Goal: Task Accomplishment & Management: Manage account settings

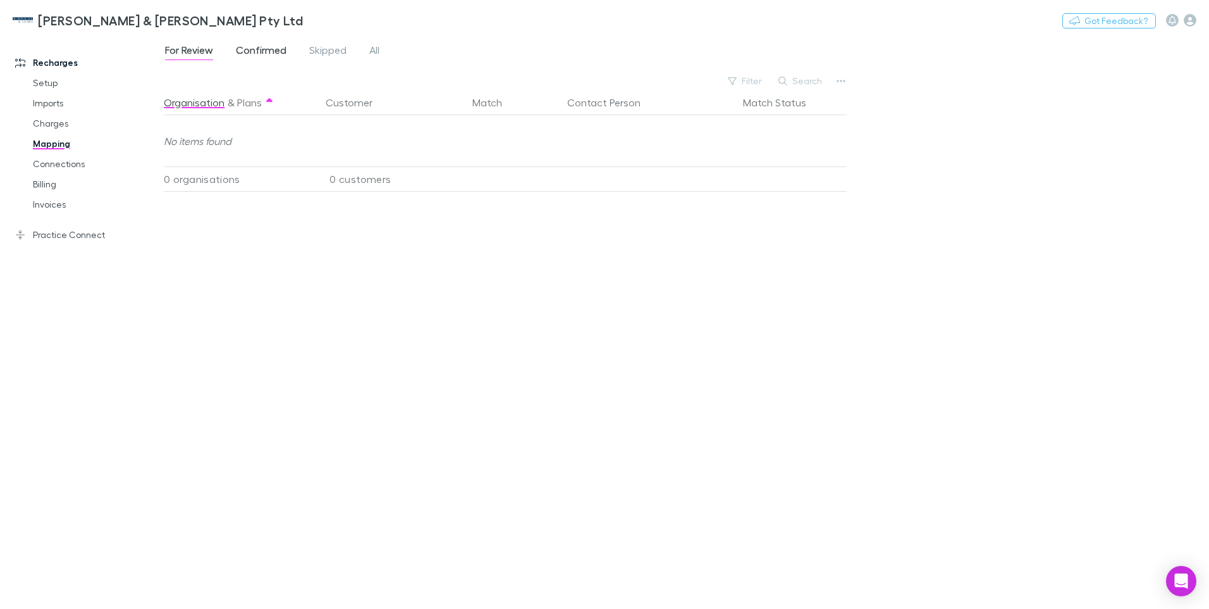
click at [261, 45] on span "Confirmed" at bounding box center [261, 52] width 51 height 16
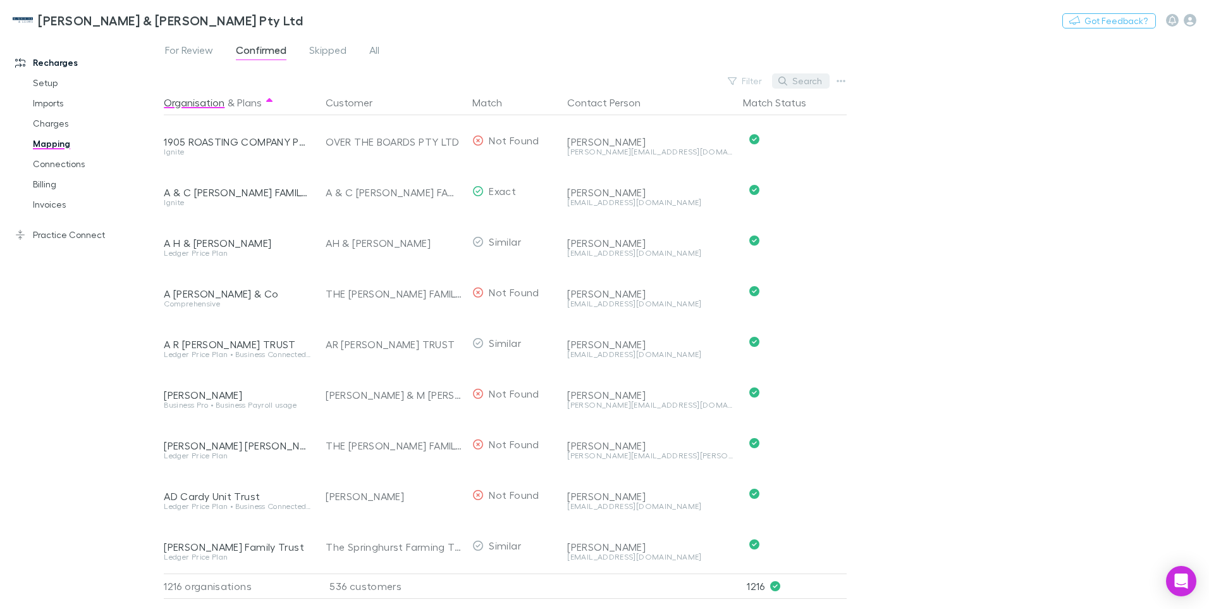
click at [805, 82] on button "Search" at bounding box center [801, 80] width 58 height 15
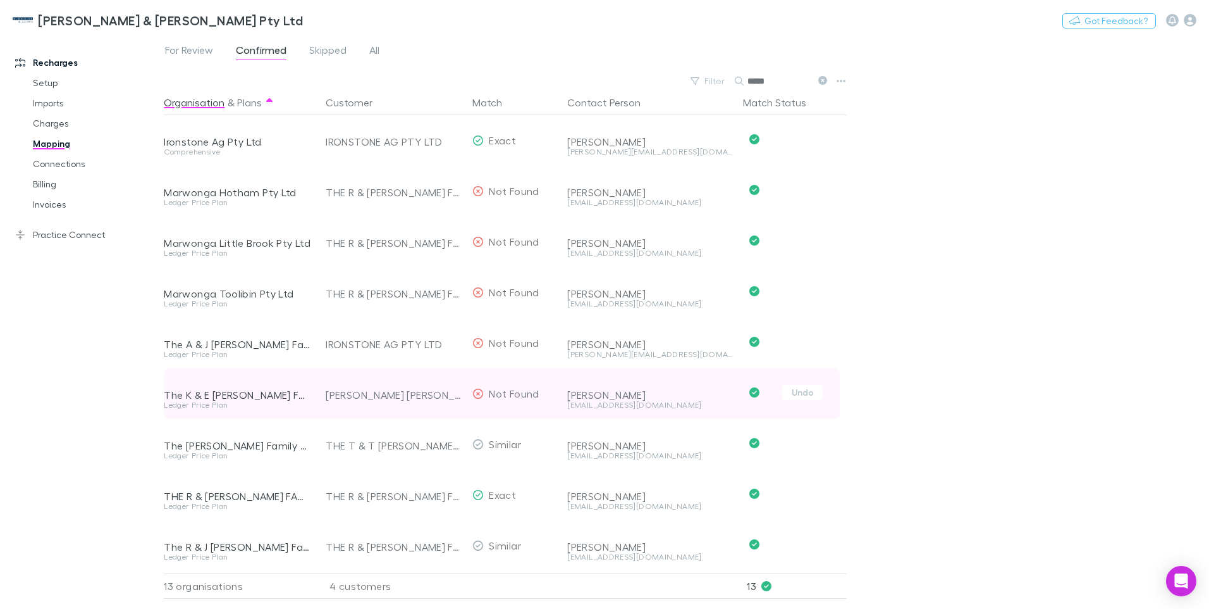
type input "*****"
click at [807, 392] on button "Undo" at bounding box center [803, 392] width 40 height 15
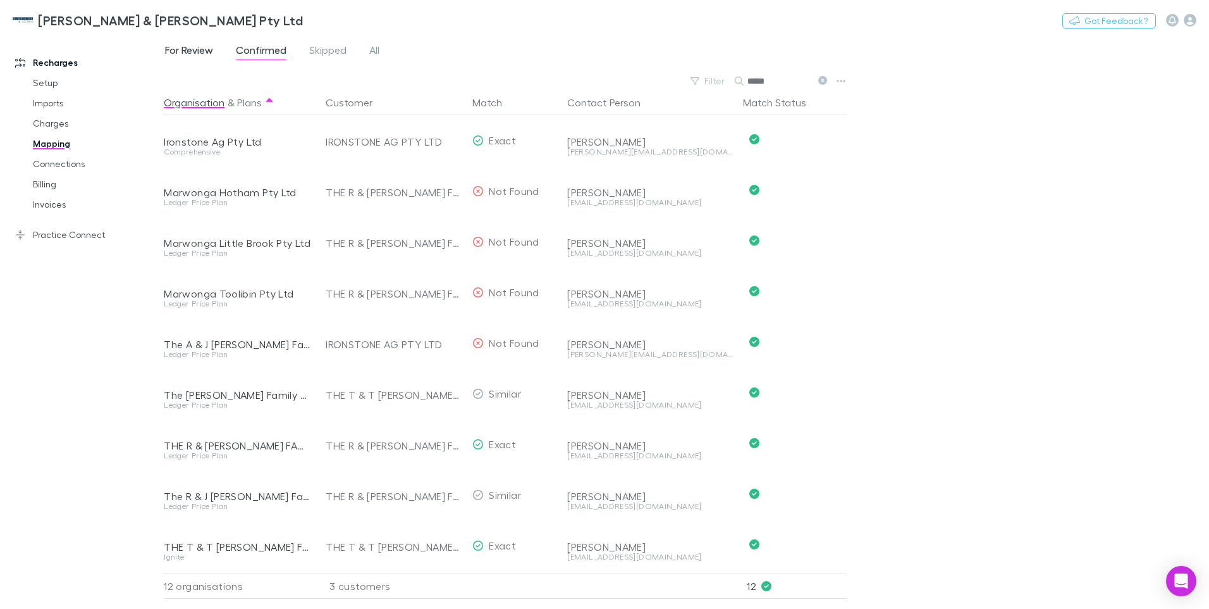
click at [192, 52] on span "For Review" at bounding box center [189, 52] width 48 height 16
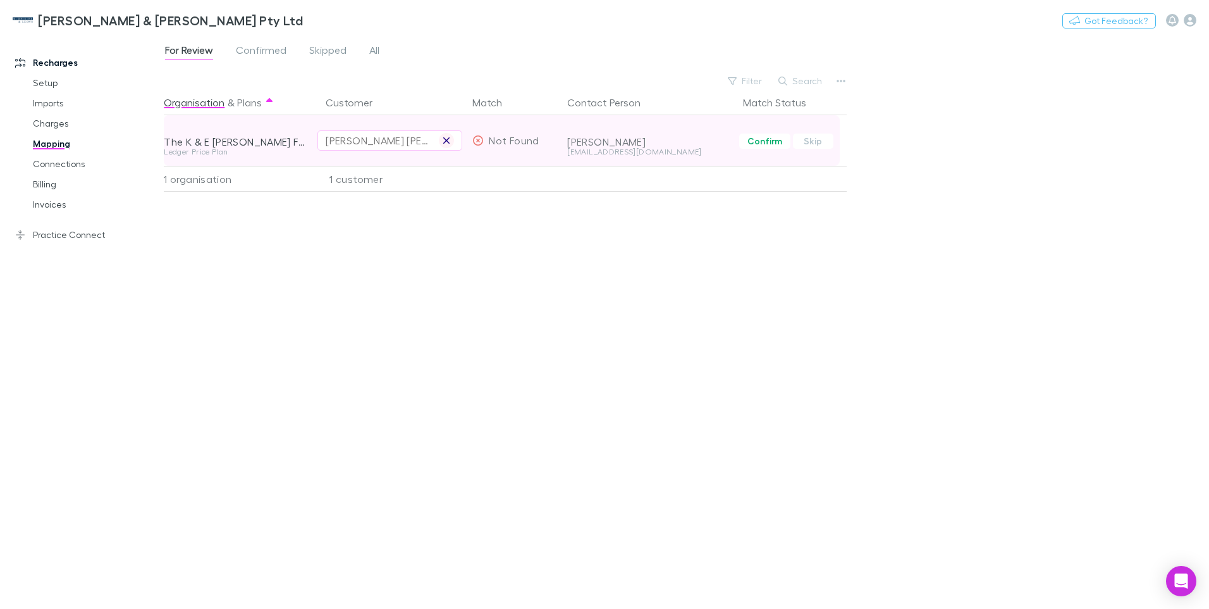
click at [449, 140] on icon "button" at bounding box center [447, 140] width 8 height 10
click at [330, 135] on div "Select a customer" at bounding box center [390, 140] width 128 height 15
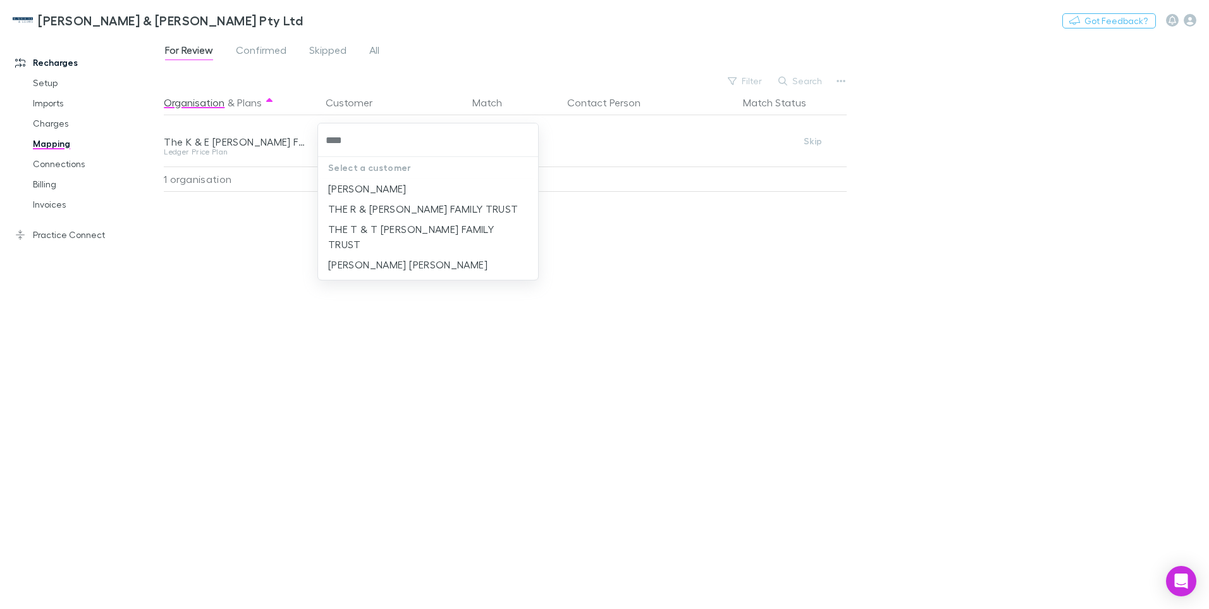
type input "*****"
click at [398, 228] on li "THE T & T [PERSON_NAME] FAMILY TRUST" at bounding box center [428, 236] width 220 height 35
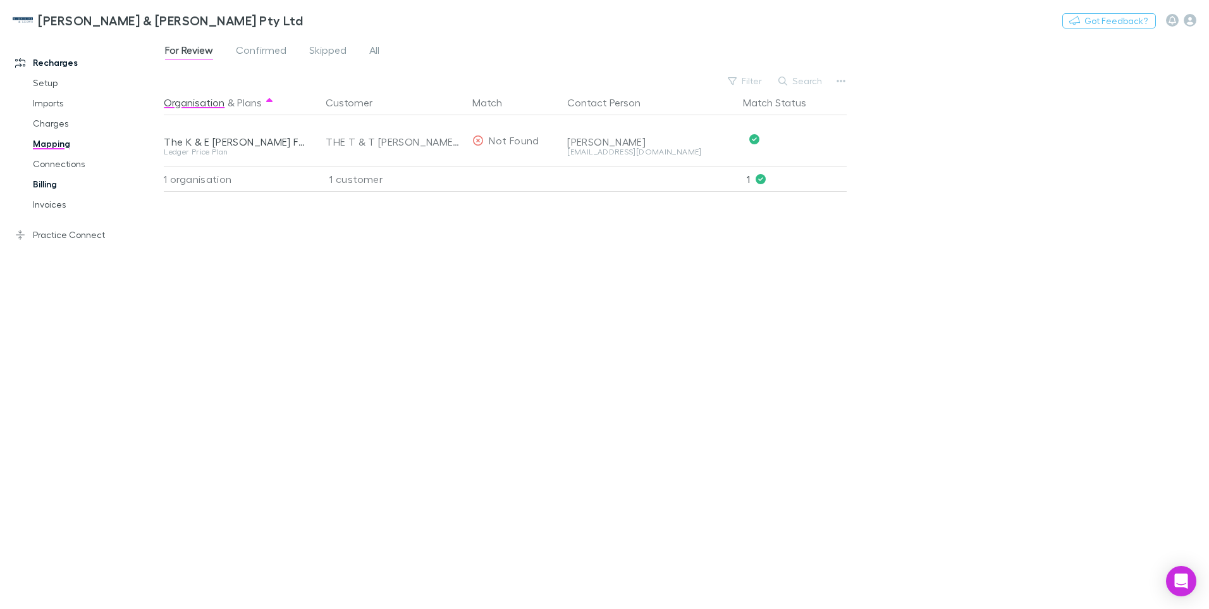
click at [42, 184] on link "Billing" at bounding box center [95, 184] width 151 height 20
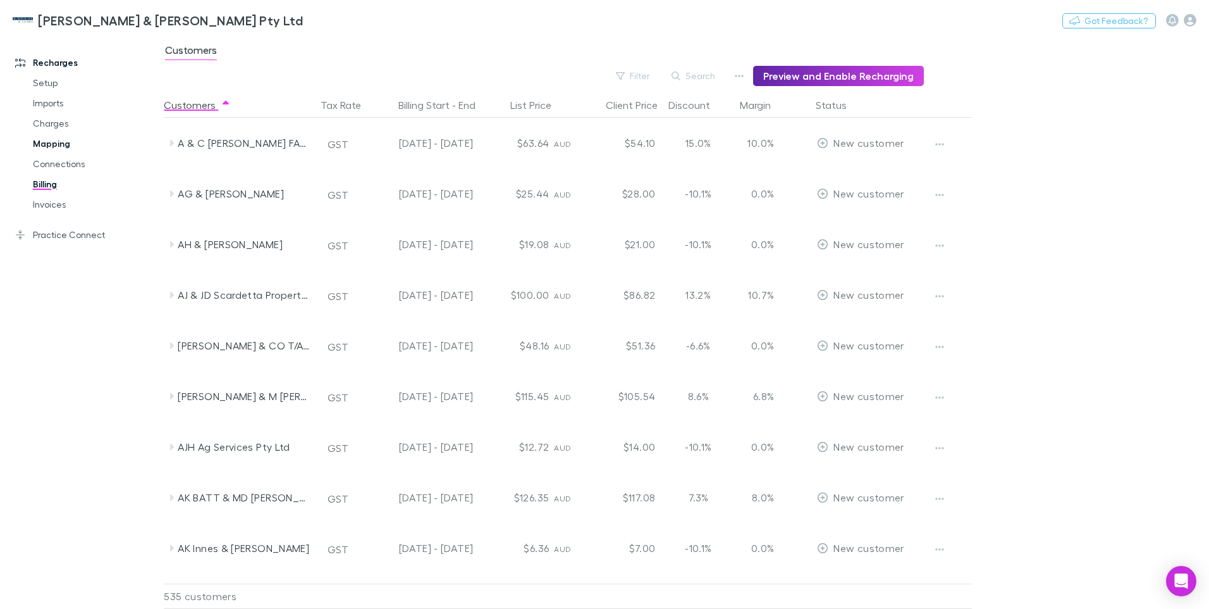
click at [50, 140] on link "Mapping" at bounding box center [95, 143] width 151 height 20
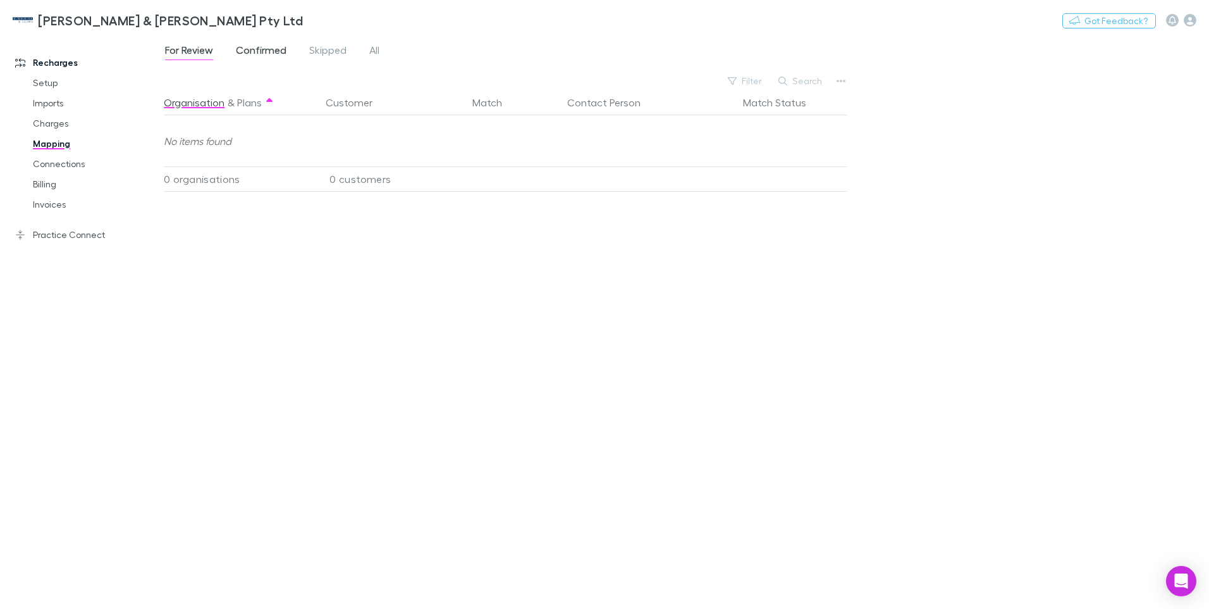
click at [257, 44] on span "Confirmed" at bounding box center [261, 52] width 51 height 16
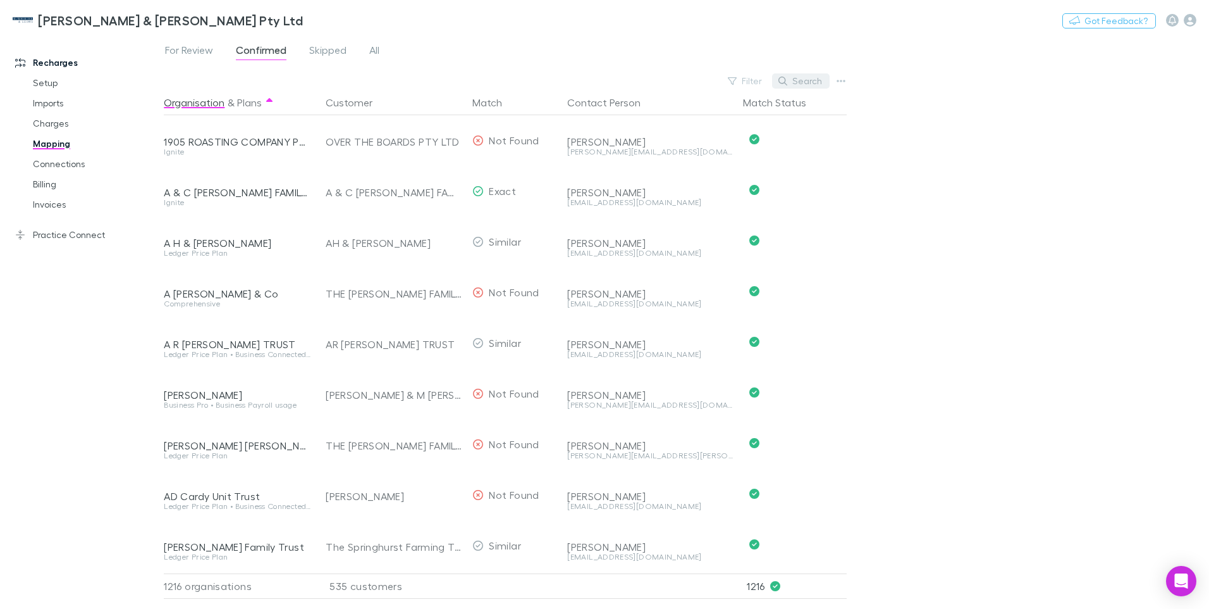
click at [807, 80] on button "Search" at bounding box center [801, 80] width 58 height 15
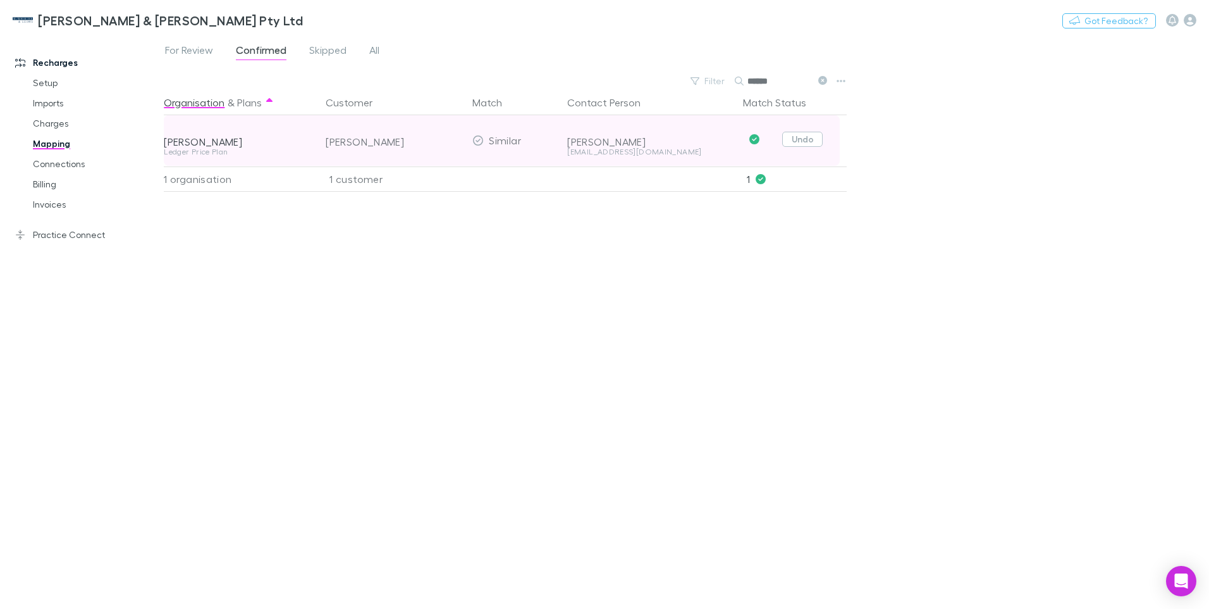
type input "******"
click at [801, 140] on button "Undo" at bounding box center [803, 139] width 40 height 15
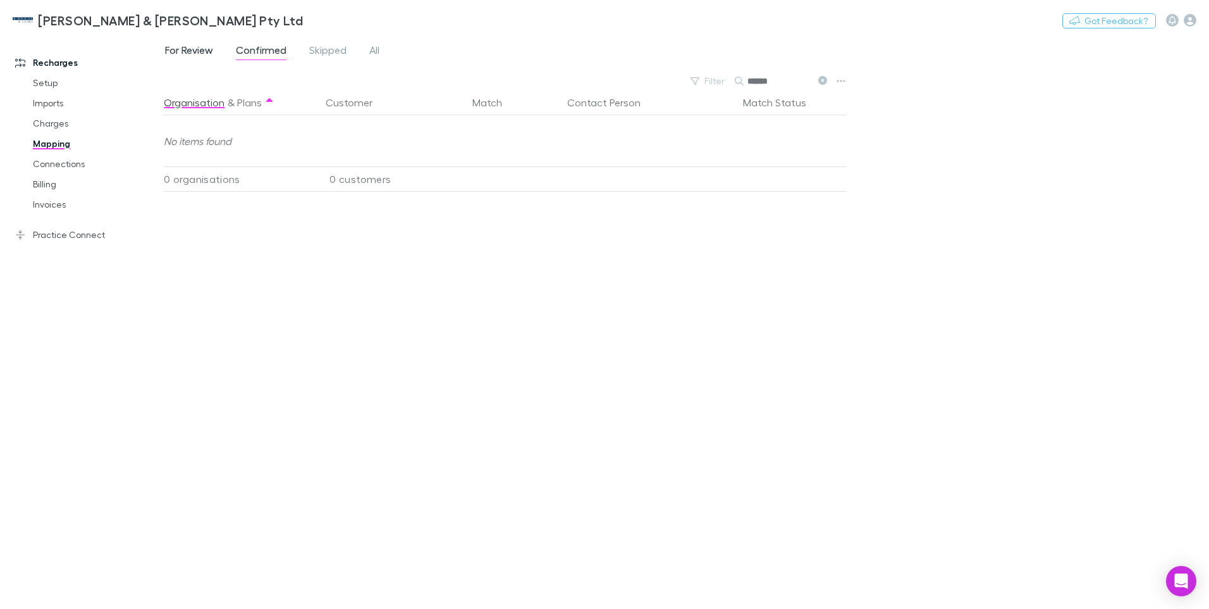
click at [197, 51] on span "For Review" at bounding box center [189, 52] width 48 height 16
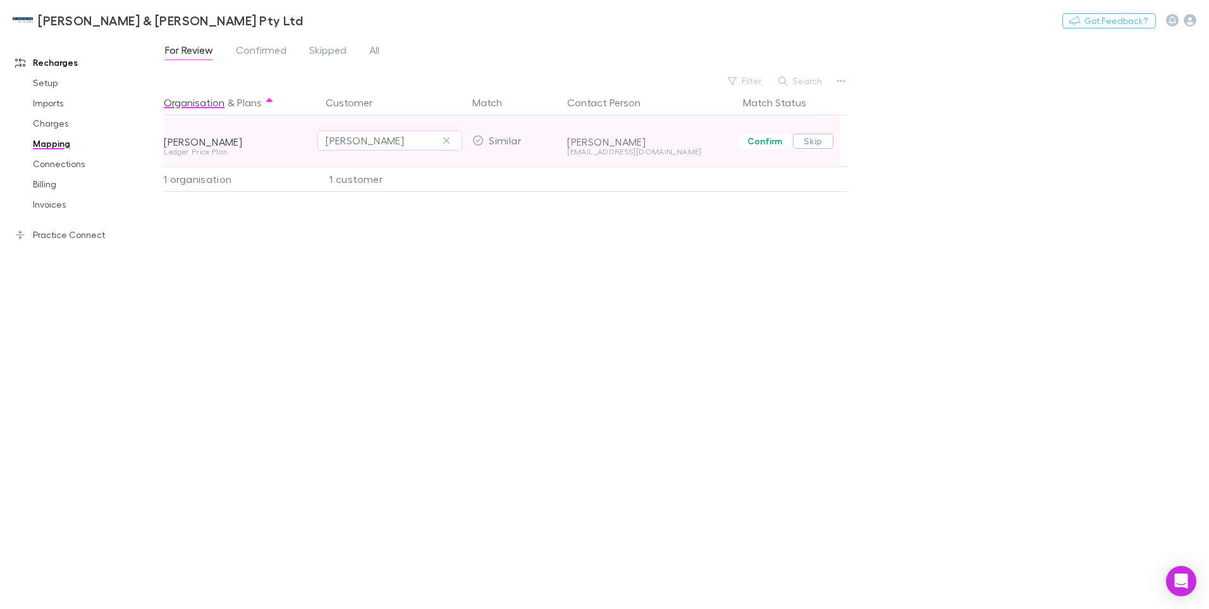
click at [815, 139] on button "Skip" at bounding box center [813, 140] width 40 height 15
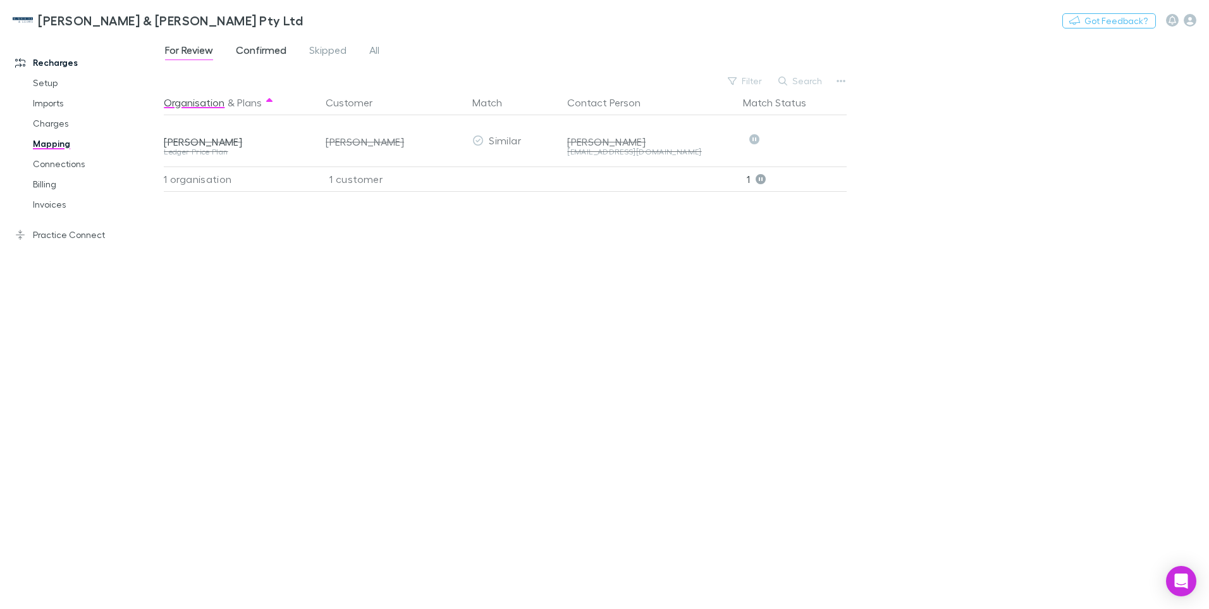
click at [267, 48] on span "Confirmed" at bounding box center [261, 52] width 51 height 16
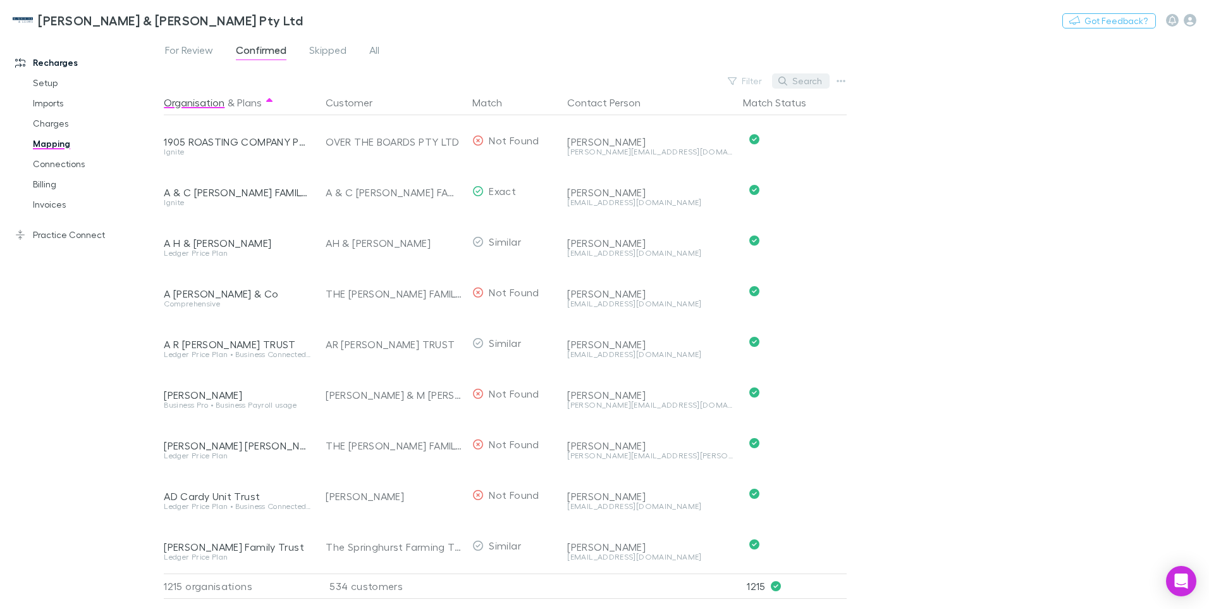
click at [806, 82] on button "Search" at bounding box center [801, 80] width 58 height 15
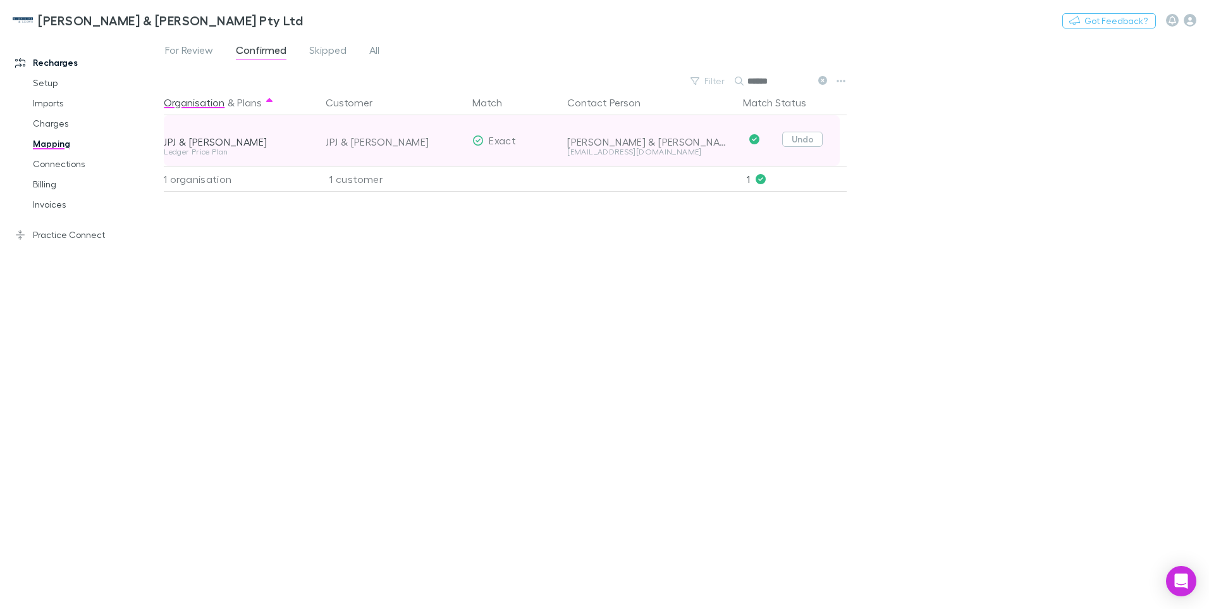
type input "******"
click at [806, 139] on button "Undo" at bounding box center [803, 139] width 40 height 15
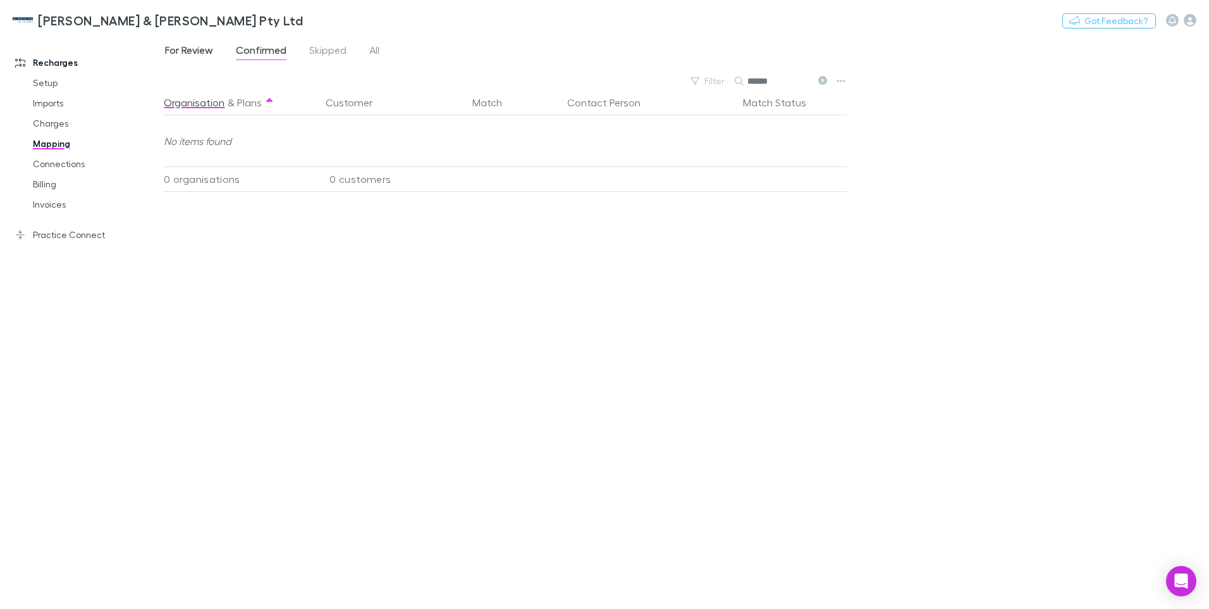
click at [189, 51] on span "For Review" at bounding box center [189, 52] width 48 height 16
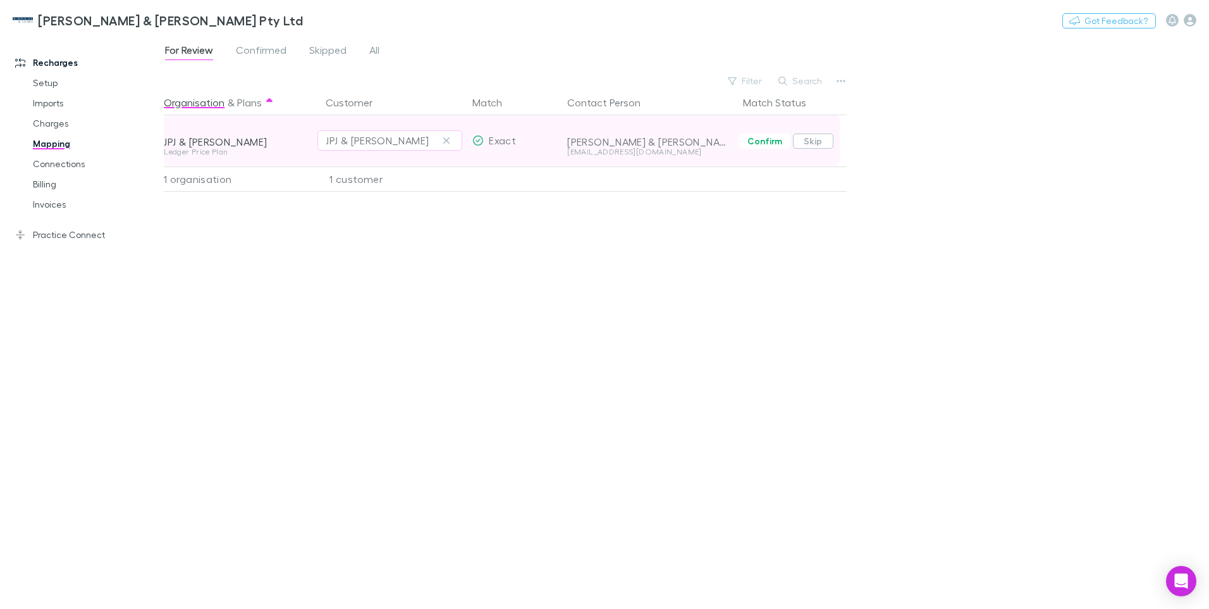
click at [816, 143] on button "Skip" at bounding box center [813, 140] width 40 height 15
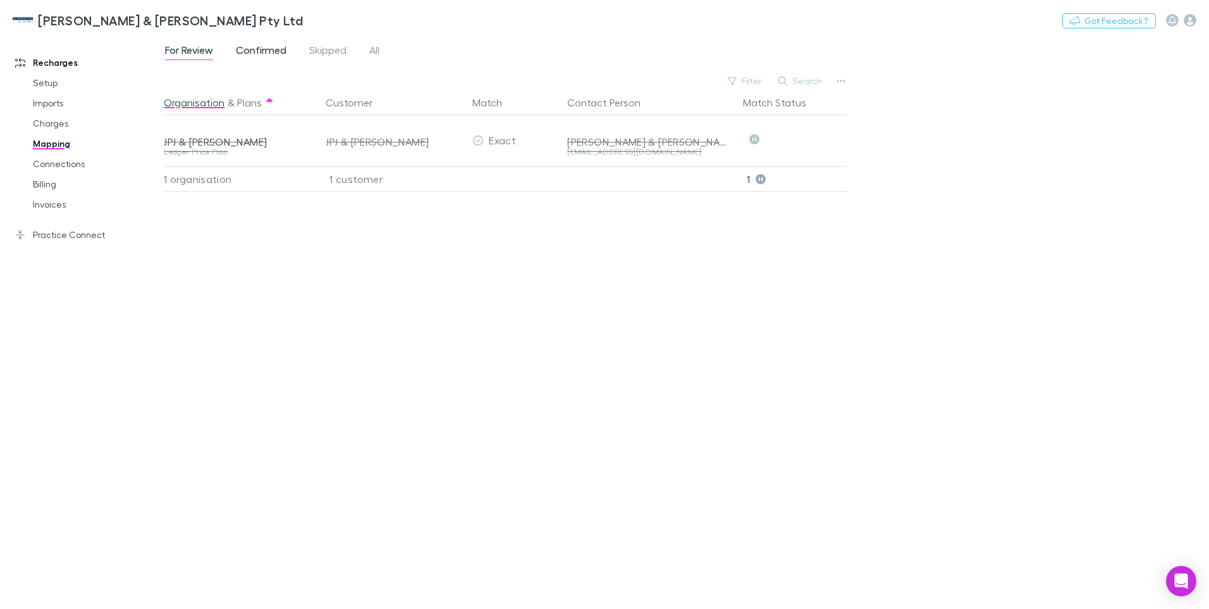
click at [259, 47] on span "Confirmed" at bounding box center [261, 52] width 51 height 16
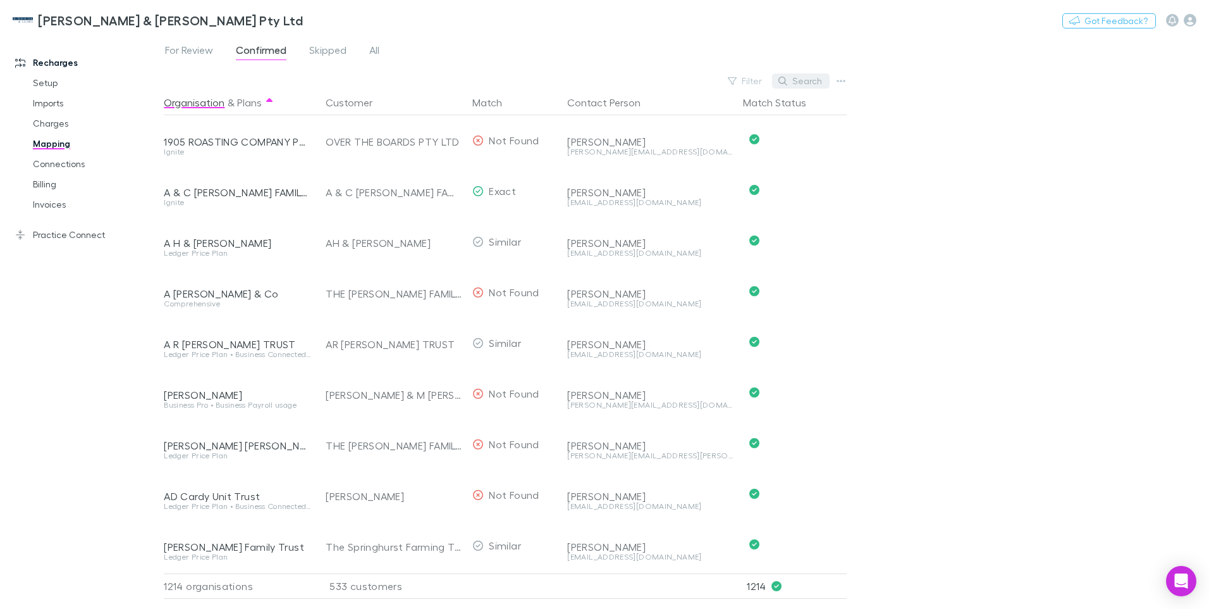
click at [805, 80] on button "Search" at bounding box center [801, 80] width 58 height 15
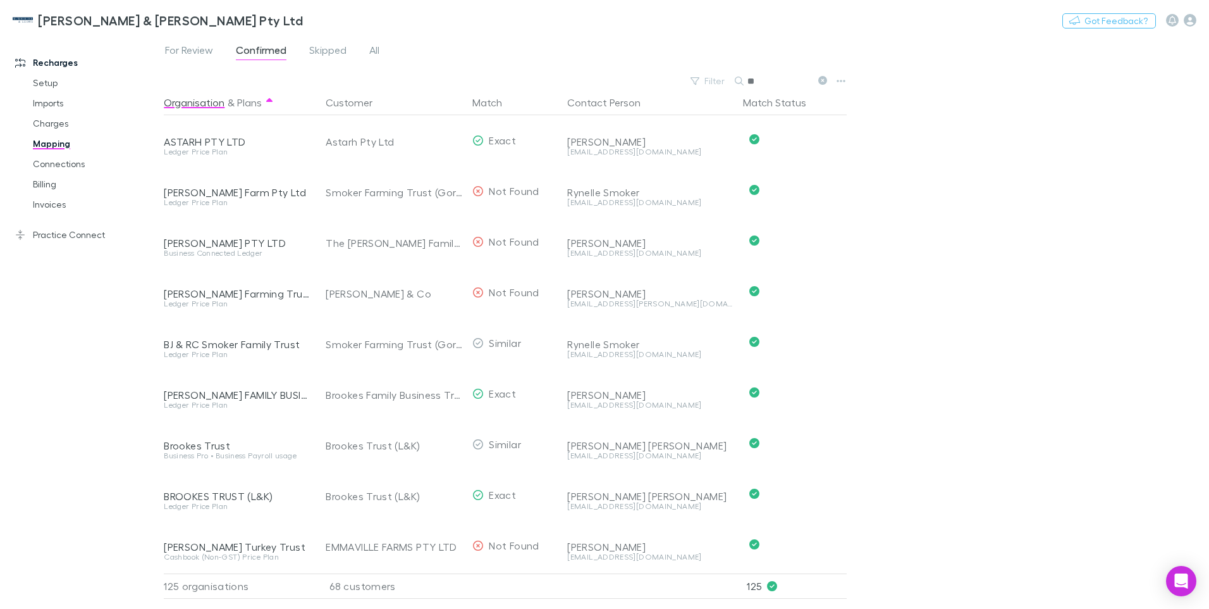
type input "*"
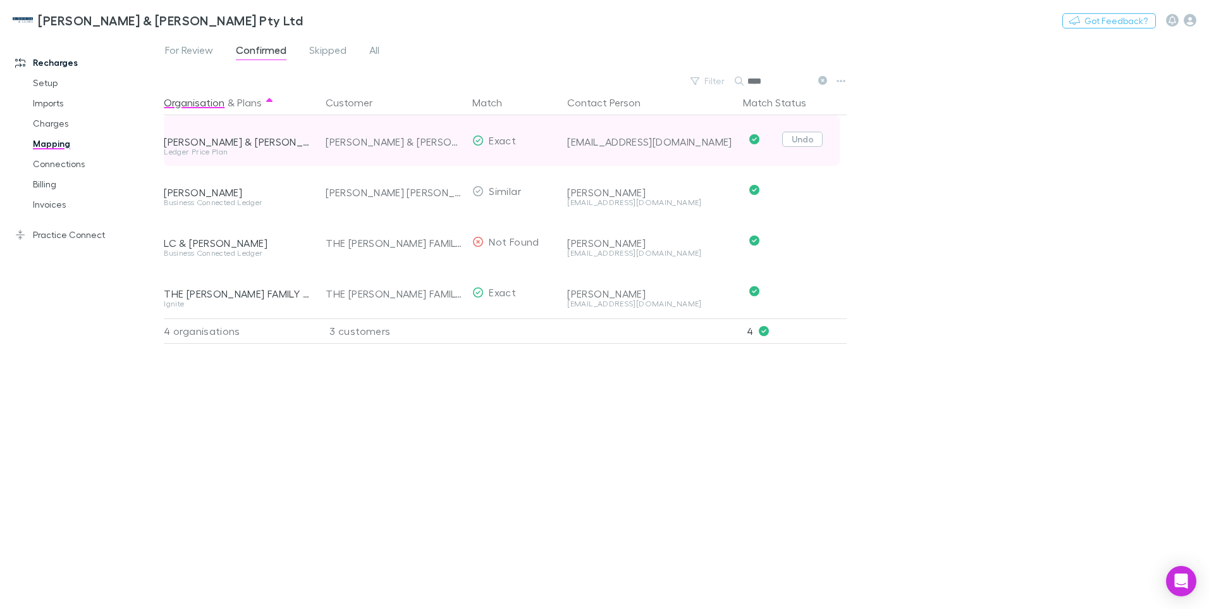
click at [800, 142] on button "Undo" at bounding box center [803, 139] width 40 height 15
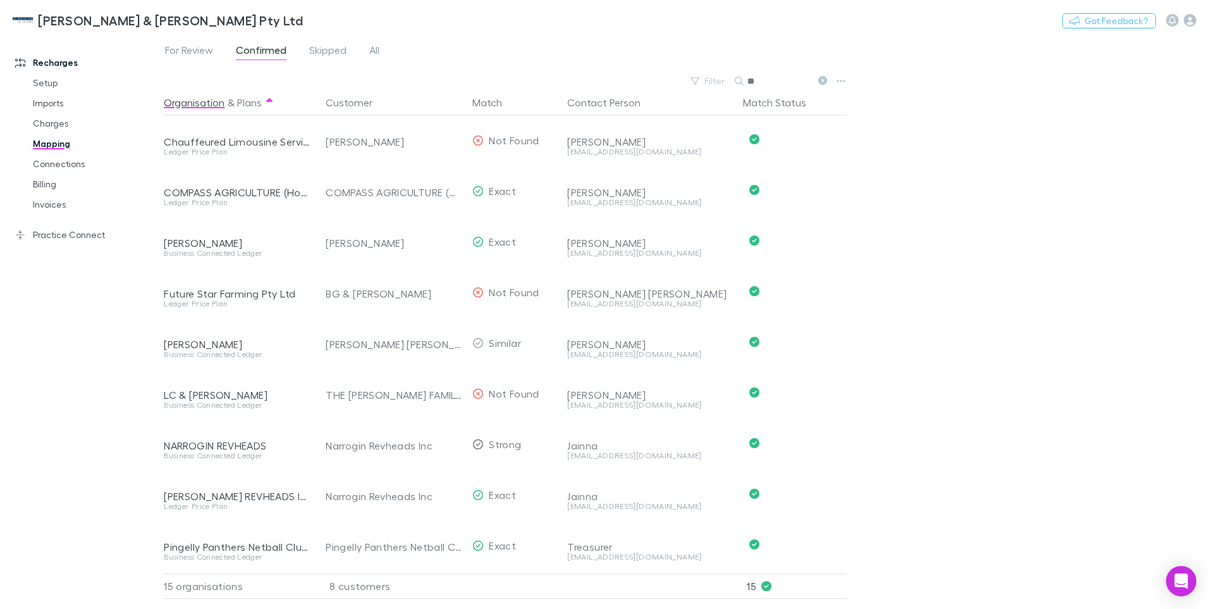
type input "*"
click at [750, 77] on input "*" at bounding box center [779, 81] width 63 height 18
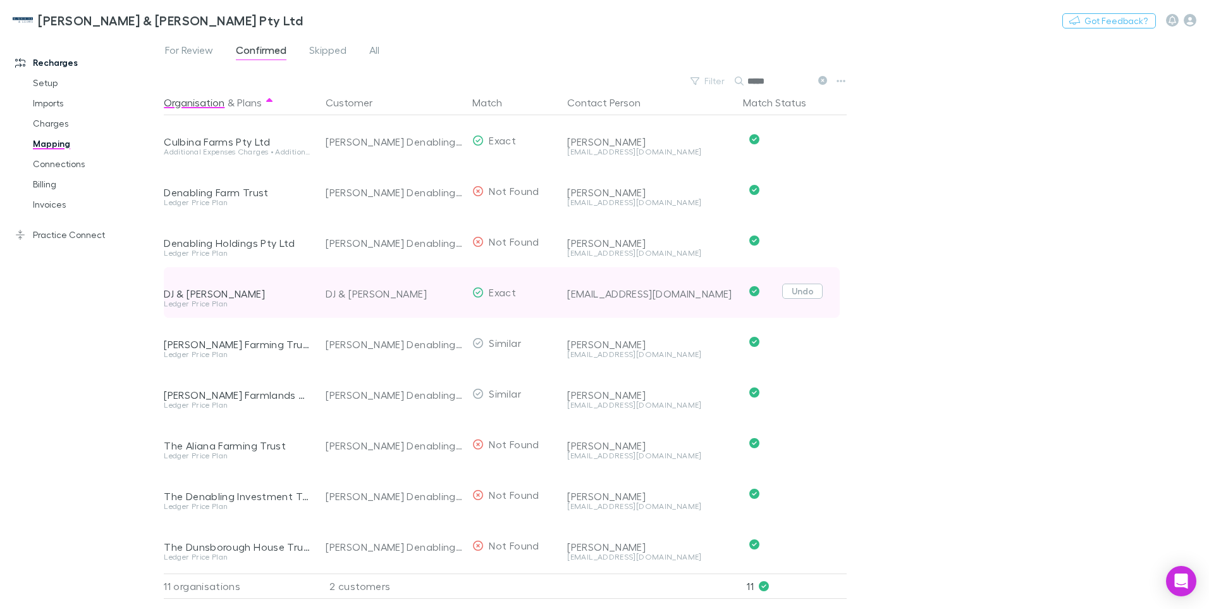
click at [803, 292] on button "Undo" at bounding box center [803, 290] width 40 height 15
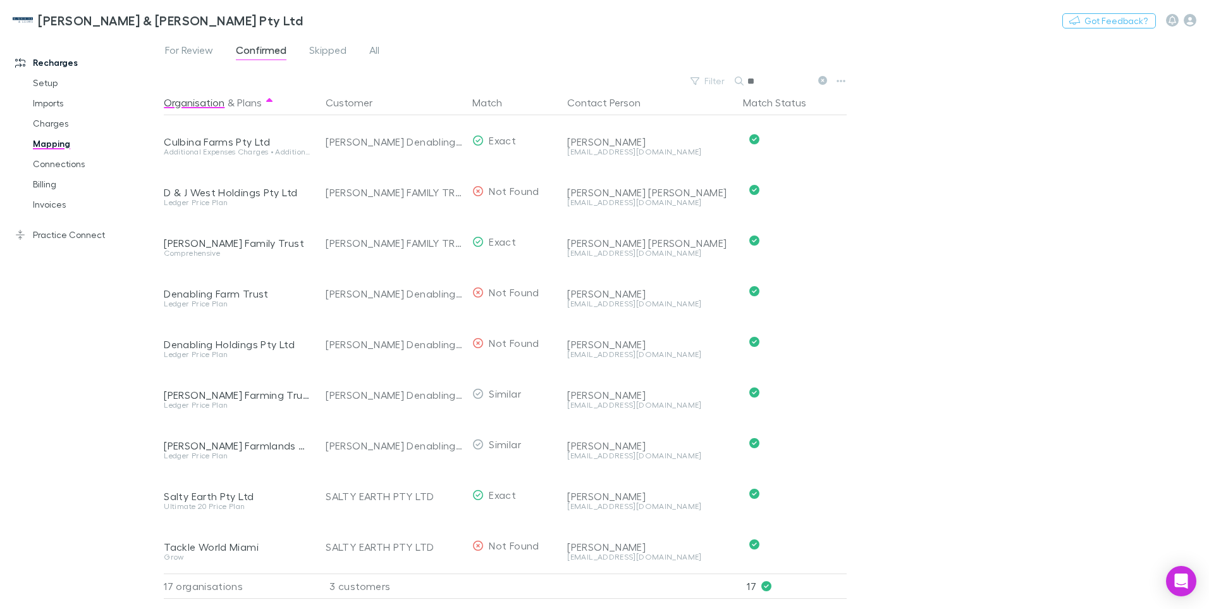
type input "*"
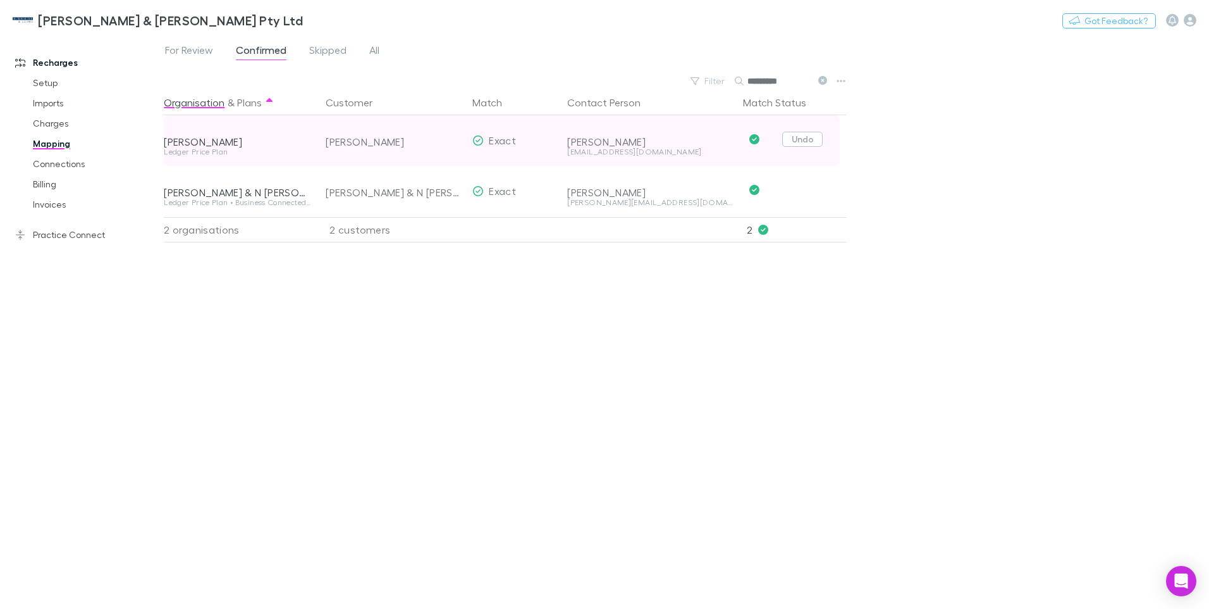
click at [804, 140] on button "Undo" at bounding box center [803, 139] width 40 height 15
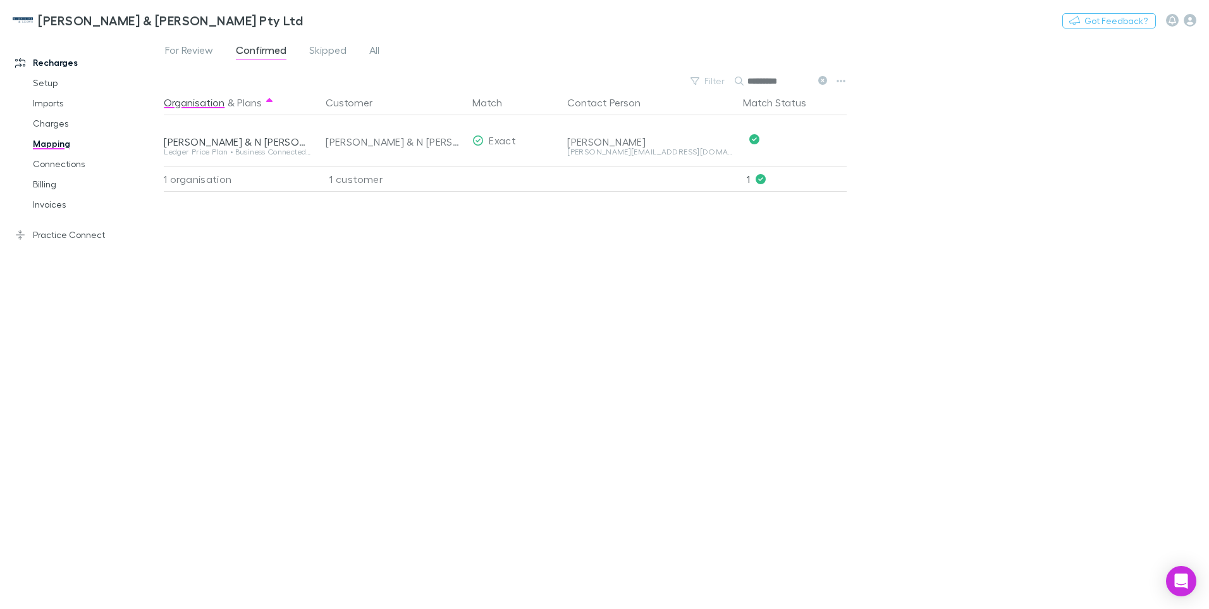
drag, startPoint x: 788, startPoint y: 82, endPoint x: 764, endPoint y: 82, distance: 24.7
click at [764, 82] on input "*********" at bounding box center [779, 81] width 63 height 18
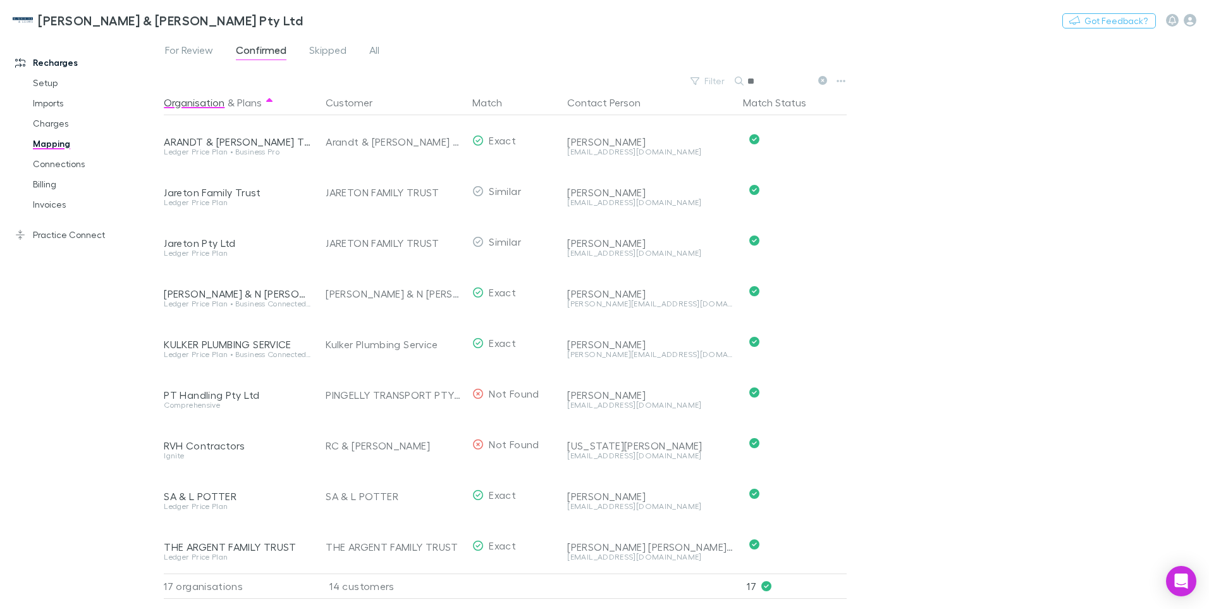
type input "*"
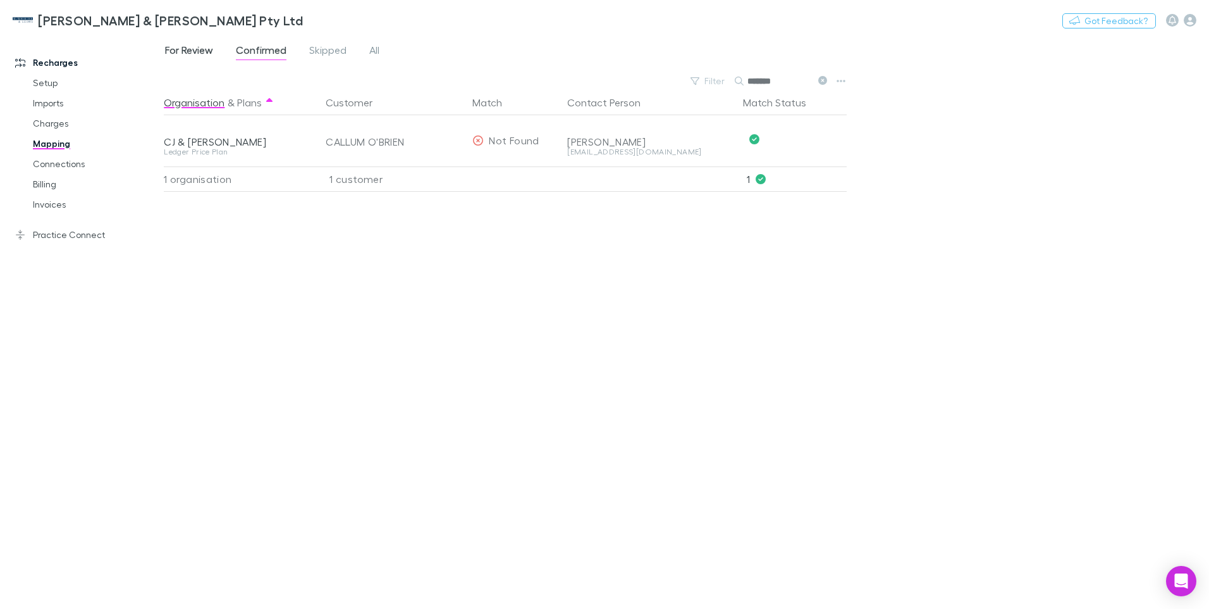
type input "******"
click at [192, 53] on span "For Review" at bounding box center [189, 52] width 48 height 16
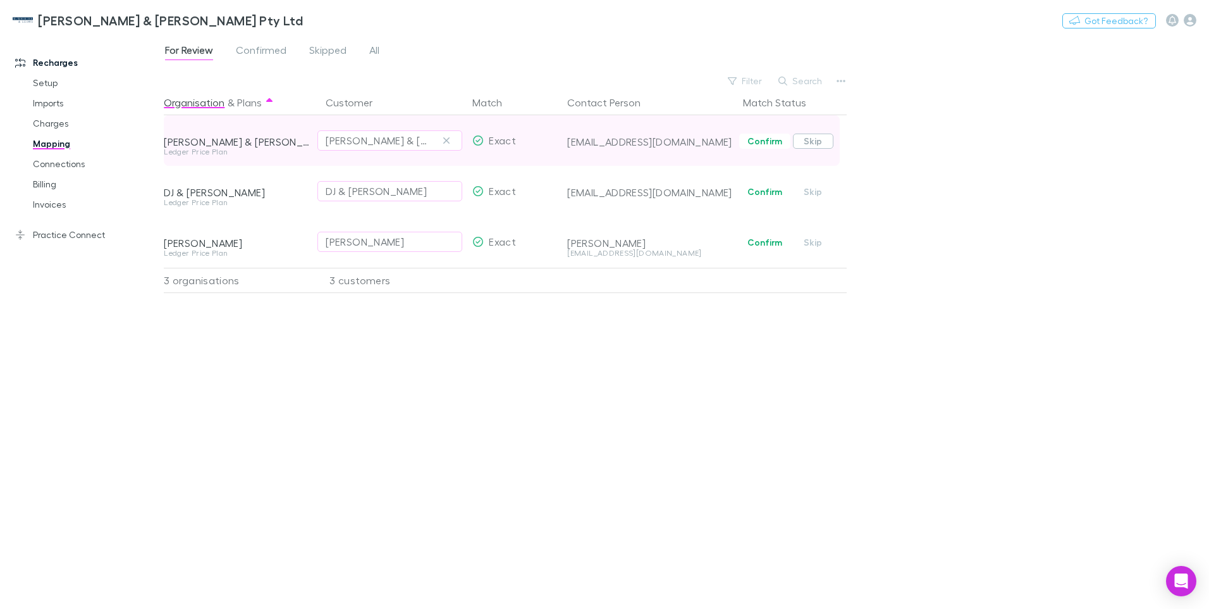
click at [812, 140] on button "Skip" at bounding box center [813, 140] width 40 height 15
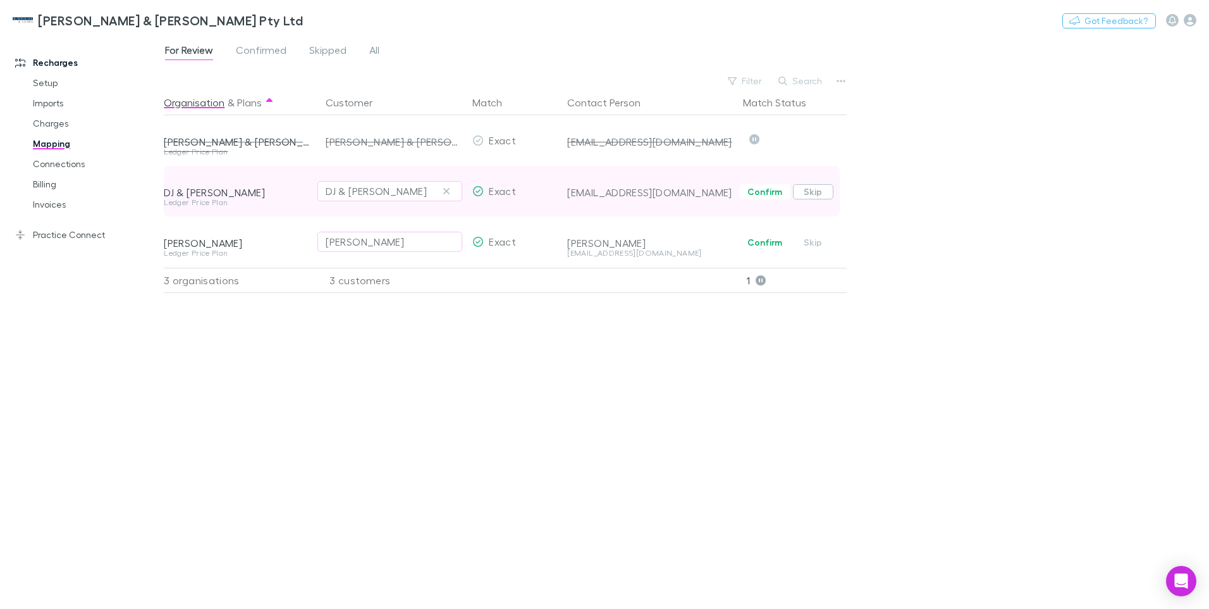
click at [819, 194] on button "Skip" at bounding box center [813, 191] width 40 height 15
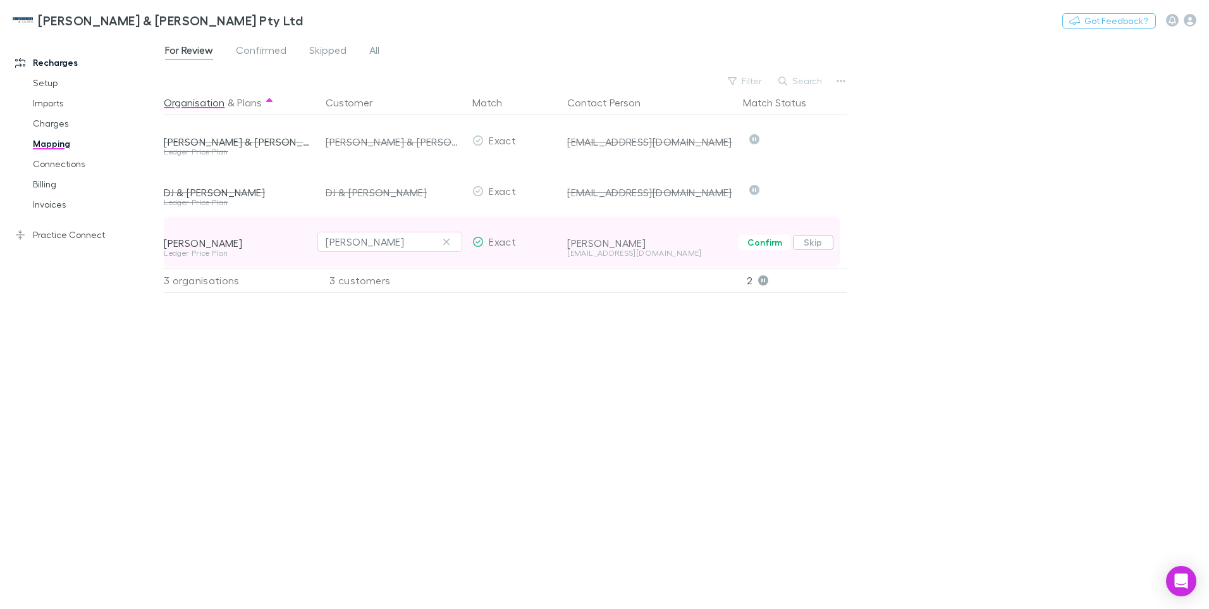
click at [819, 242] on button "Skip" at bounding box center [813, 242] width 40 height 15
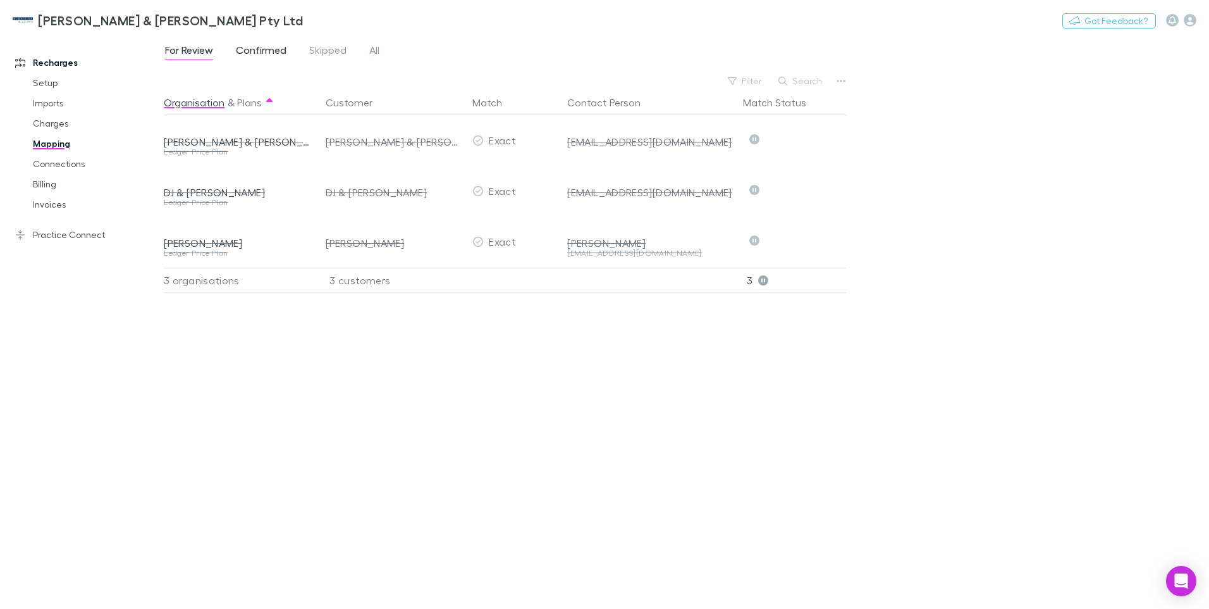
click at [263, 54] on span "Confirmed" at bounding box center [261, 52] width 51 height 16
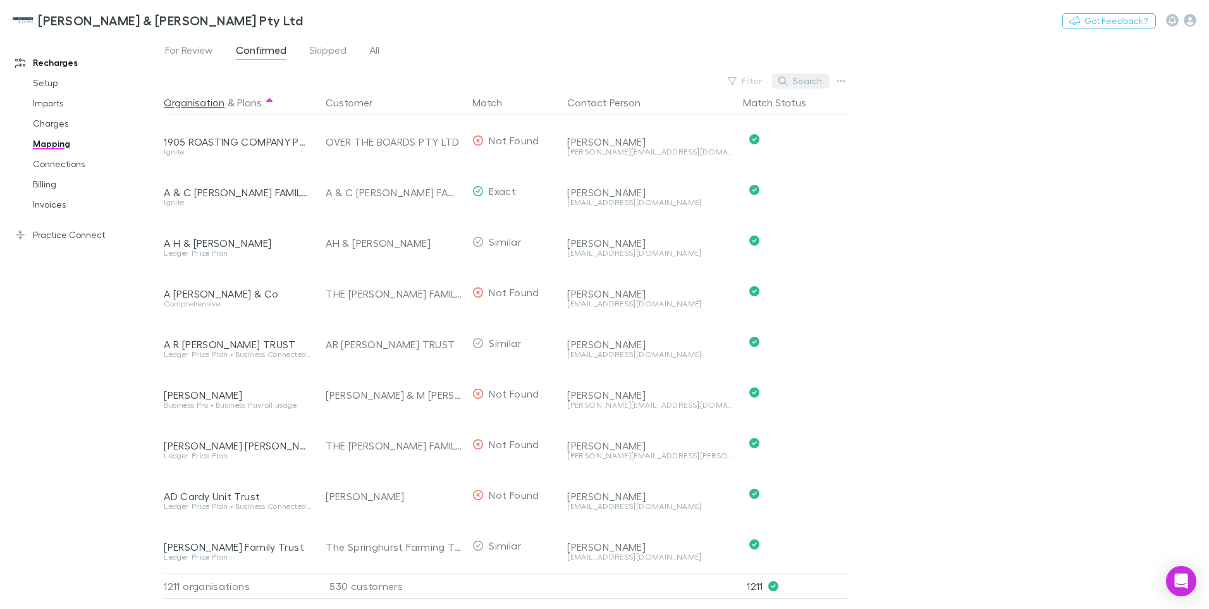
click at [802, 83] on button "Search" at bounding box center [801, 80] width 58 height 15
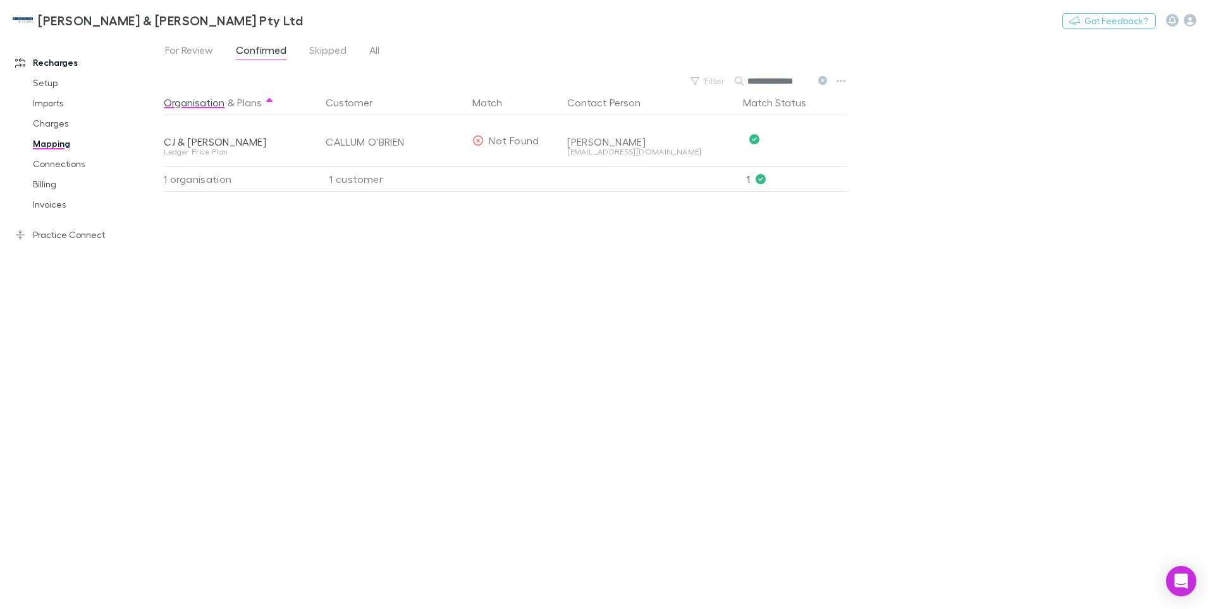
type input "**********"
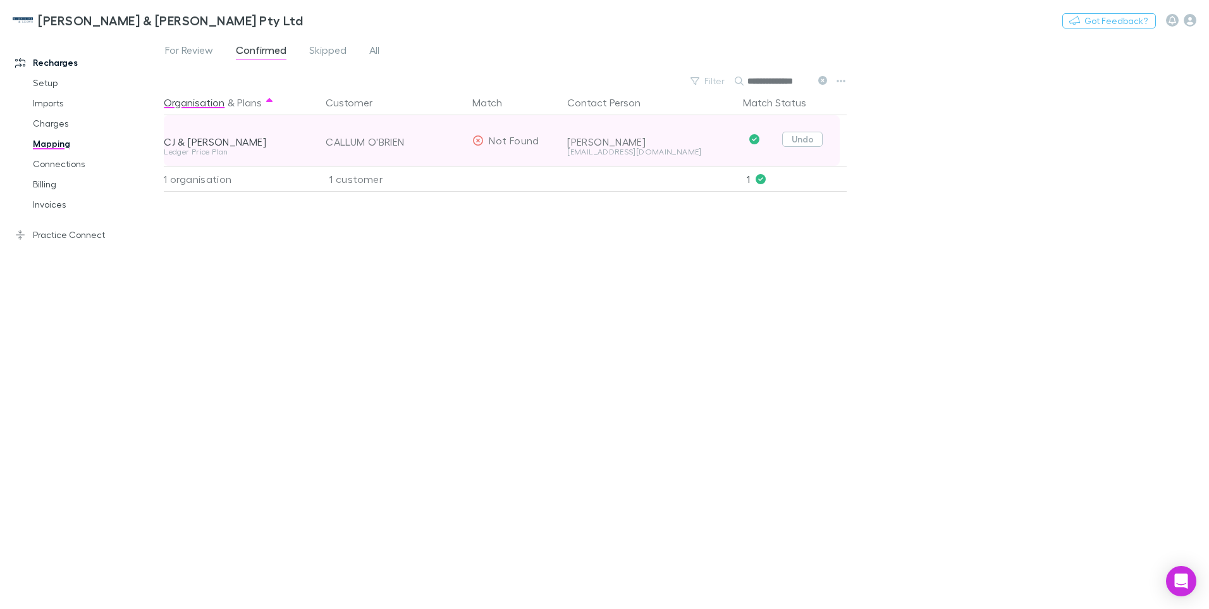
click at [796, 141] on button "Undo" at bounding box center [803, 139] width 40 height 15
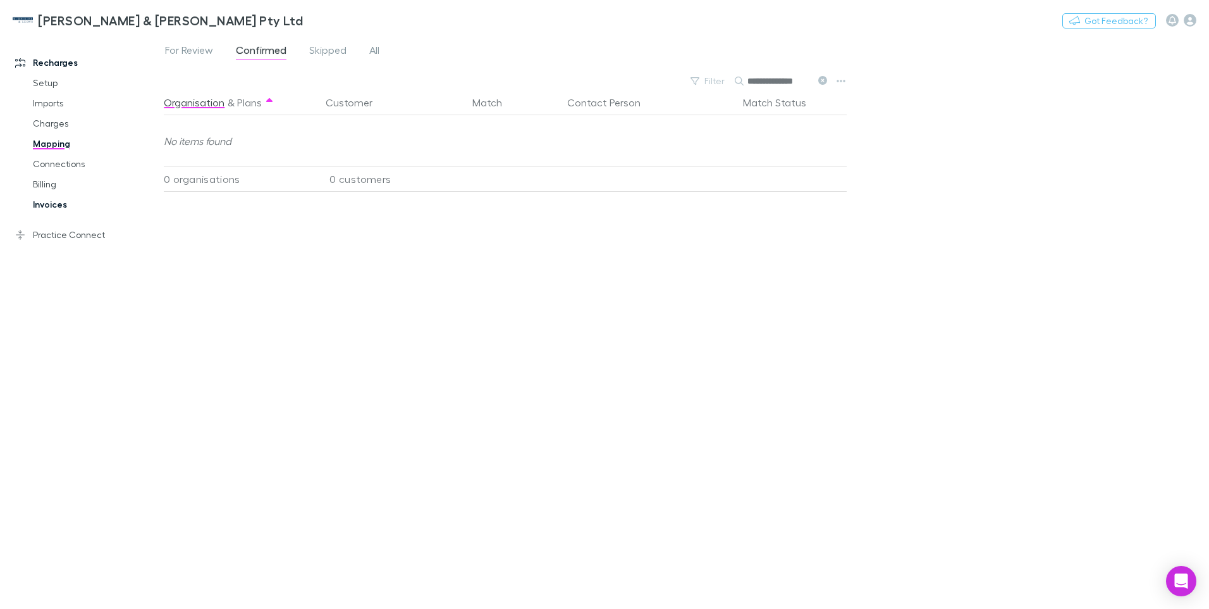
click at [58, 203] on link "Invoices" at bounding box center [95, 204] width 151 height 20
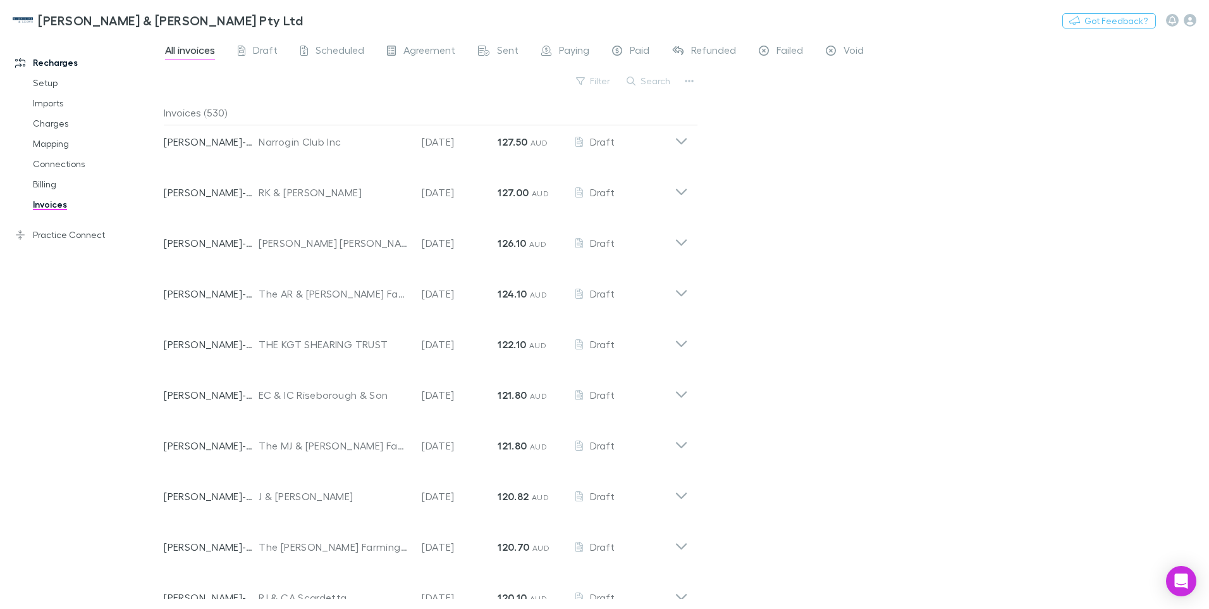
scroll to position [5429, 0]
drag, startPoint x: 411, startPoint y: 608, endPoint x: 419, endPoint y: 586, distance: 23.6
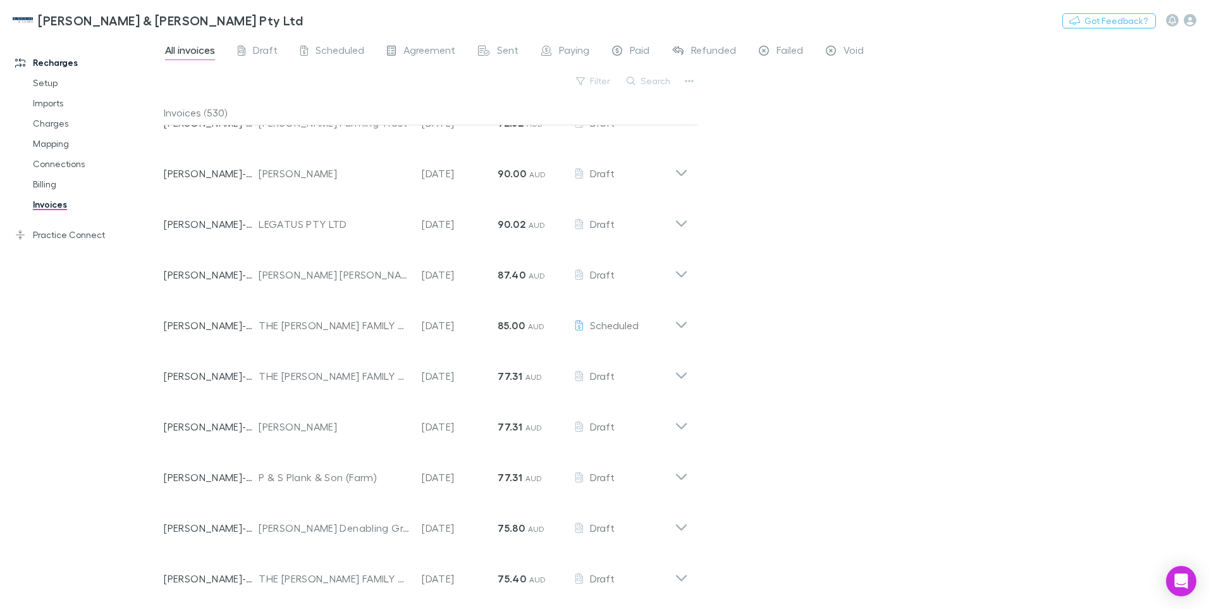
scroll to position [7384, 0]
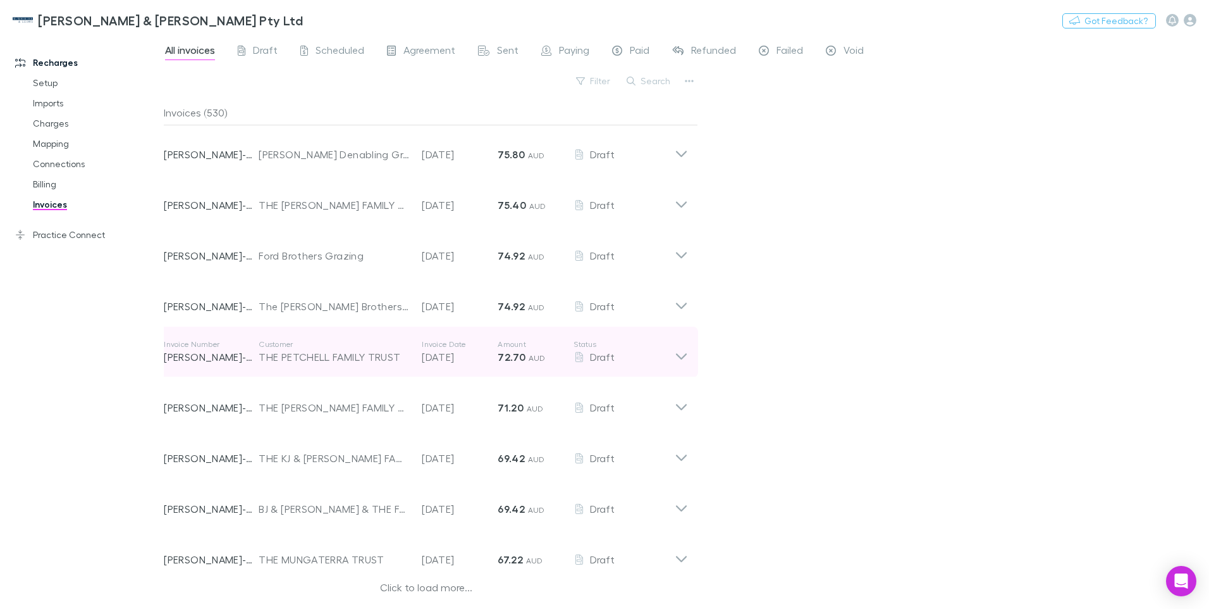
click at [416, 589] on div "Click to load more..." at bounding box center [426, 588] width 524 height 19
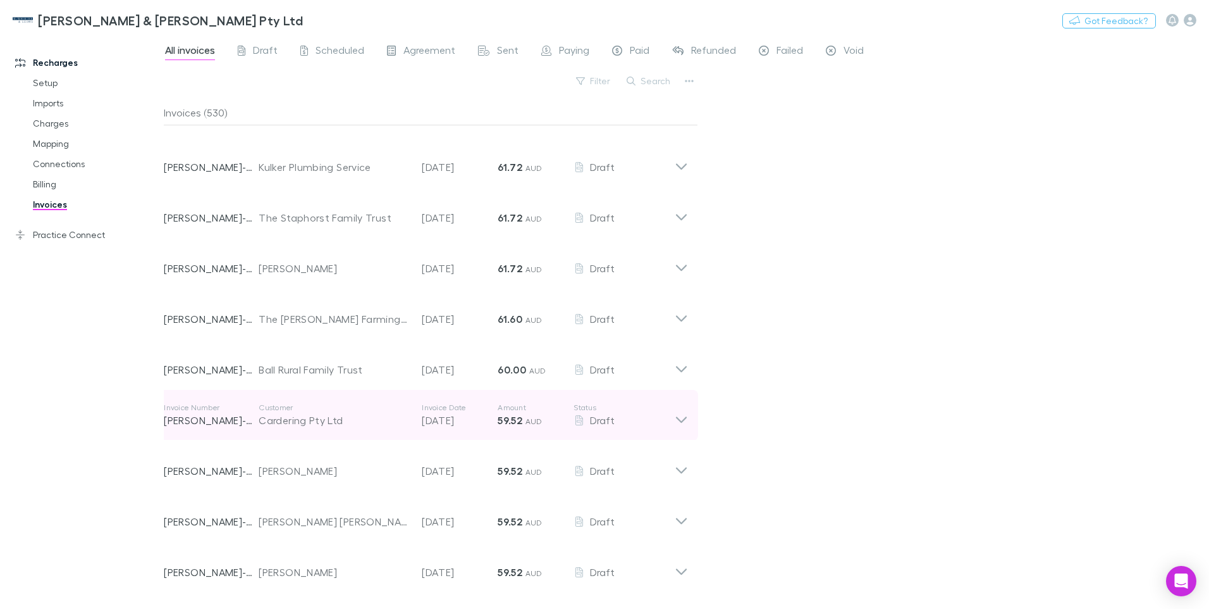
scroll to position [8902, 0]
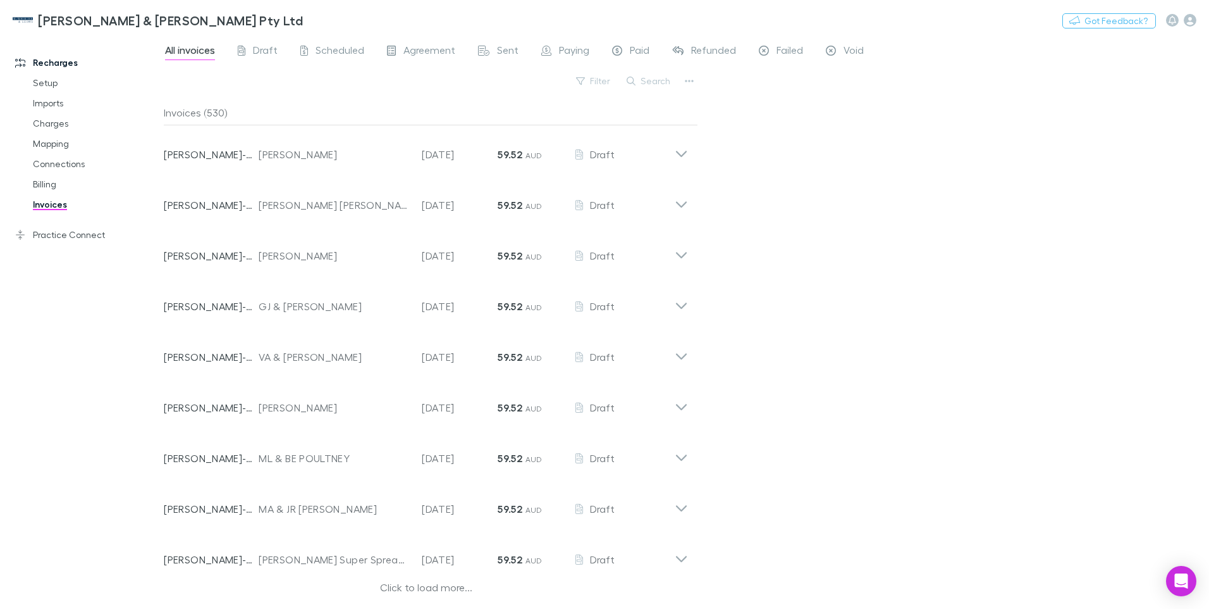
click at [419, 588] on div "Click to load more..." at bounding box center [426, 588] width 524 height 19
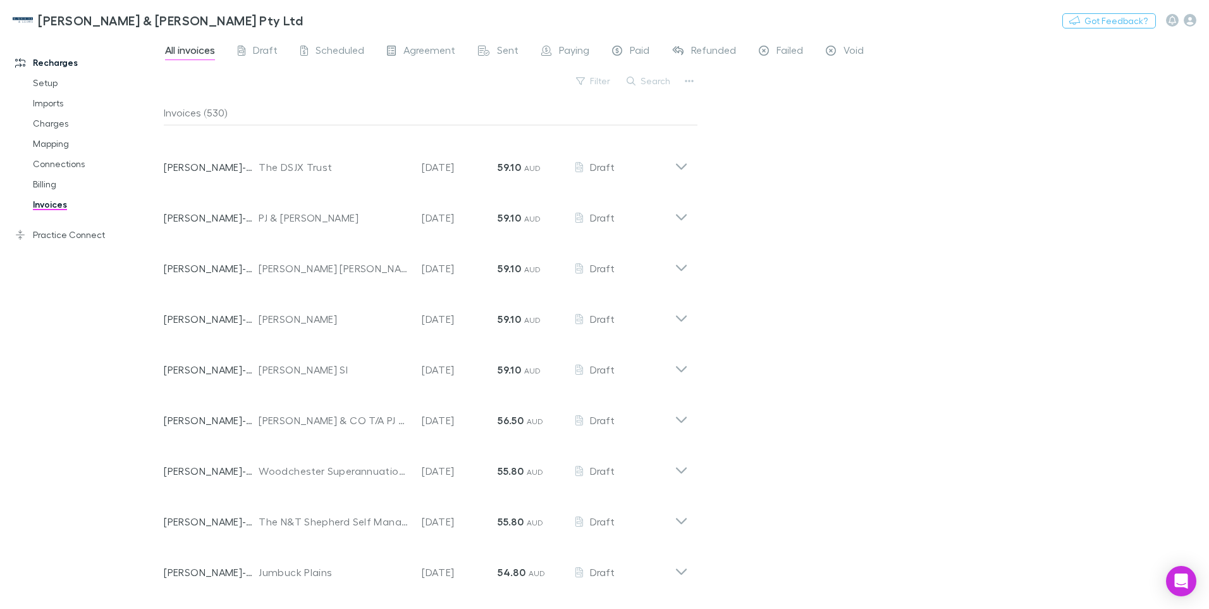
scroll to position [10420, 0]
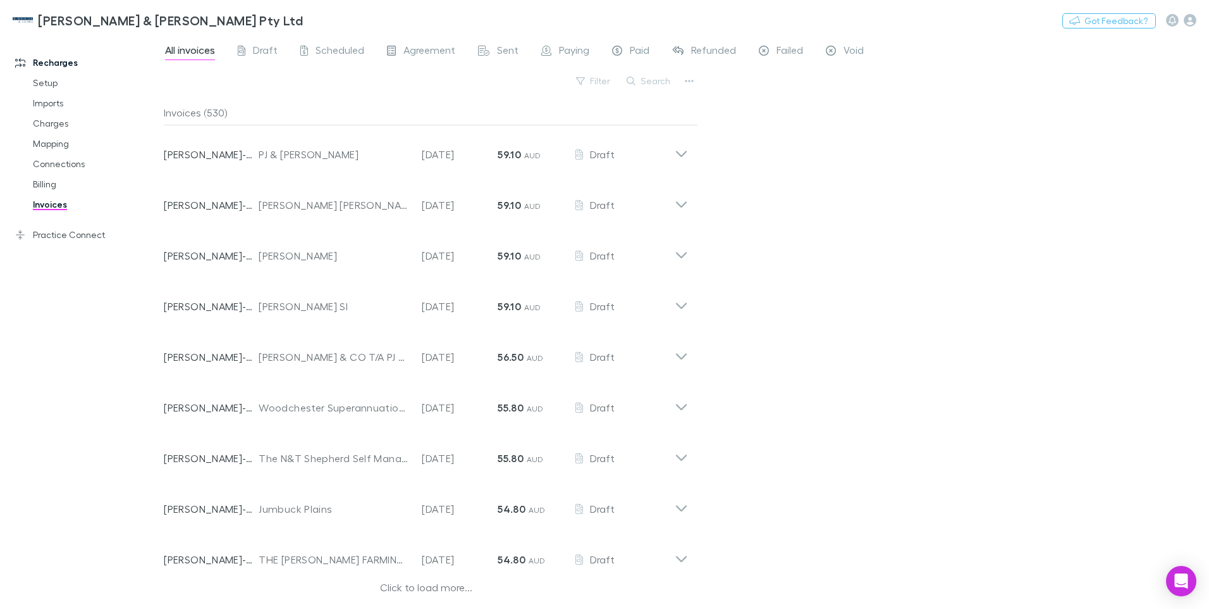
click at [428, 587] on div "Click to load more..." at bounding box center [426, 588] width 524 height 19
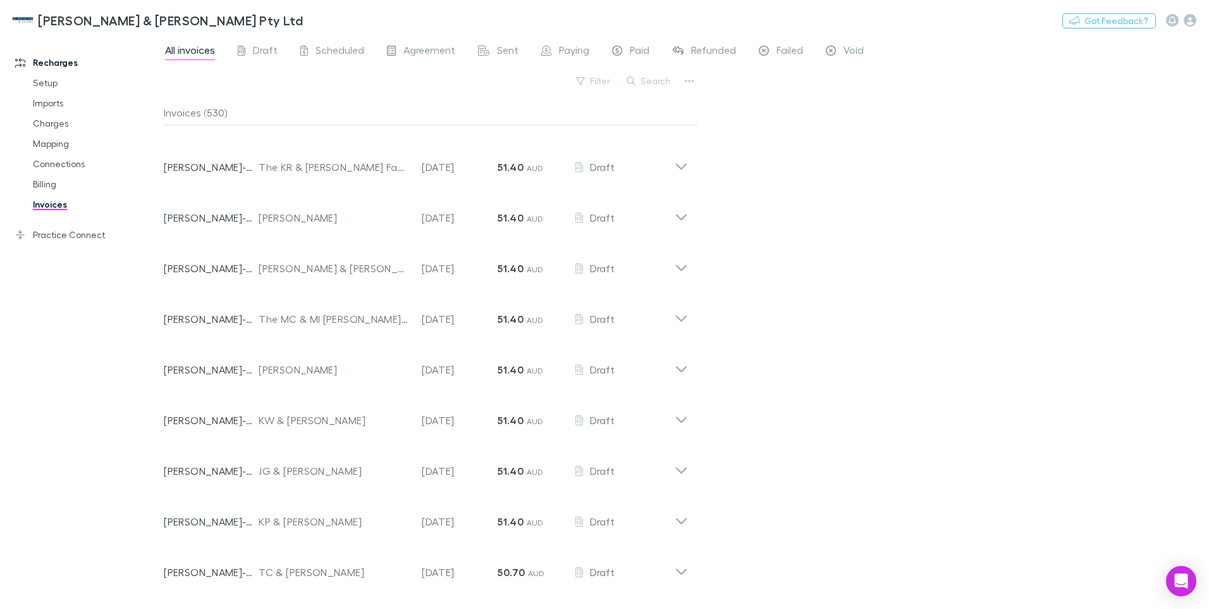
scroll to position [11938, 0]
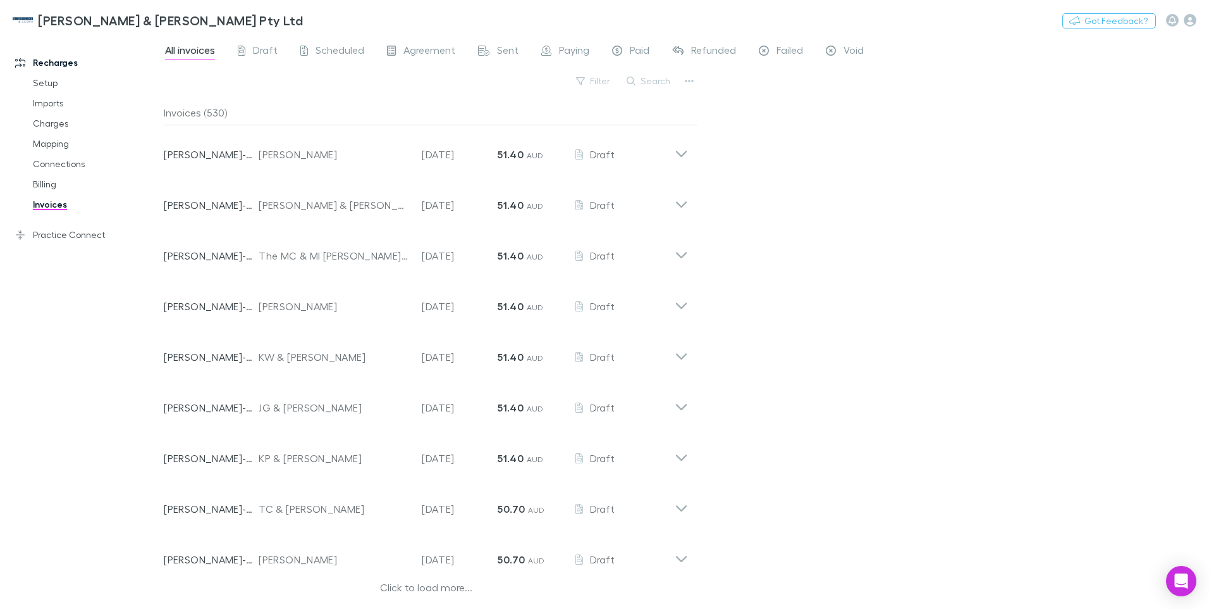
click at [428, 587] on div "Click to load more..." at bounding box center [426, 588] width 524 height 19
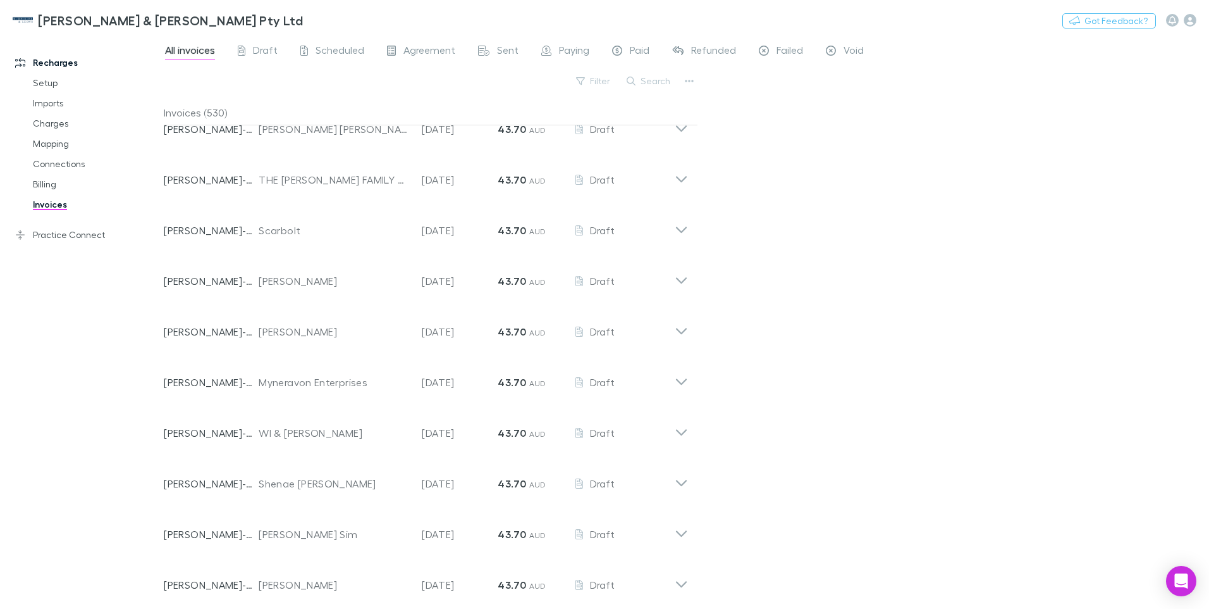
scroll to position [13456, 0]
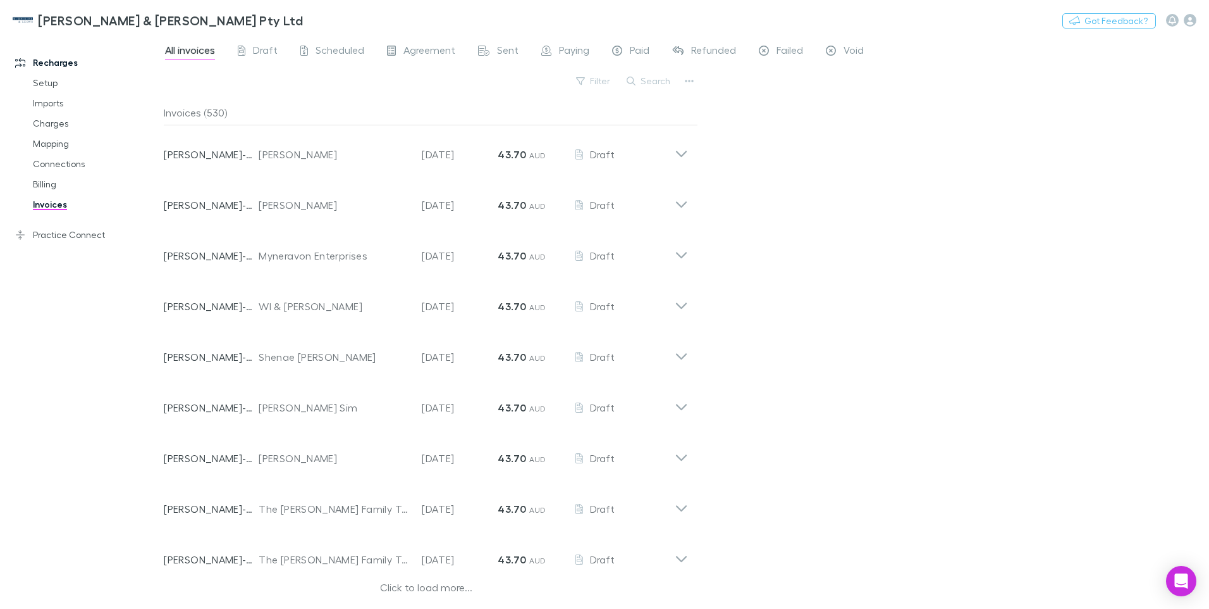
click at [414, 590] on div "Click to load more..." at bounding box center [426, 588] width 524 height 19
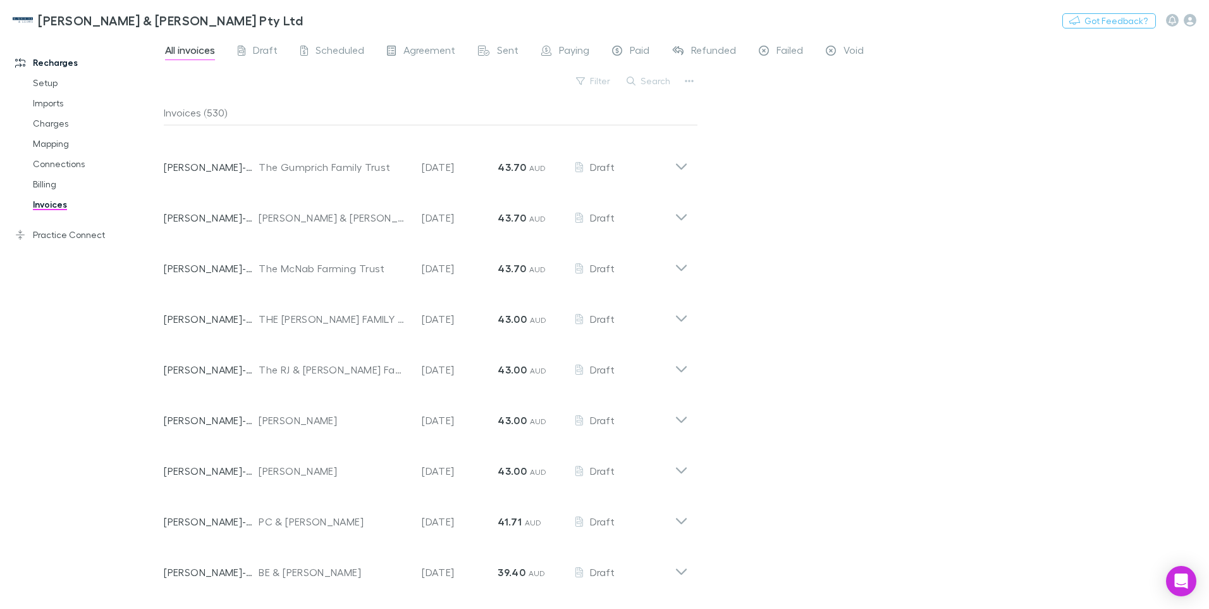
scroll to position [14975, 0]
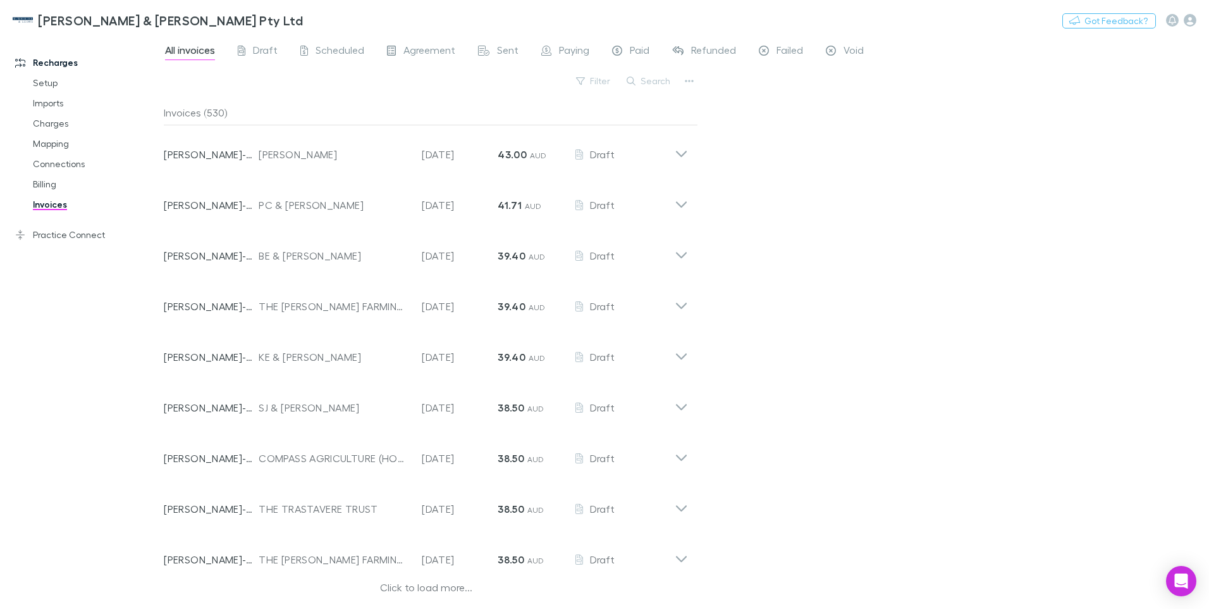
click at [422, 587] on div "Click to load more..." at bounding box center [426, 588] width 524 height 19
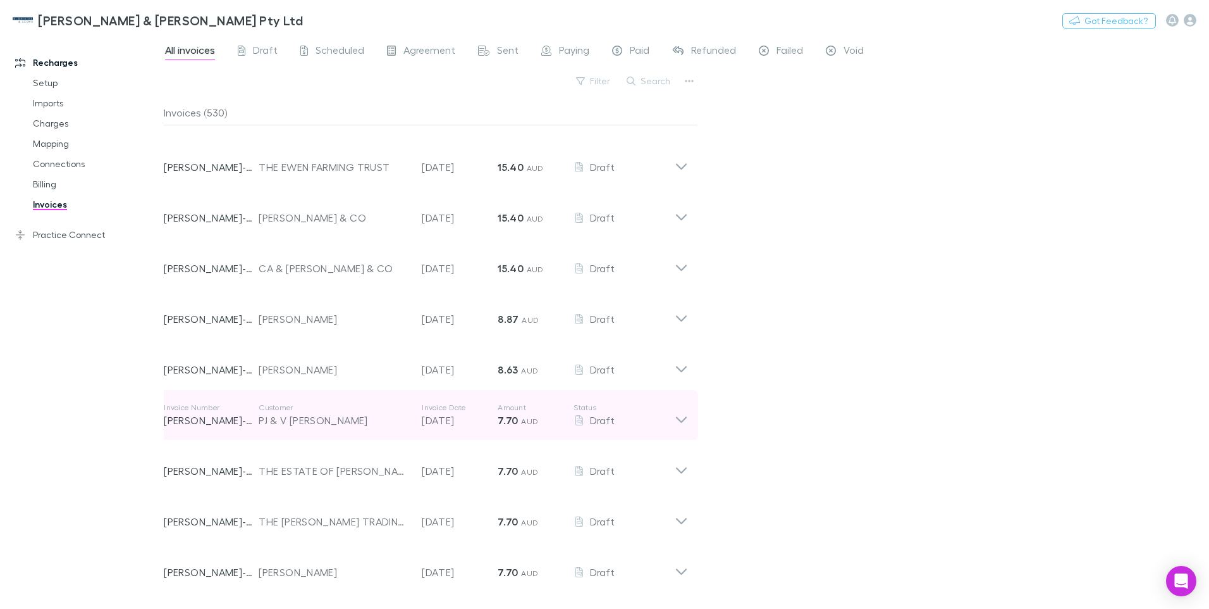
click at [684, 416] on icon at bounding box center [681, 414] width 13 height 25
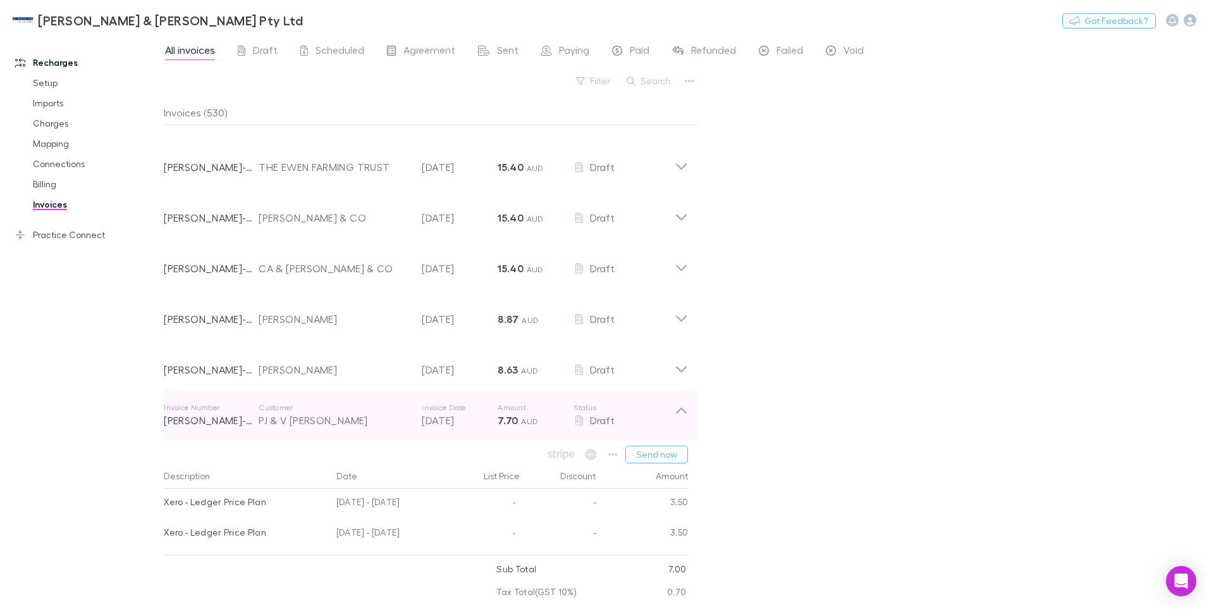
click at [678, 408] on icon at bounding box center [681, 414] width 13 height 25
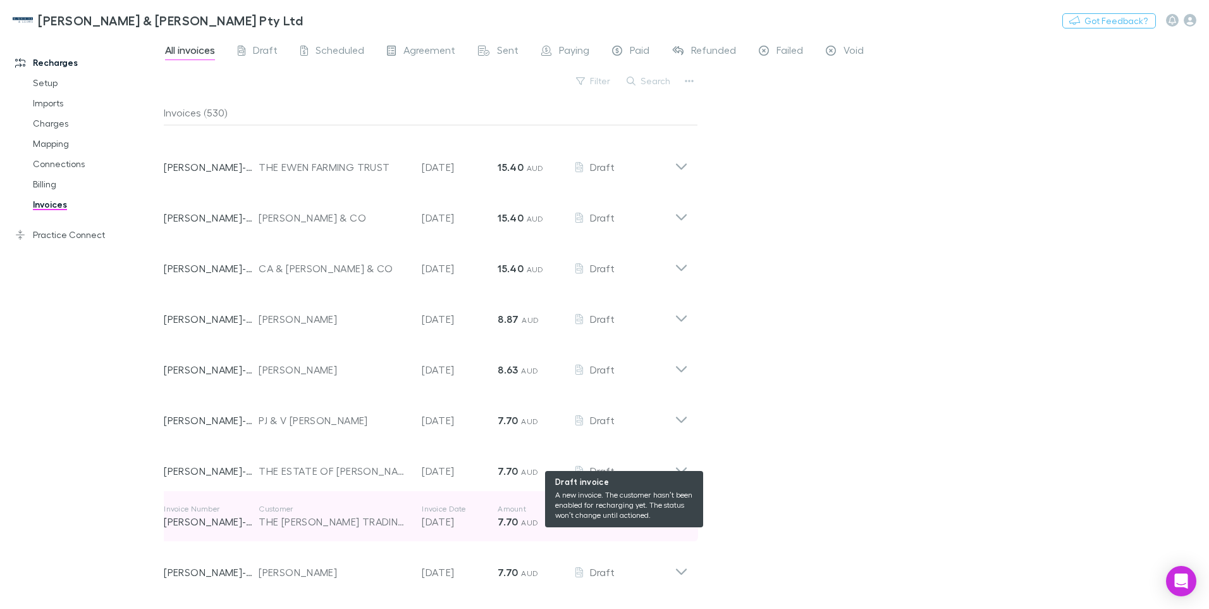
scroll to position [21047, 0]
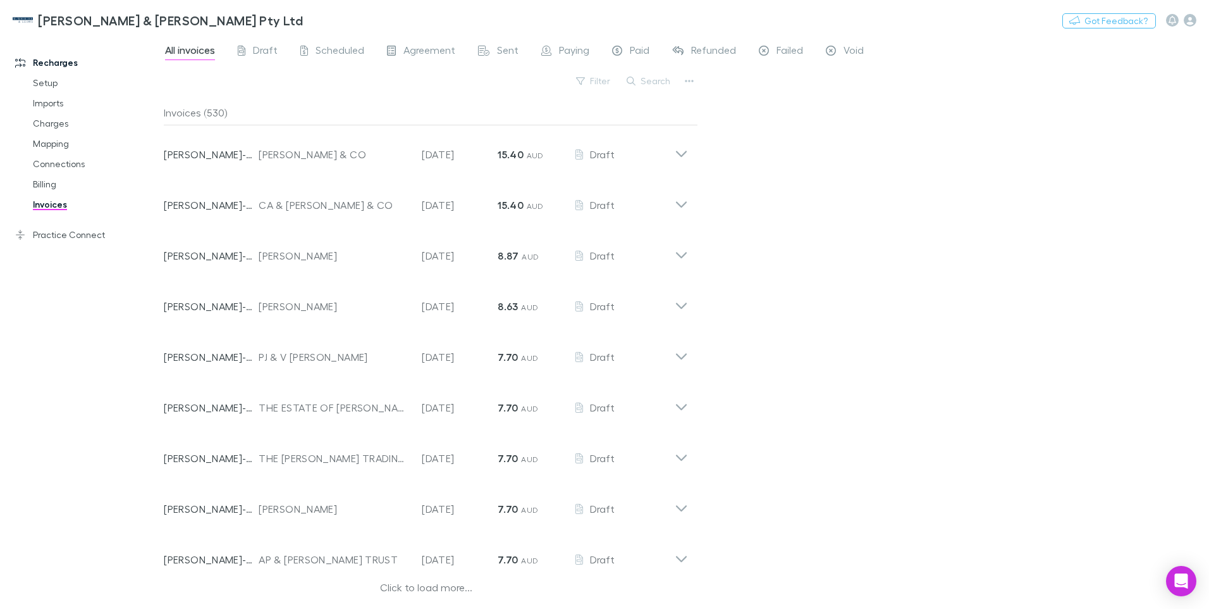
click at [424, 586] on div "Click to load more..." at bounding box center [426, 588] width 524 height 19
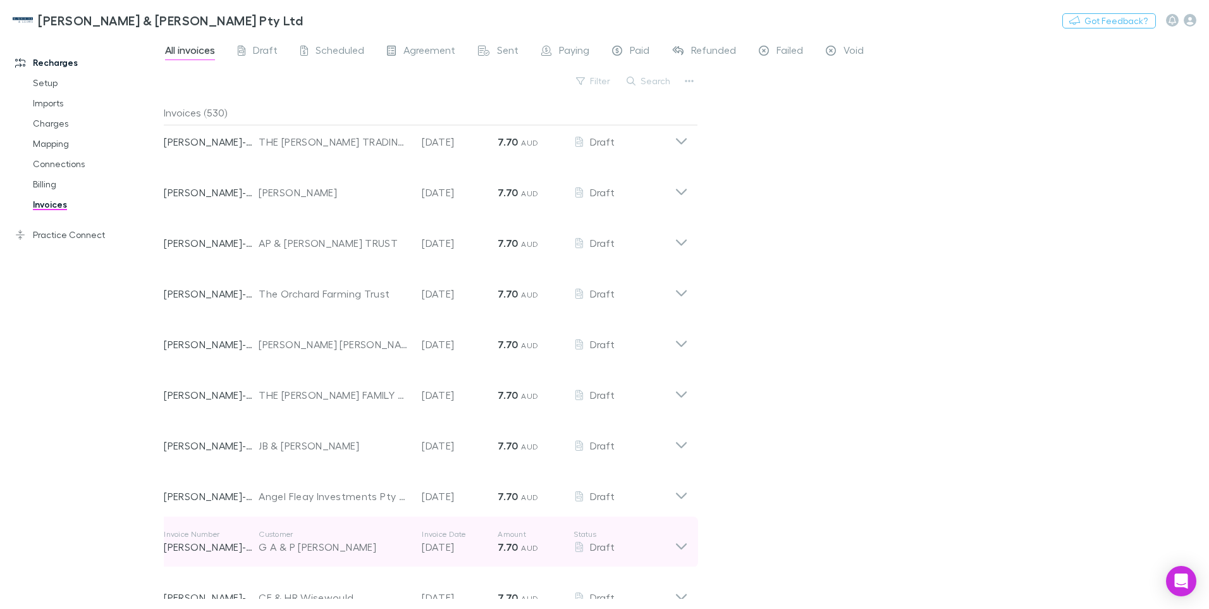
scroll to position [21490, 0]
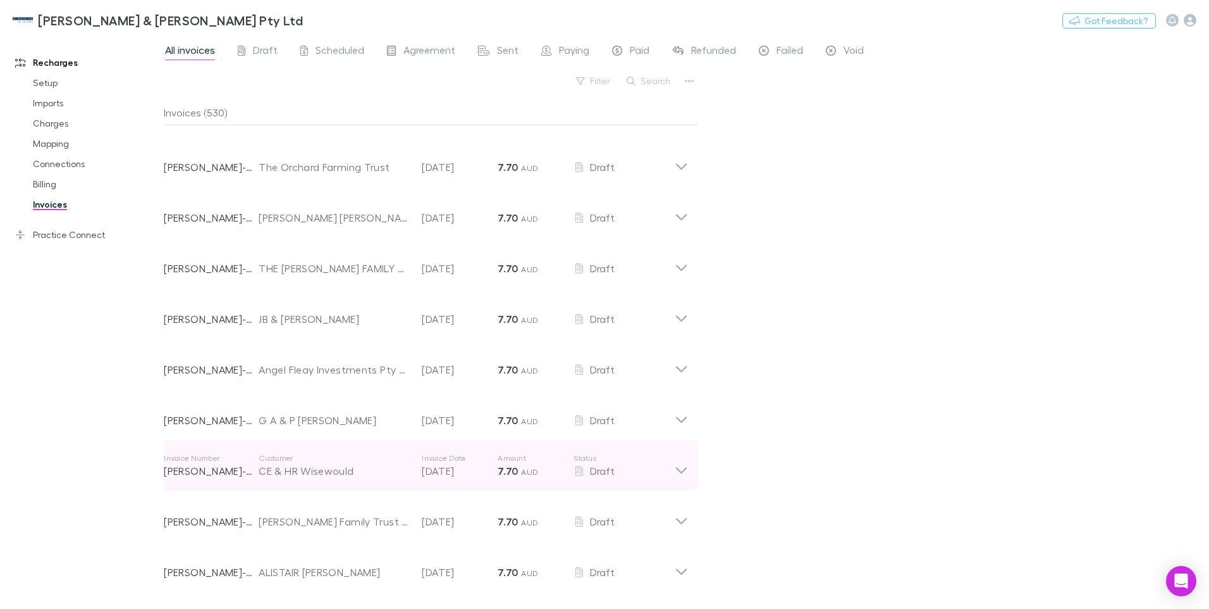
click at [683, 470] on icon at bounding box center [681, 465] width 13 height 25
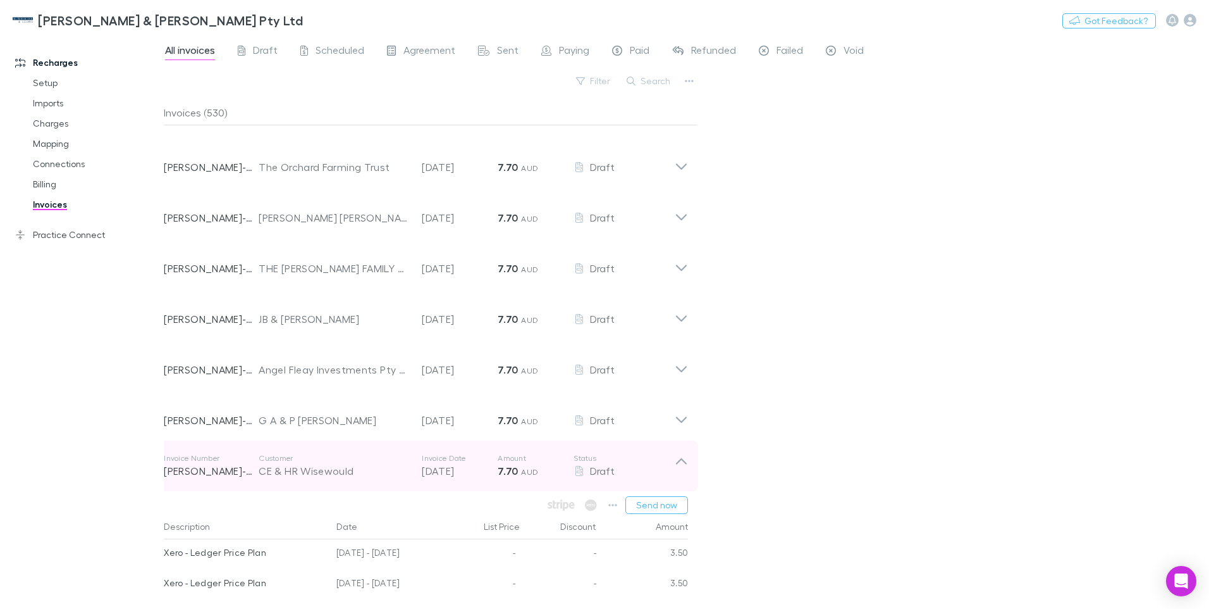
scroll to position [21553, 0]
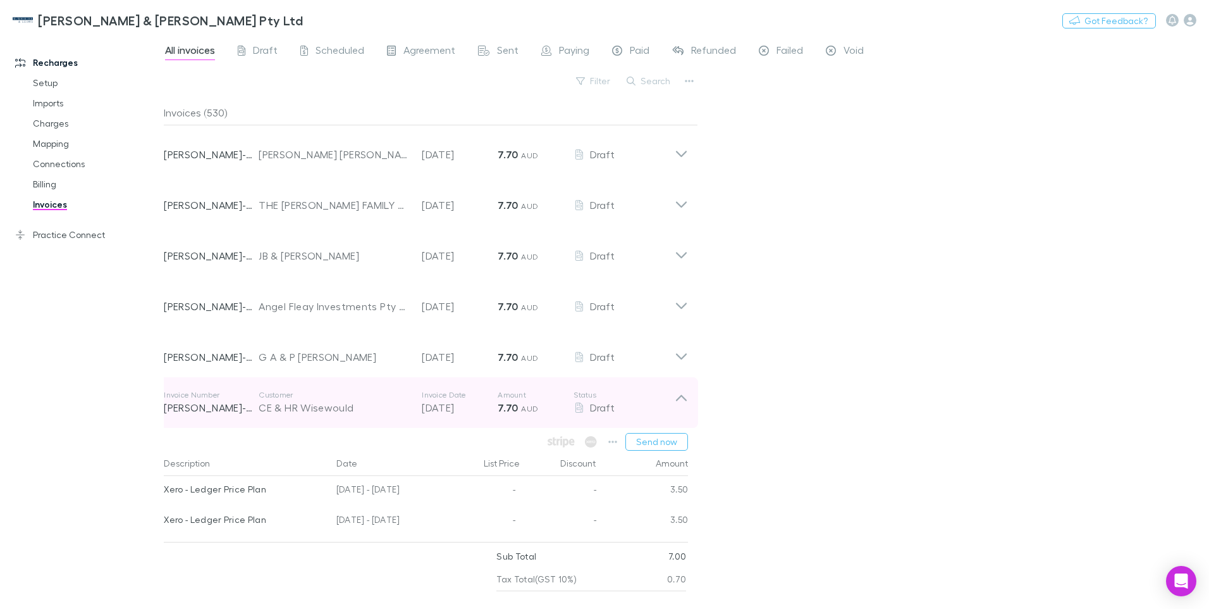
click at [682, 399] on icon at bounding box center [681, 402] width 13 height 25
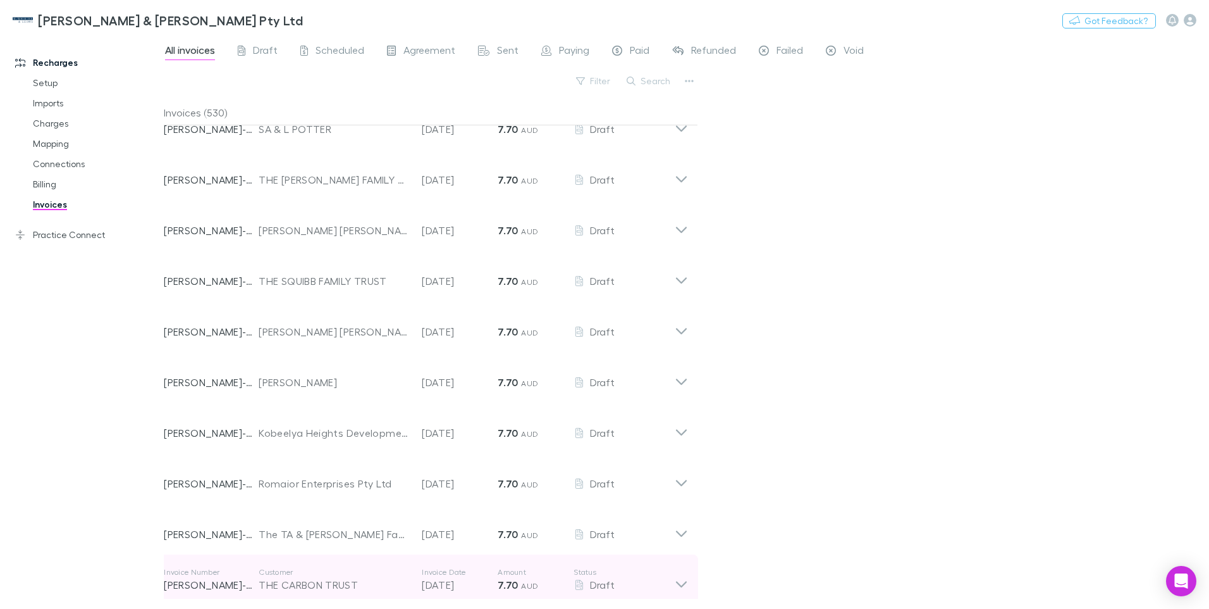
scroll to position [22565, 0]
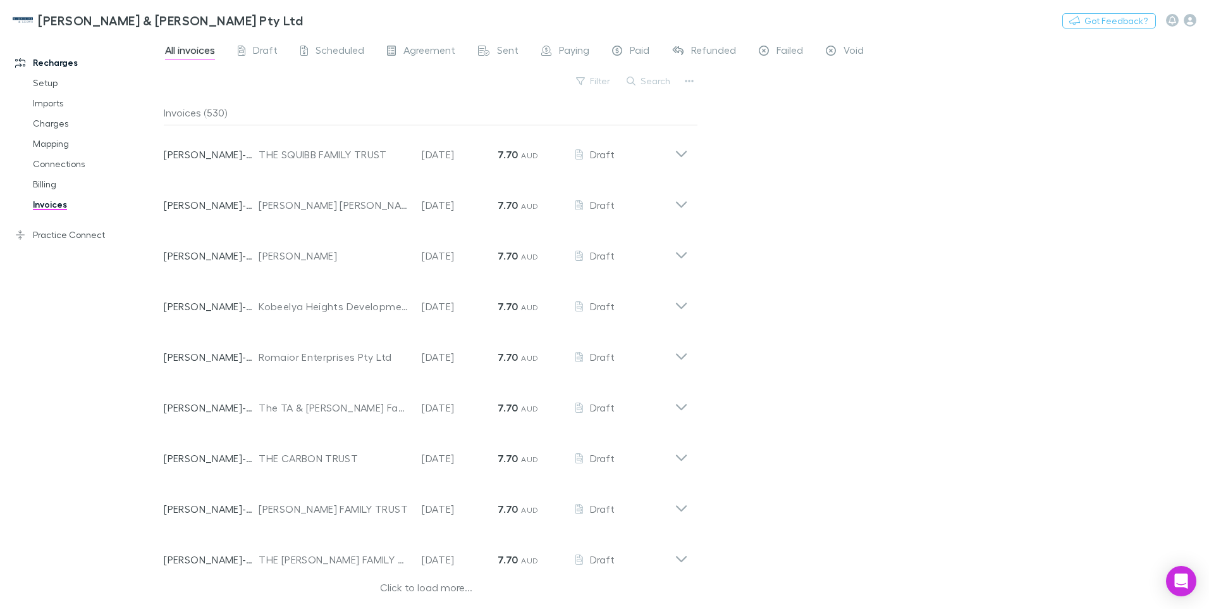
click at [412, 583] on div "Click to load more..." at bounding box center [426, 588] width 524 height 19
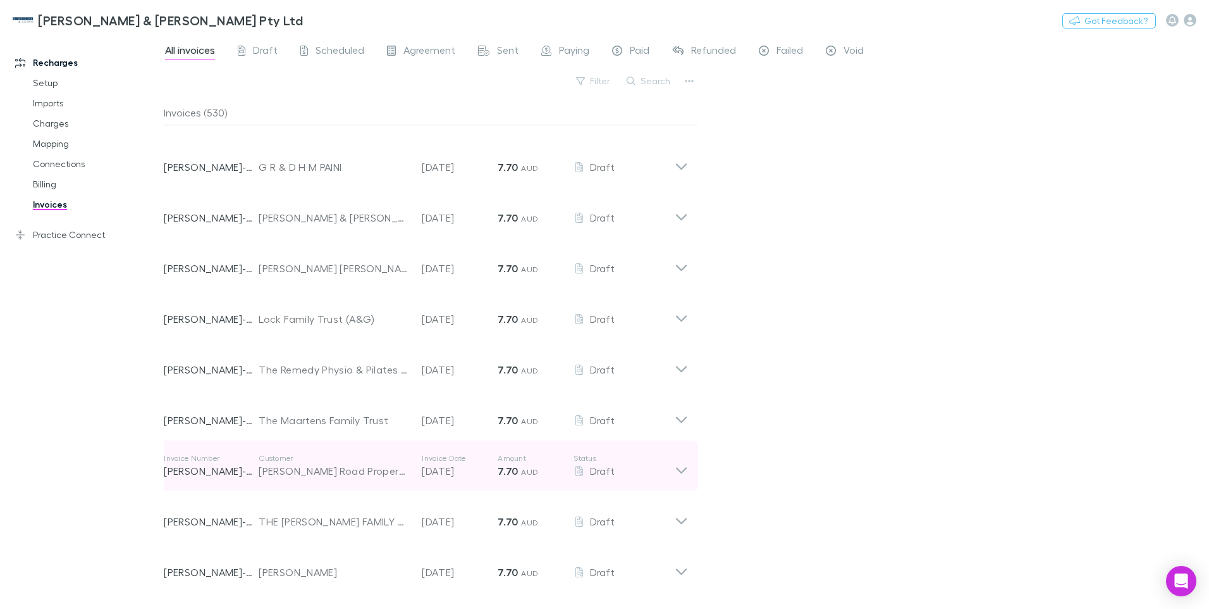
scroll to position [24084, 0]
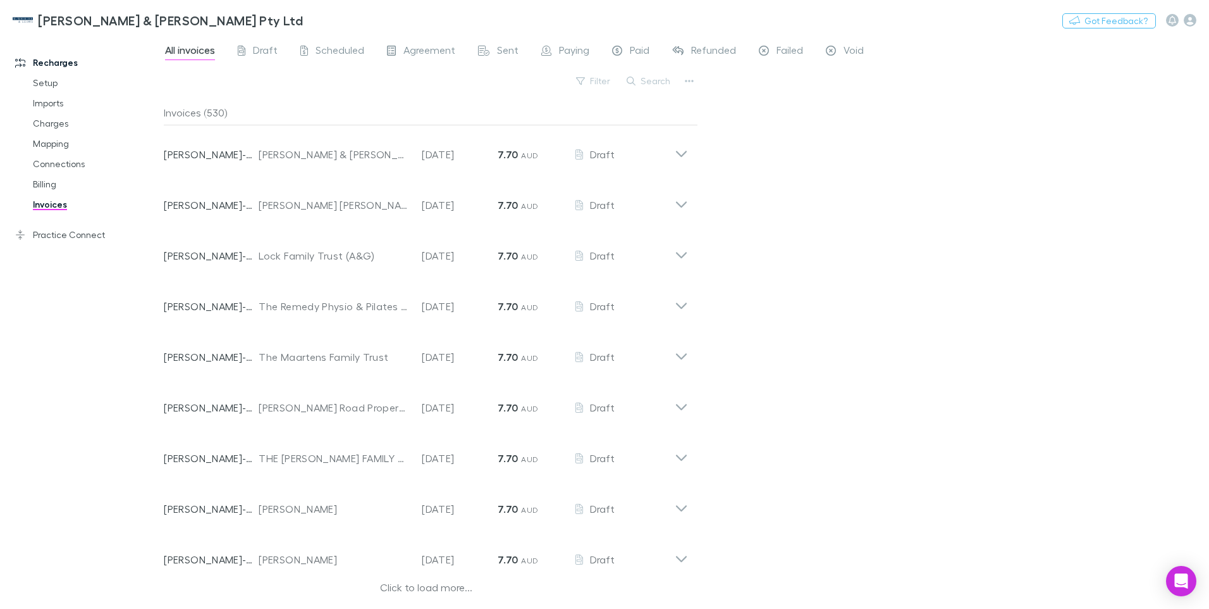
click at [417, 588] on div "Click to load more..." at bounding box center [426, 588] width 524 height 19
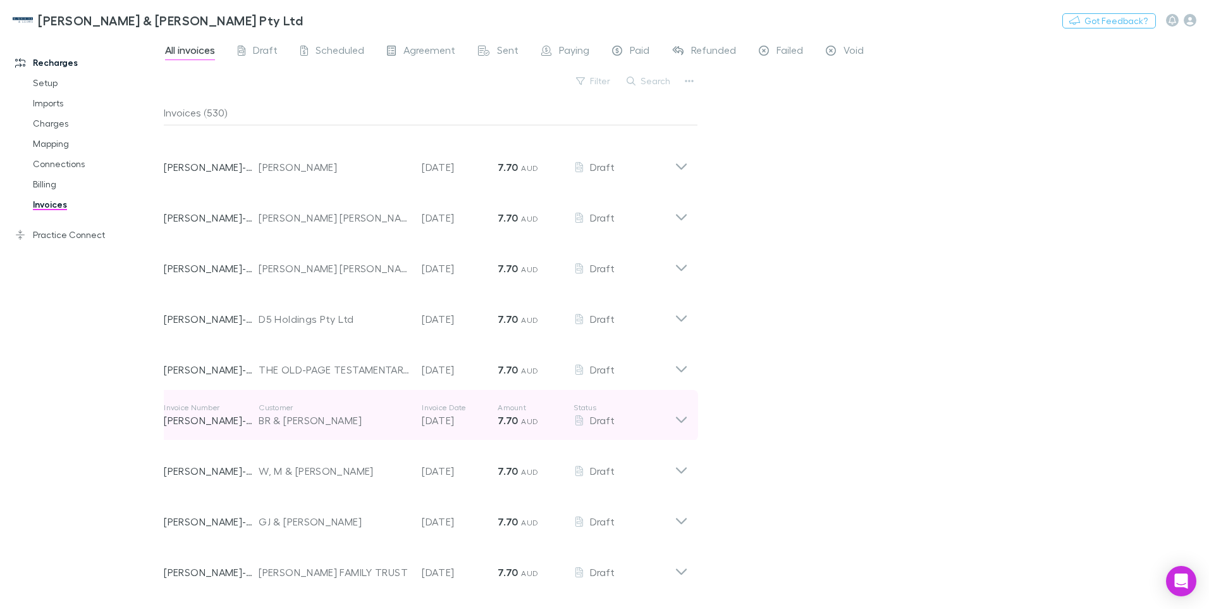
scroll to position [25602, 0]
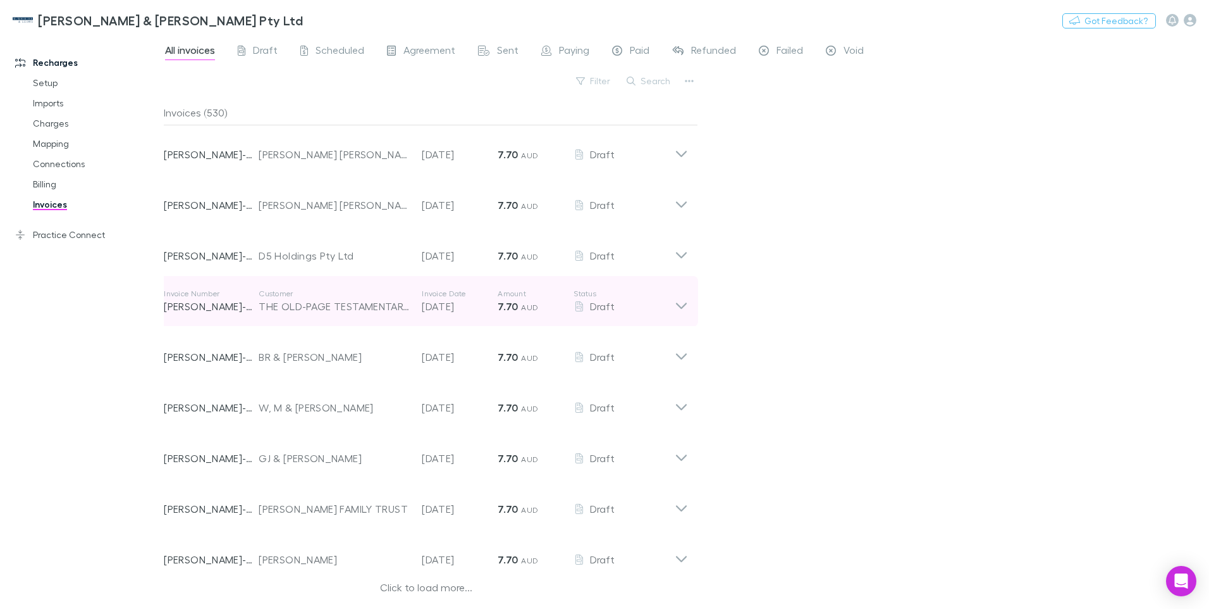
drag, startPoint x: 411, startPoint y: 589, endPoint x: 469, endPoint y: 286, distance: 308.7
click at [411, 588] on div "Click to load more..." at bounding box center [426, 588] width 524 height 19
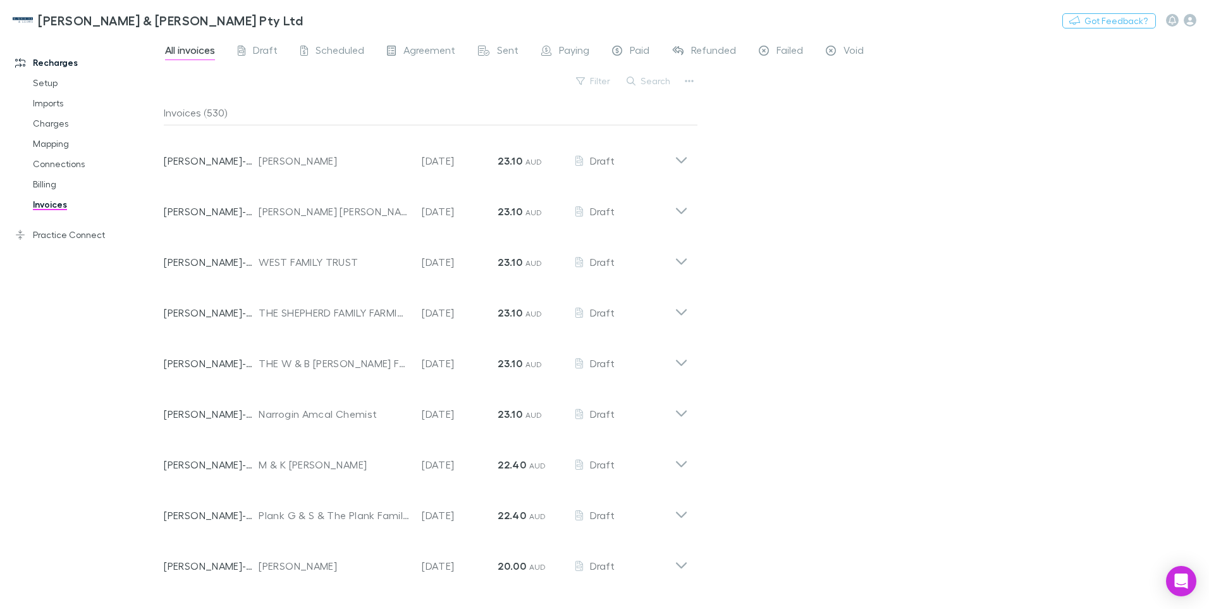
scroll to position [19194, 0]
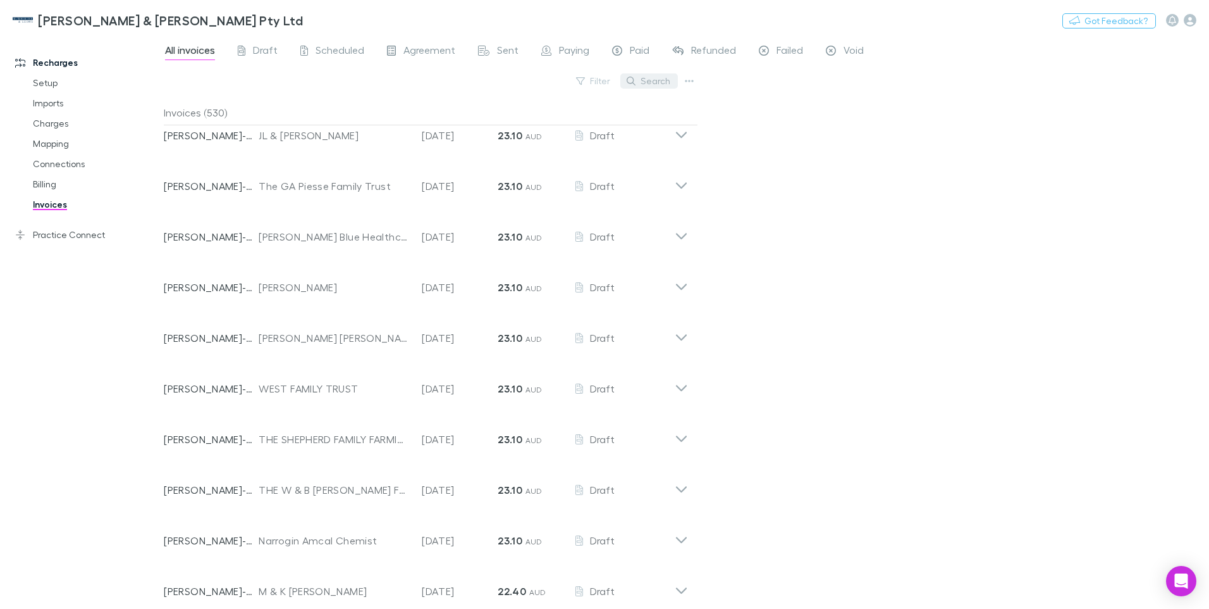
click at [653, 83] on button "Search" at bounding box center [650, 80] width 58 height 15
click at [638, 77] on input "********" at bounding box center [627, 81] width 63 height 18
click at [257, 51] on span "Draft" at bounding box center [265, 52] width 25 height 16
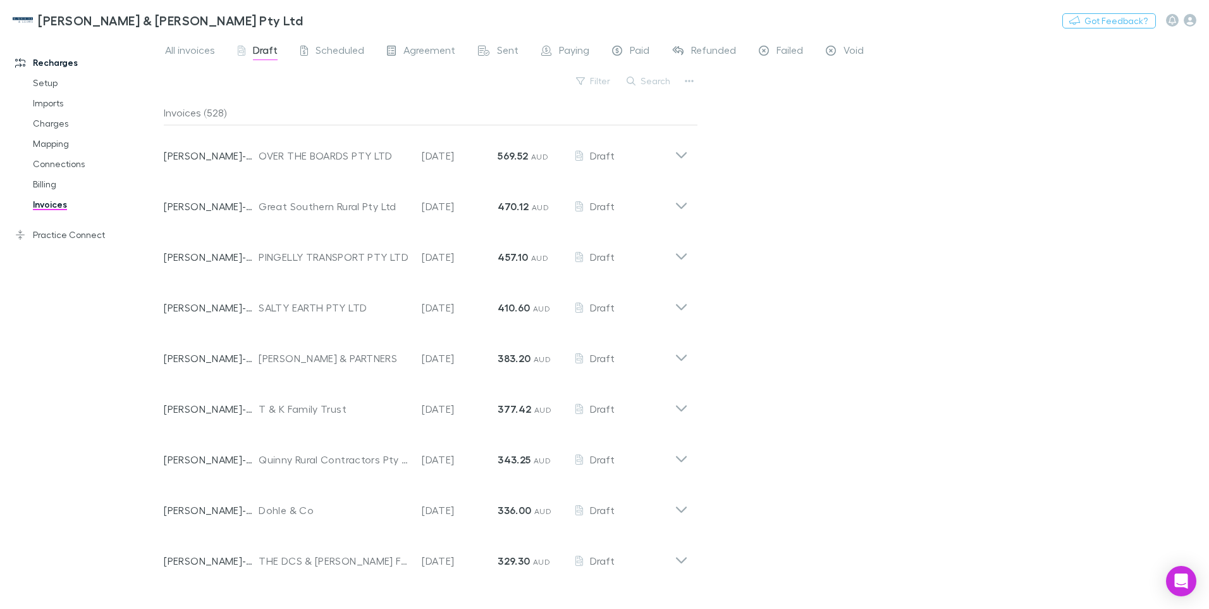
drag, startPoint x: 110, startPoint y: 1, endPoint x: 614, endPoint y: 83, distance: 510.2
click at [953, 318] on div at bounding box center [604, 304] width 1209 height 609
click at [614, 83] on div at bounding box center [604, 304] width 1209 height 609
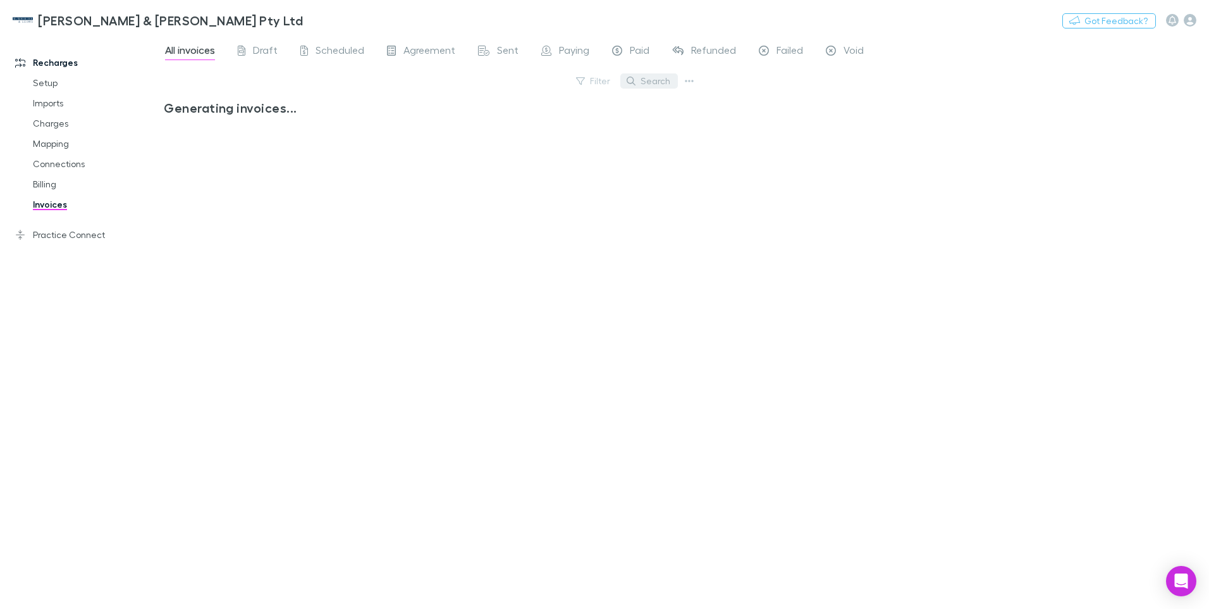
click at [645, 82] on button "Search" at bounding box center [650, 80] width 58 height 15
type input "*"
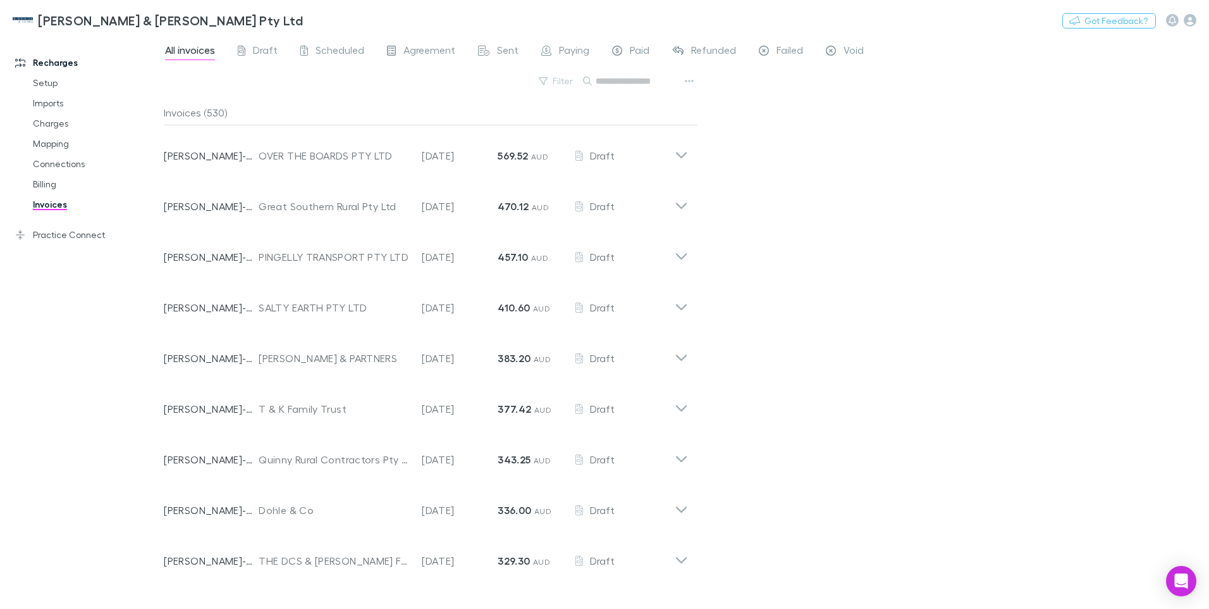
type input "*"
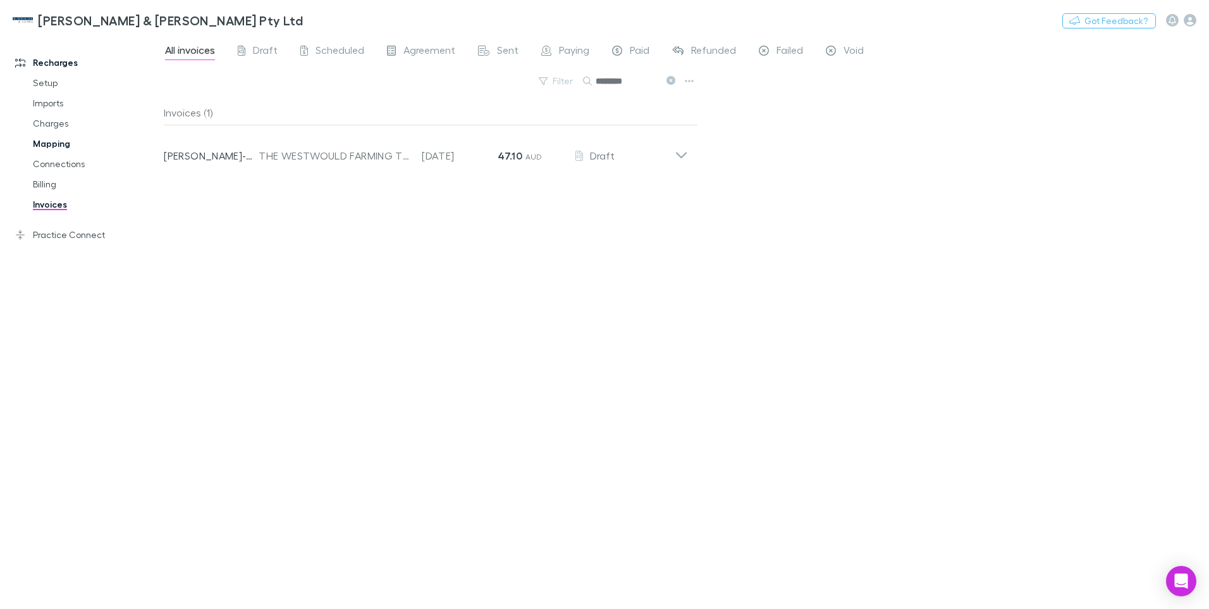
type input "********"
click at [48, 141] on link "Mapping" at bounding box center [95, 143] width 151 height 20
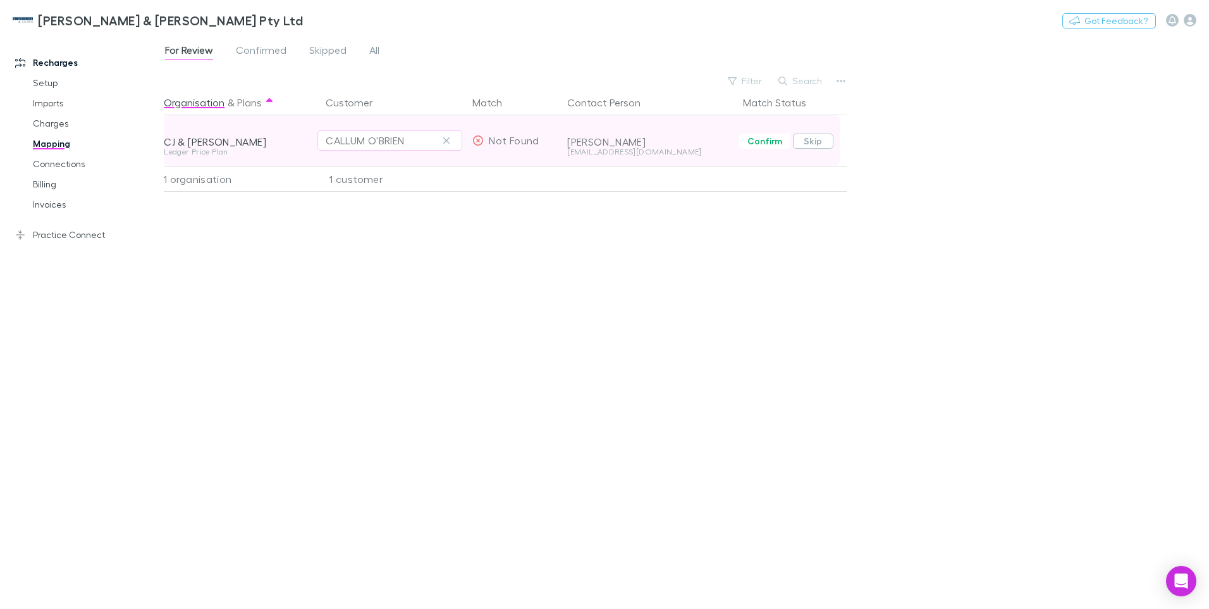
click at [814, 141] on button "Skip" at bounding box center [813, 140] width 40 height 15
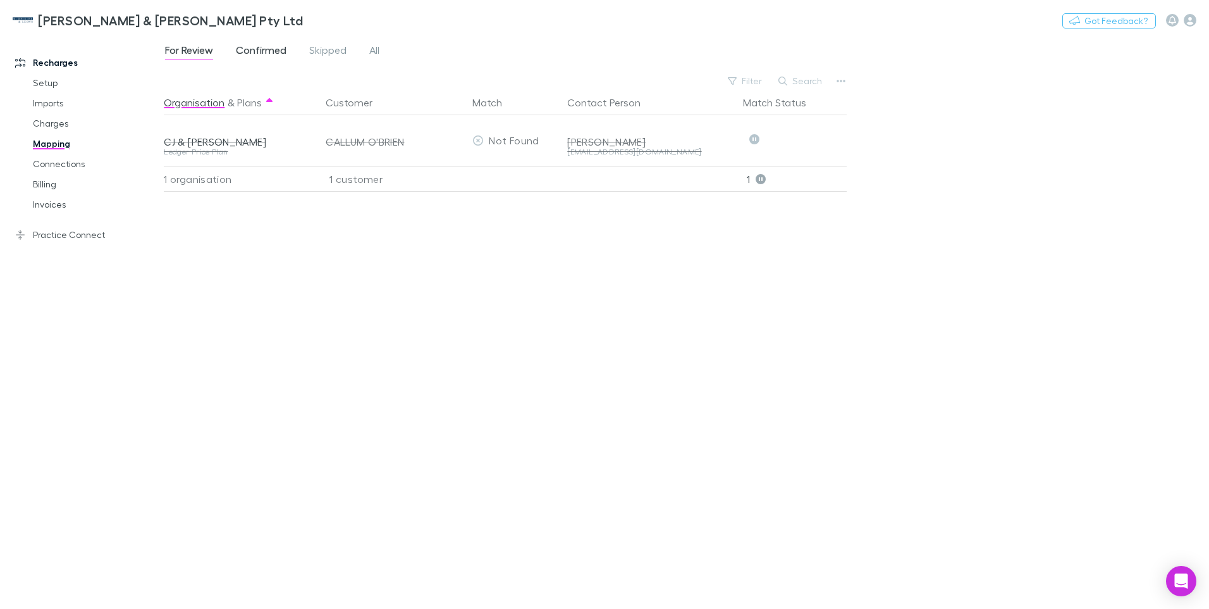
click at [266, 49] on span "Confirmed" at bounding box center [261, 52] width 51 height 16
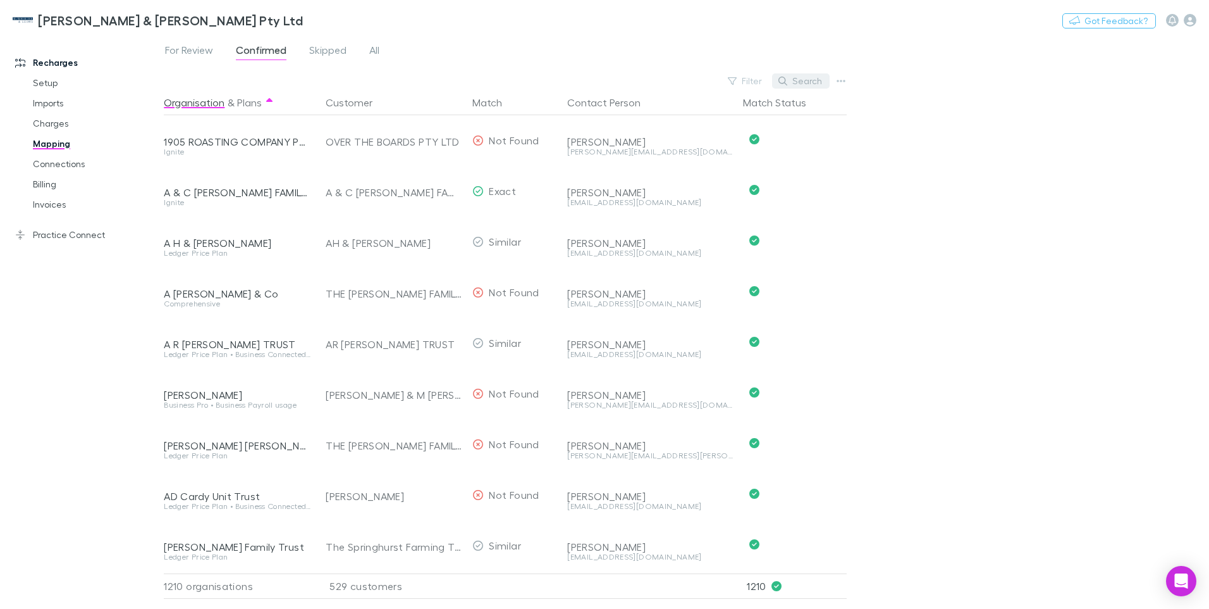
click at [795, 83] on button "Search" at bounding box center [801, 80] width 58 height 15
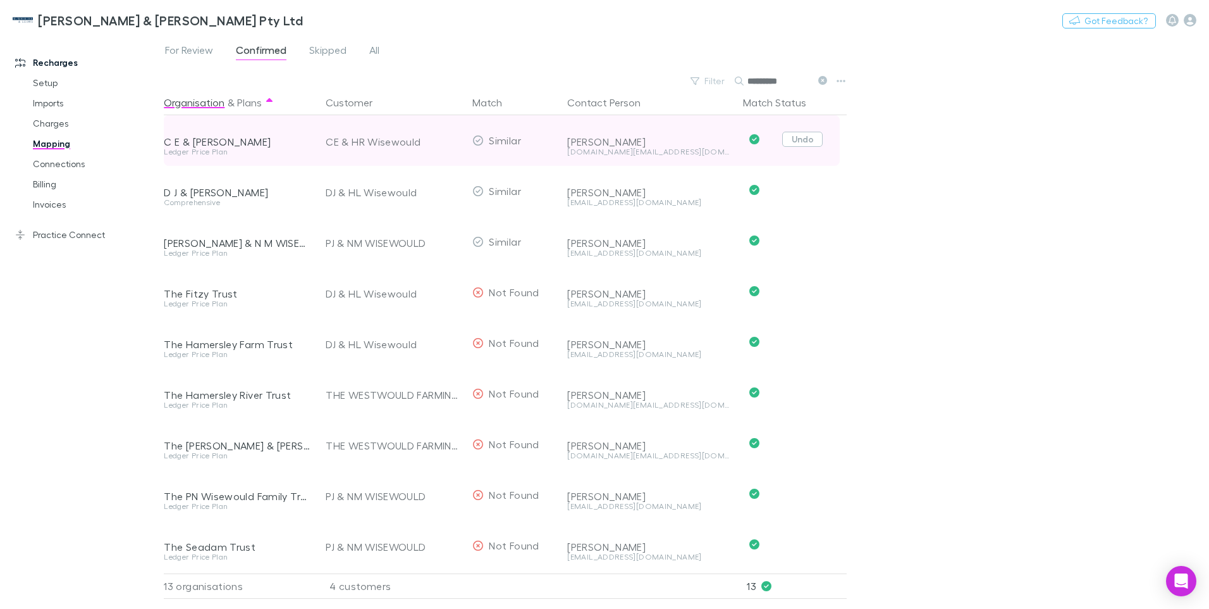
type input "*********"
click at [805, 139] on button "Undo" at bounding box center [803, 139] width 40 height 15
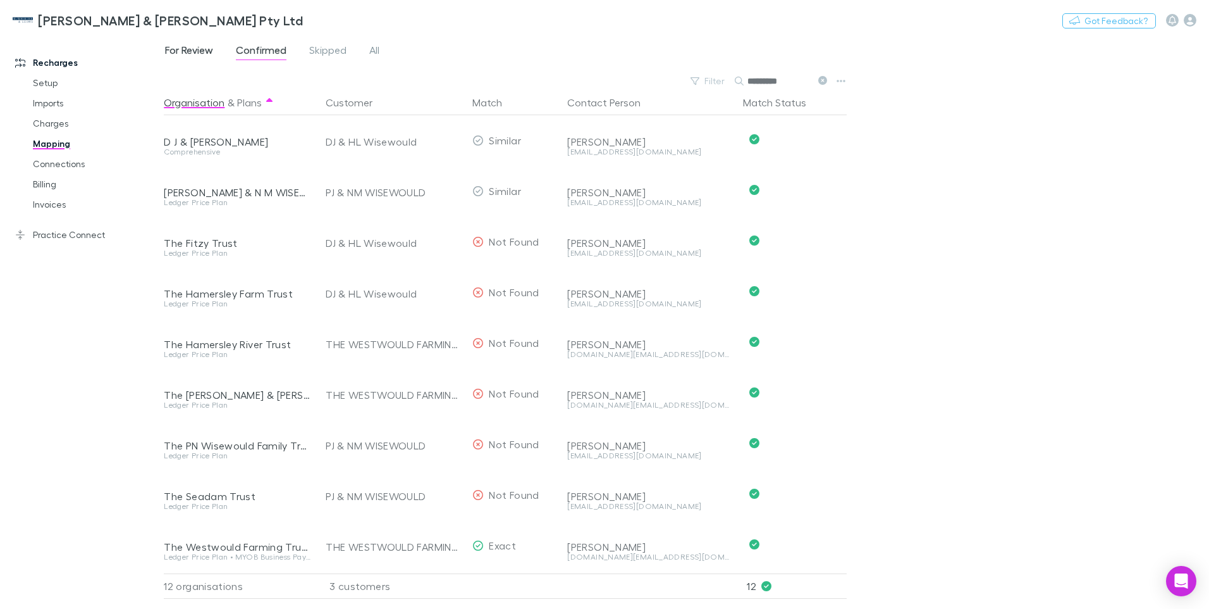
click at [188, 46] on span "For Review" at bounding box center [189, 52] width 48 height 16
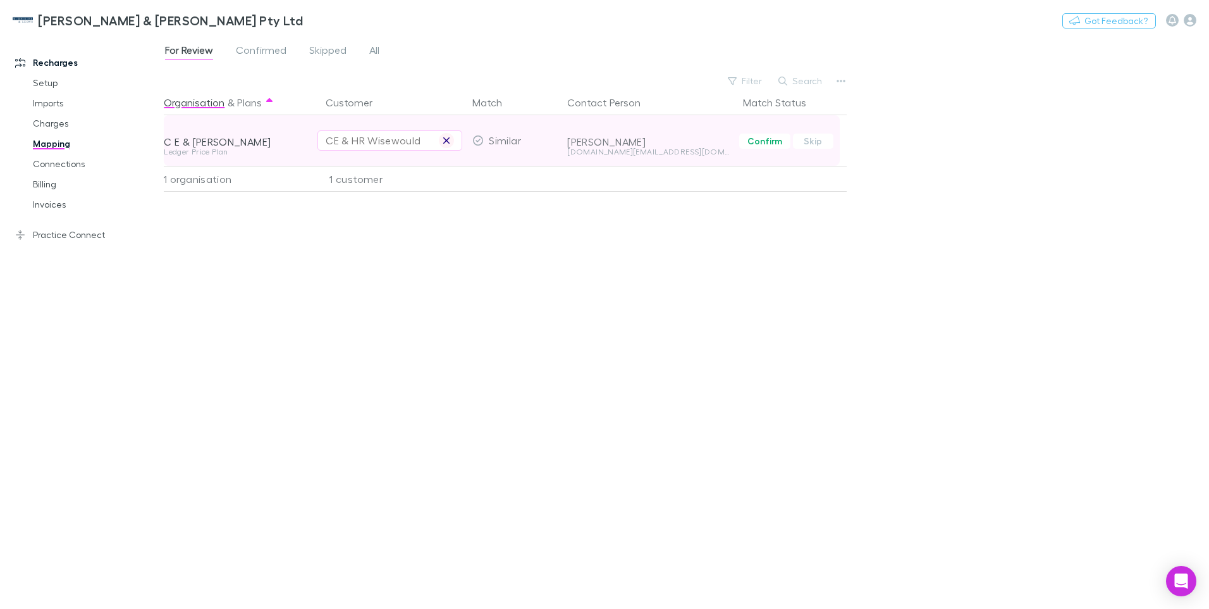
click at [447, 140] on icon "button" at bounding box center [446, 140] width 6 height 6
click at [342, 142] on div "Select a customer" at bounding box center [390, 140] width 128 height 15
type input "*********"
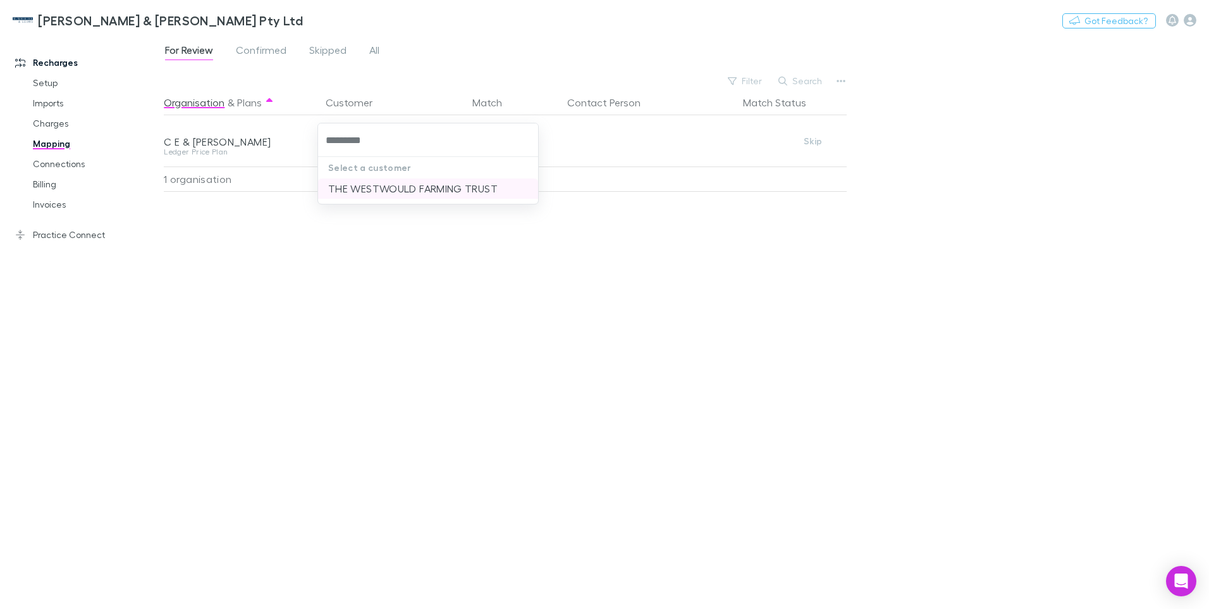
click at [393, 186] on li "THE WESTWOULD FARMING TRUST" at bounding box center [428, 188] width 220 height 20
click at [270, 46] on span "Confirmed" at bounding box center [261, 52] width 51 height 16
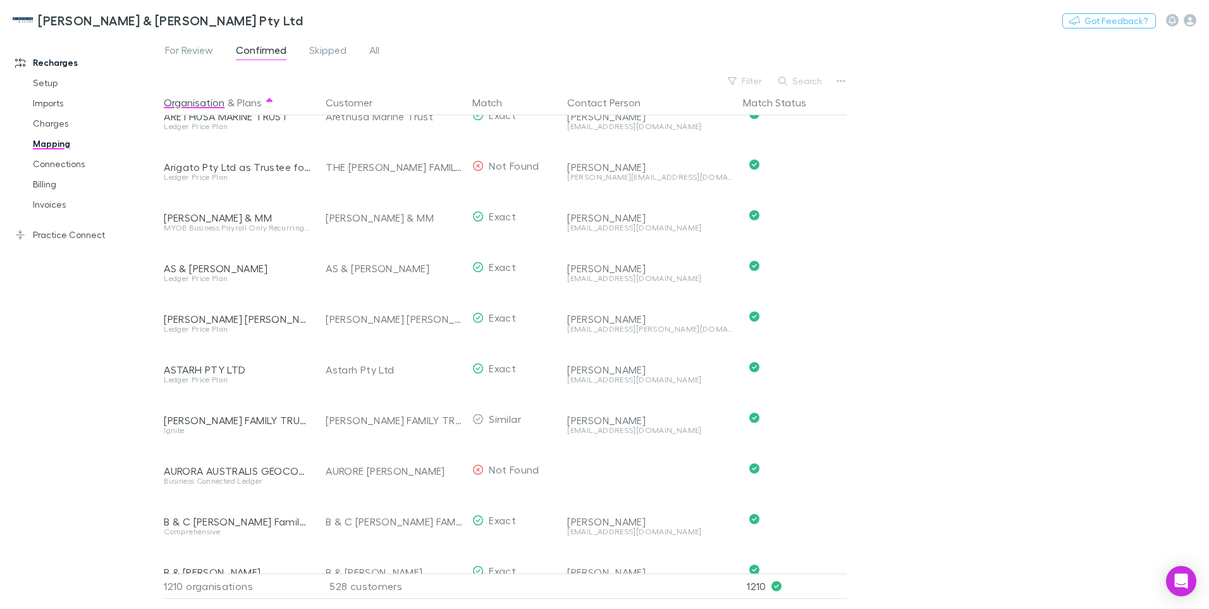
scroll to position [2024, 0]
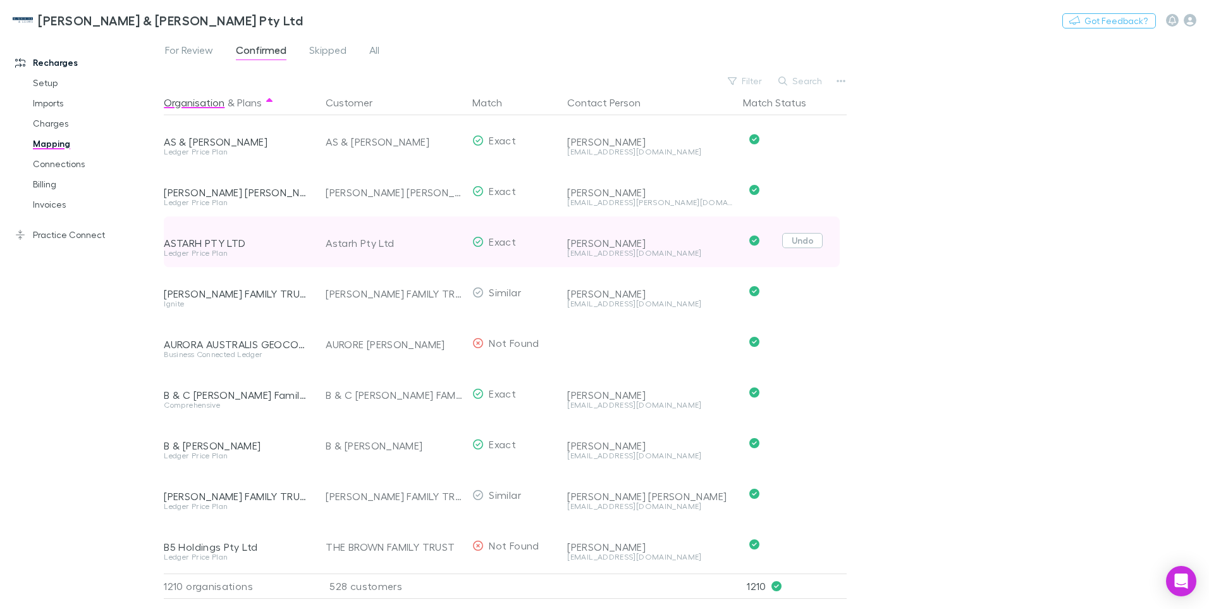
click at [799, 242] on button "Undo" at bounding box center [803, 240] width 40 height 15
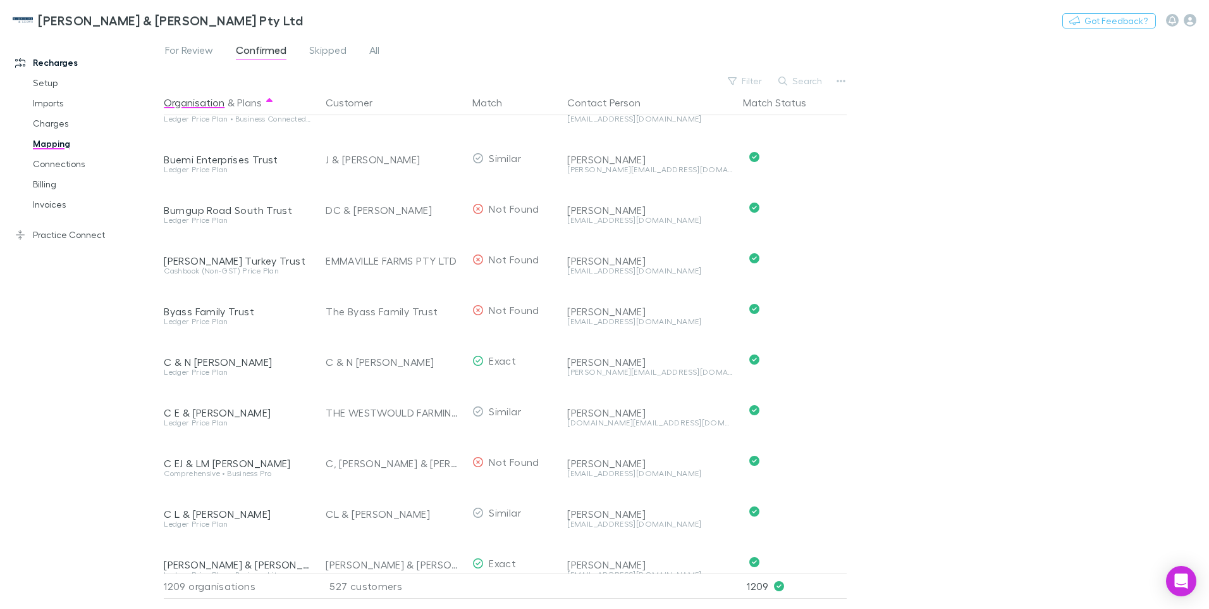
scroll to position [4803, 0]
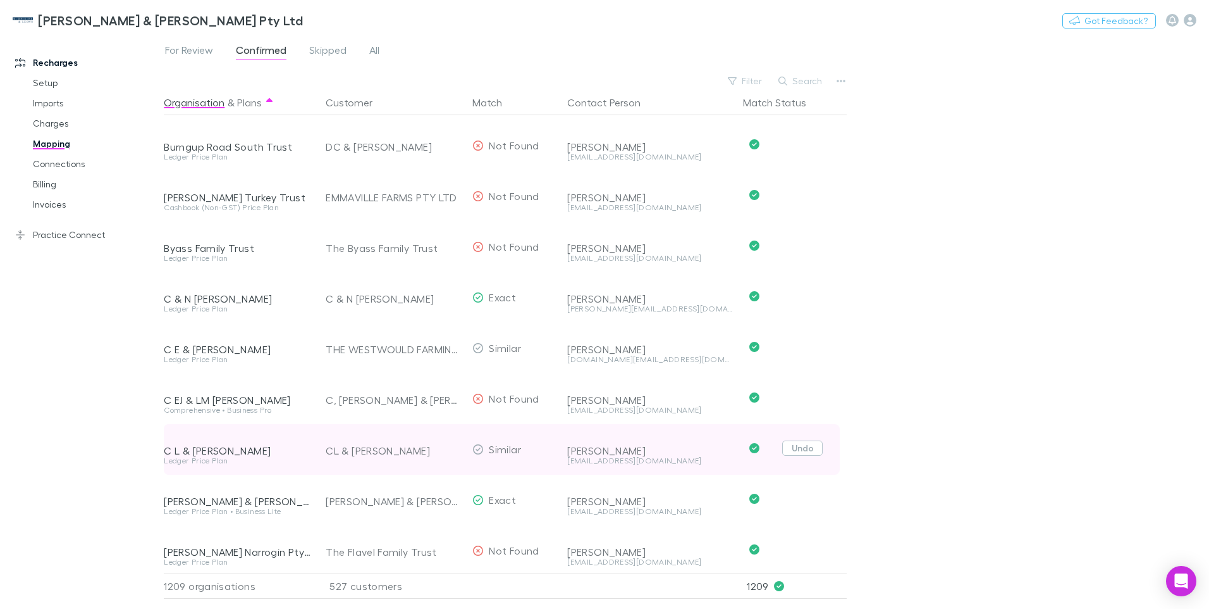
click at [801, 448] on button "Undo" at bounding box center [803, 447] width 40 height 15
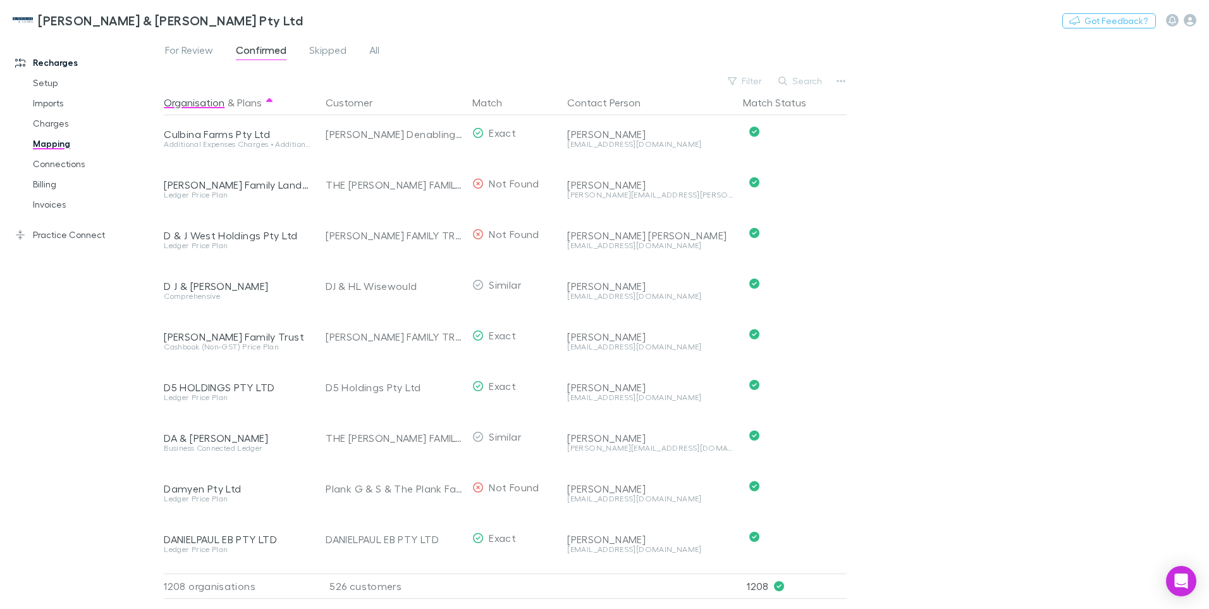
scroll to position [7333, 0]
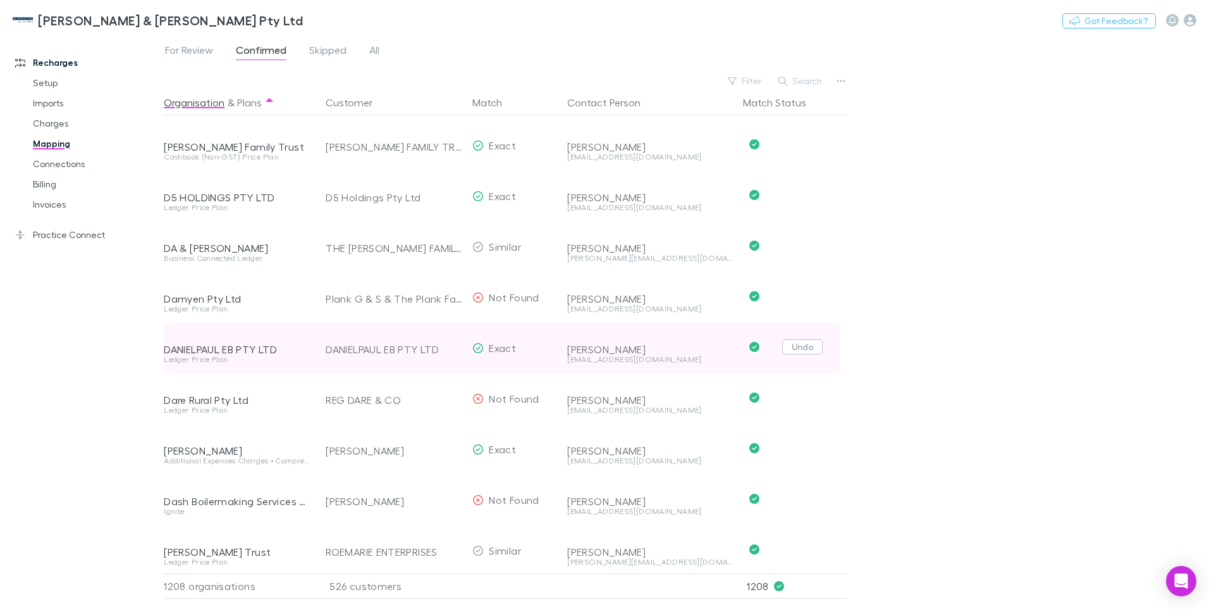
click at [812, 343] on button "Undo" at bounding box center [803, 346] width 40 height 15
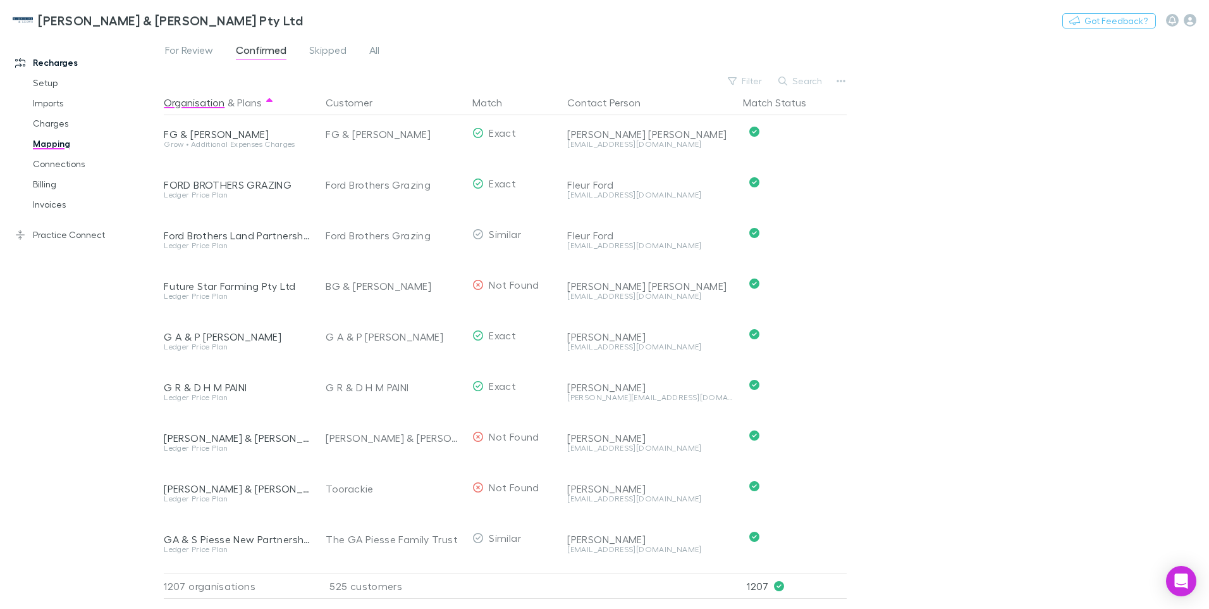
scroll to position [9990, 0]
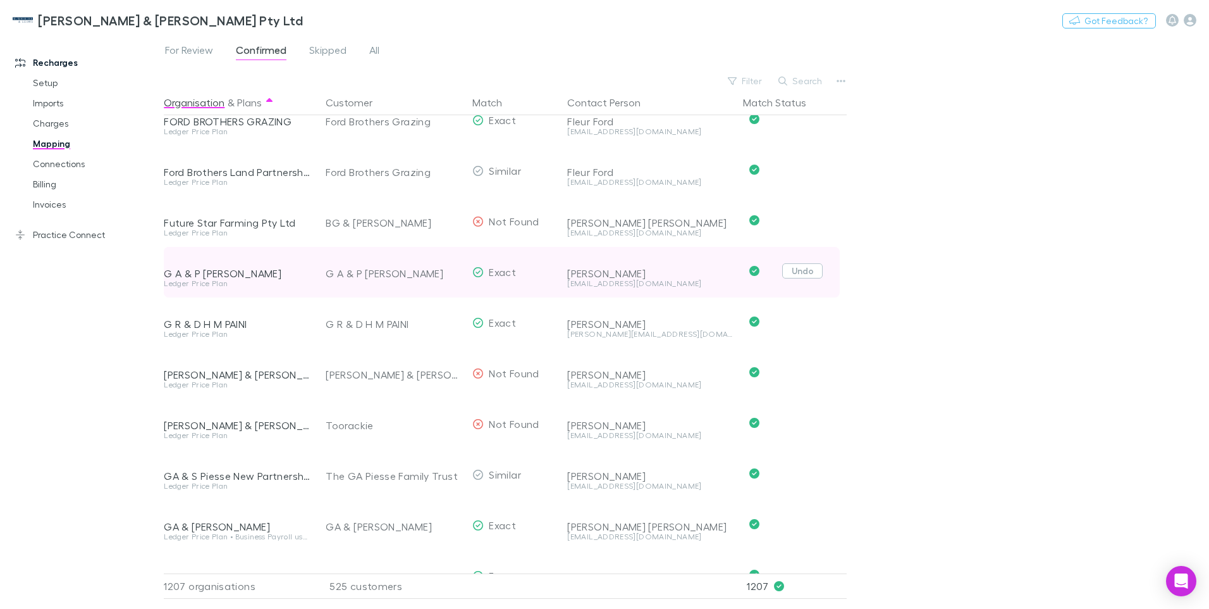
click at [807, 271] on button "Undo" at bounding box center [803, 270] width 40 height 15
click at [805, 268] on button "Undo" at bounding box center [803, 270] width 40 height 15
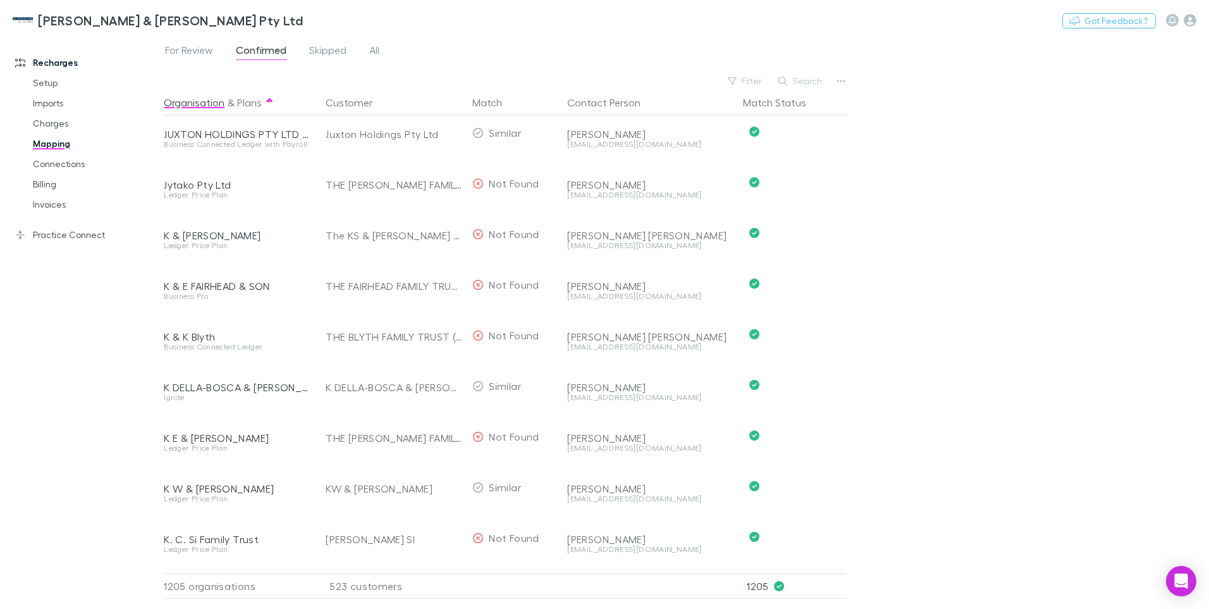
scroll to position [15873, 0]
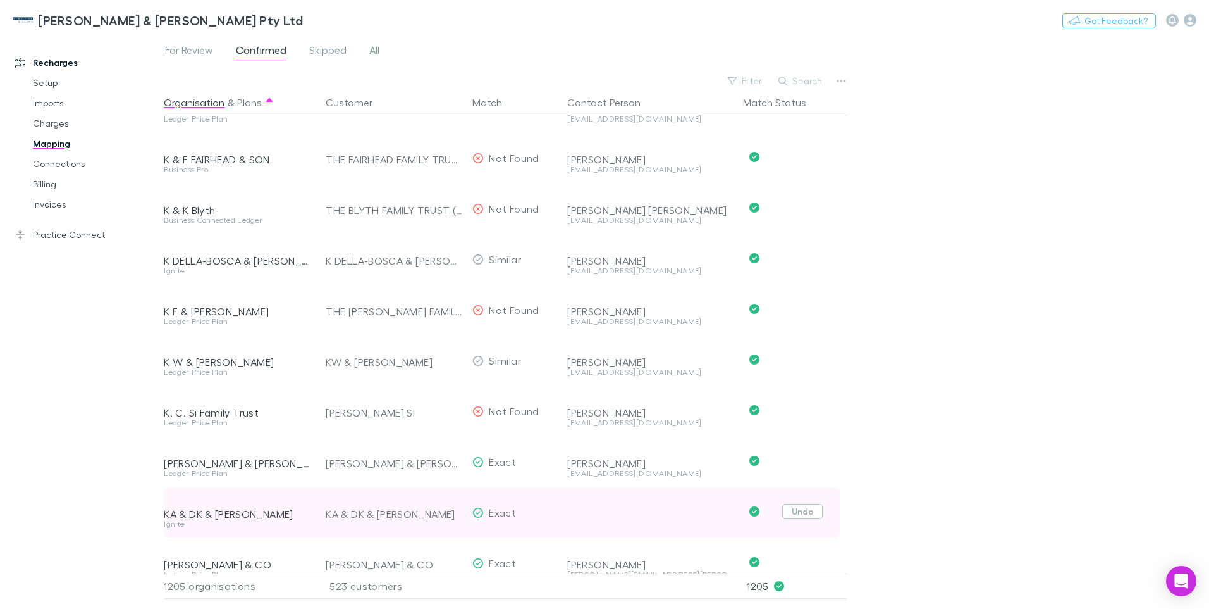
click at [811, 511] on button "Undo" at bounding box center [803, 511] width 40 height 15
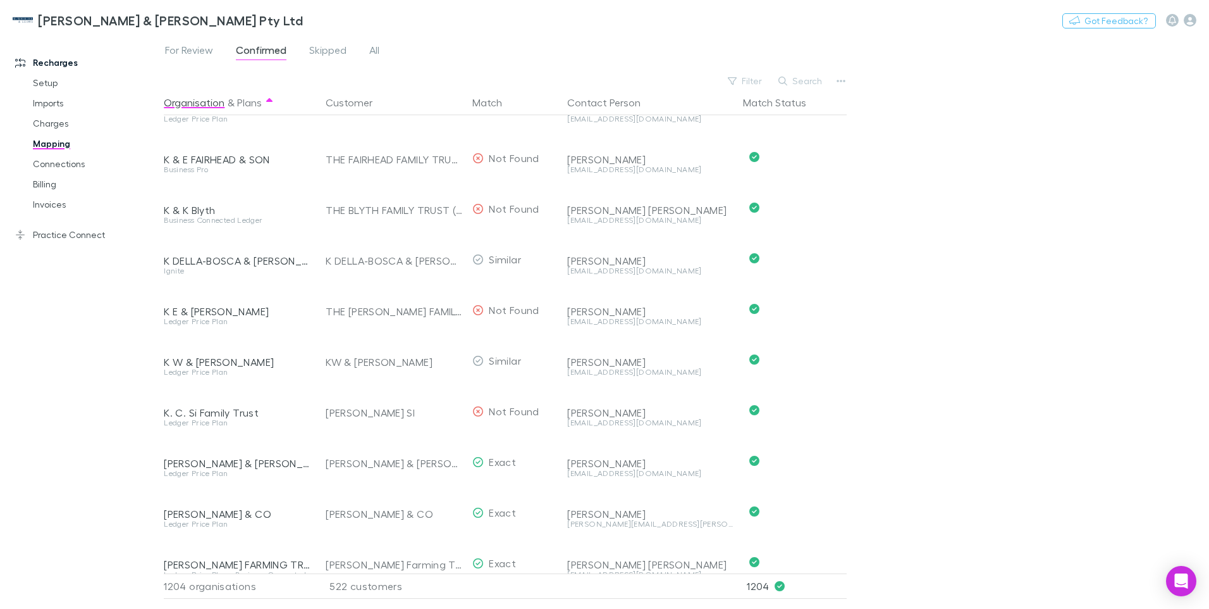
scroll to position [16126, 0]
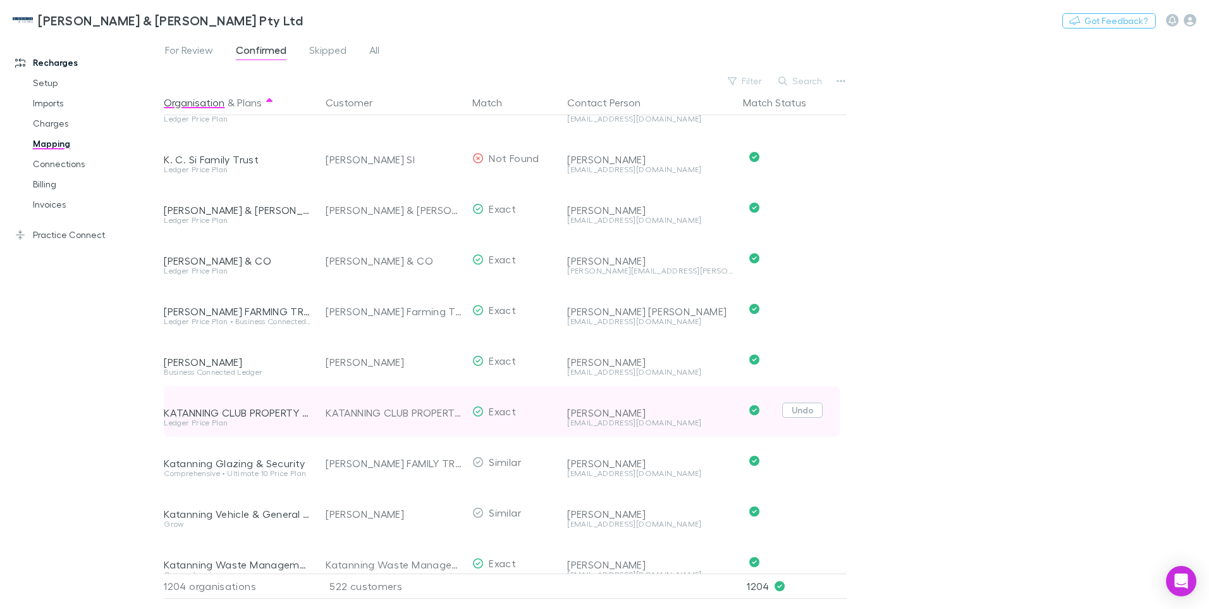
click at [806, 412] on button "Undo" at bounding box center [803, 409] width 40 height 15
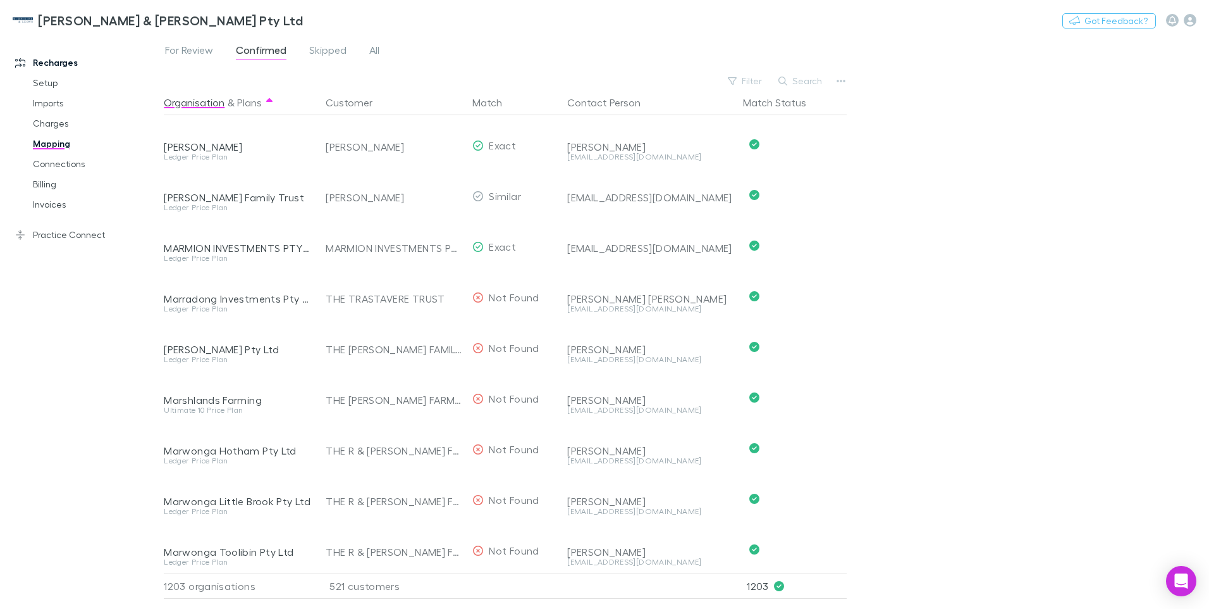
scroll to position [19668, 0]
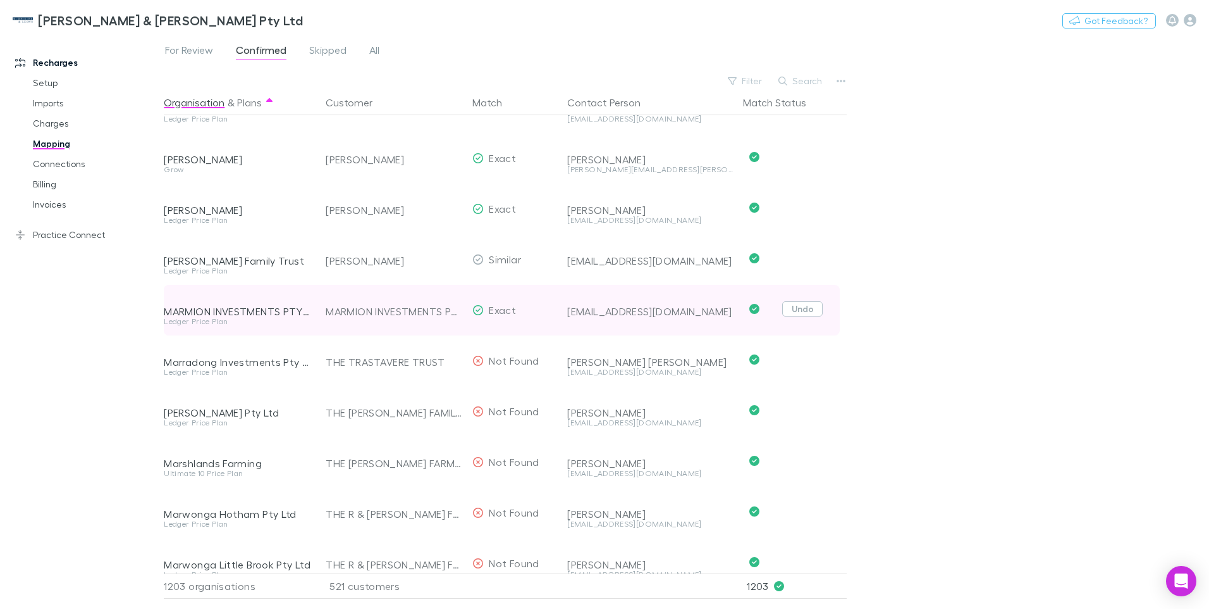
click at [808, 306] on button "Undo" at bounding box center [803, 308] width 40 height 15
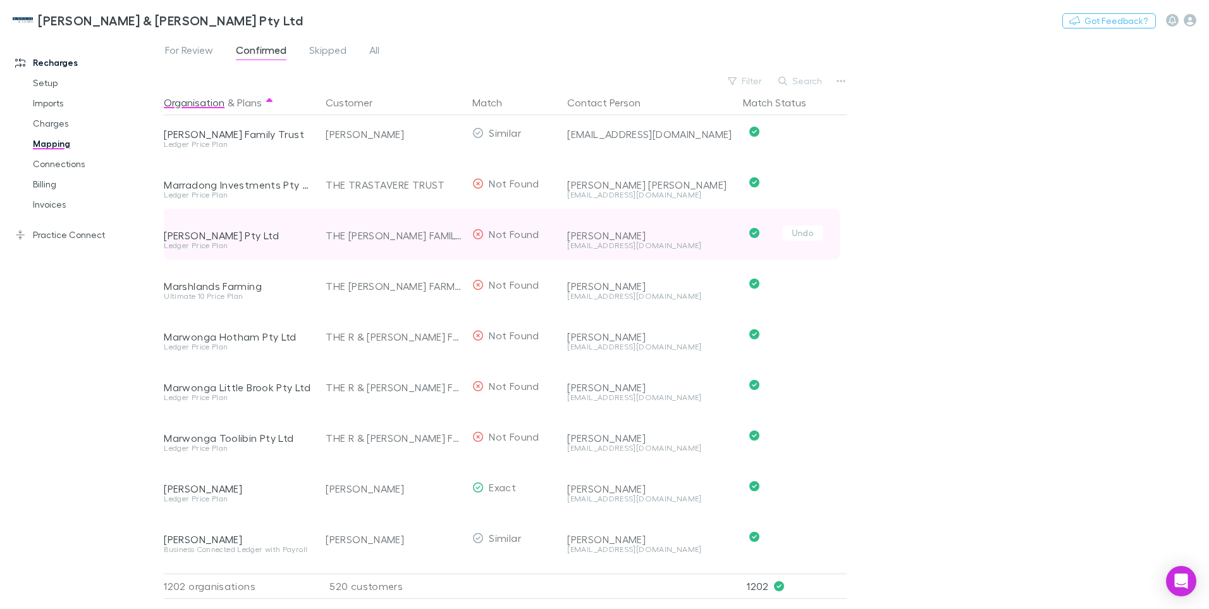
scroll to position [19858, 0]
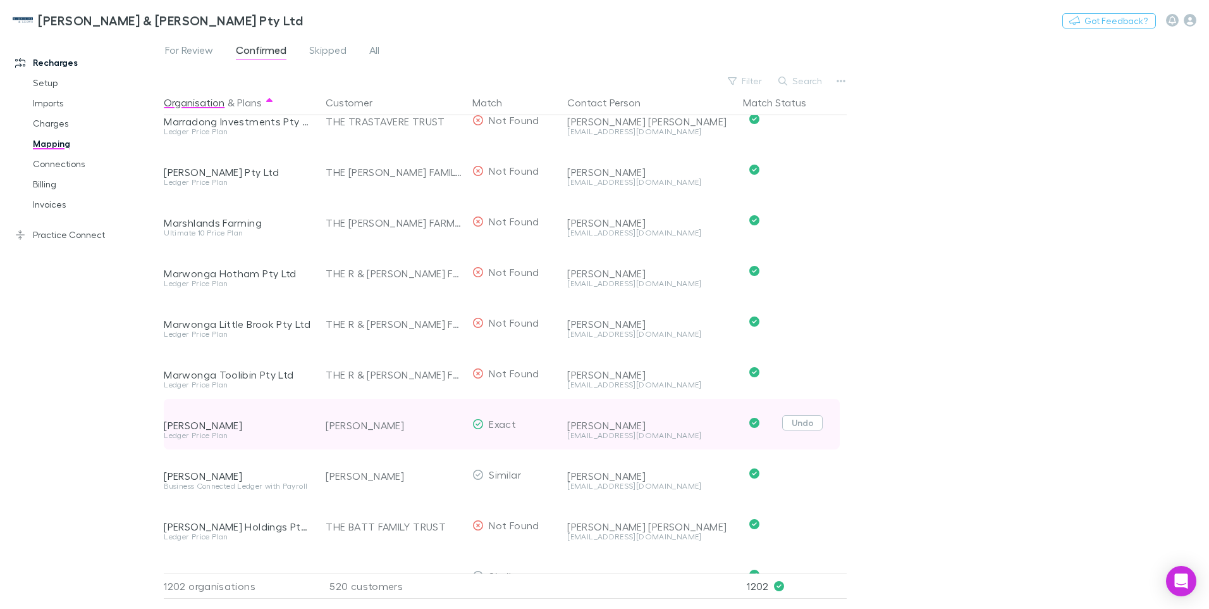
click at [805, 421] on button "Undo" at bounding box center [803, 422] width 40 height 15
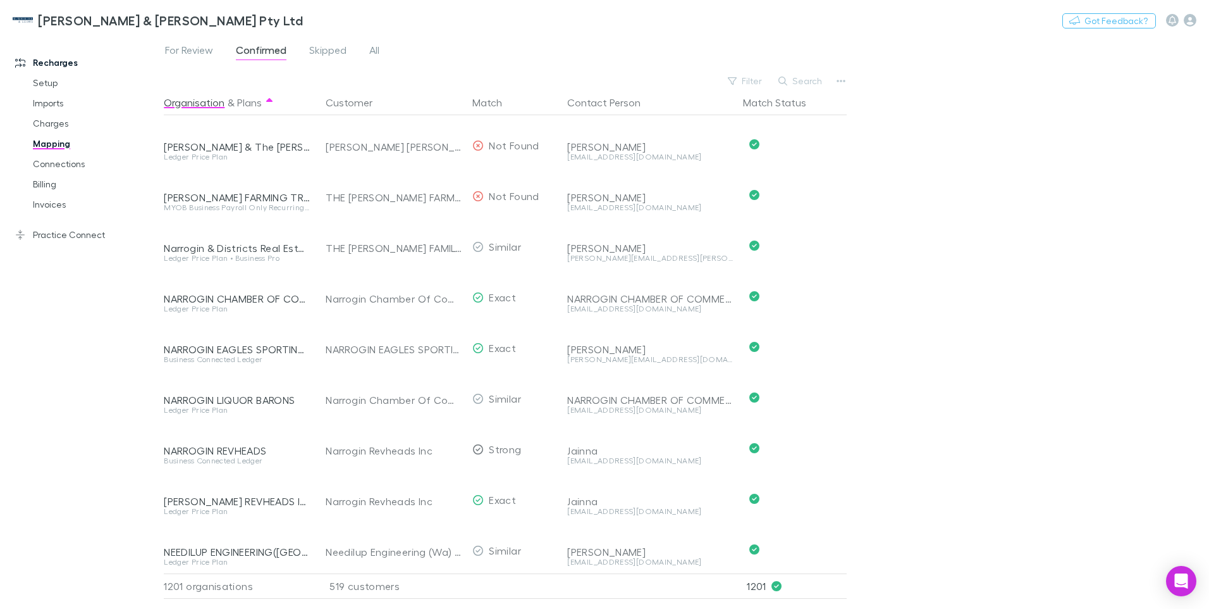
scroll to position [22578, 0]
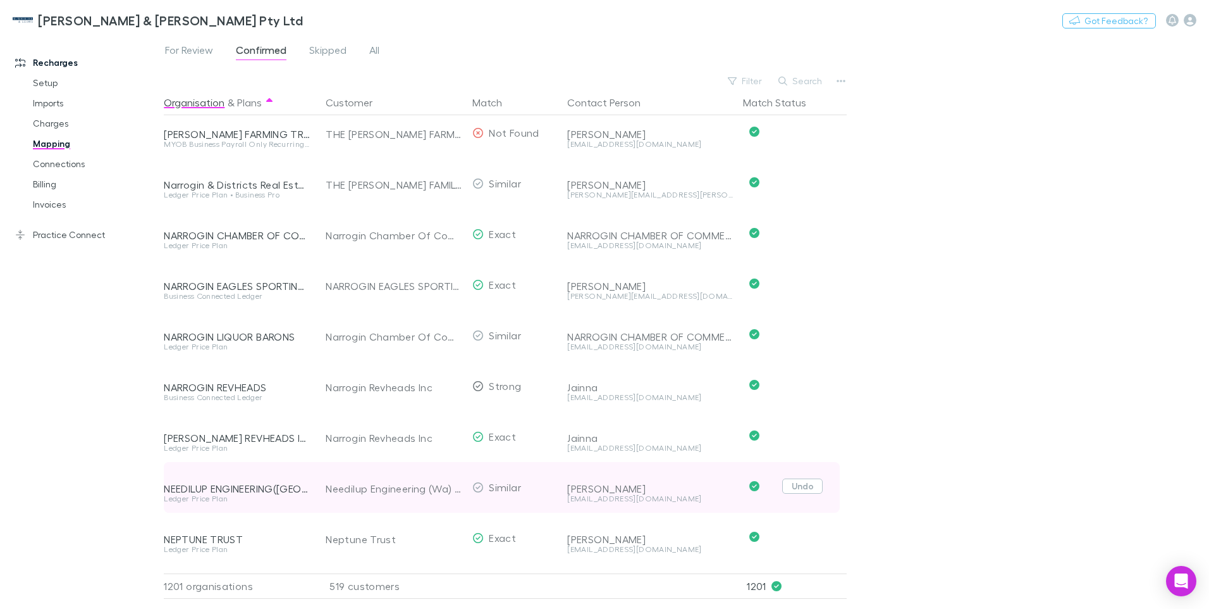
click at [810, 486] on button "Undo" at bounding box center [803, 485] width 40 height 15
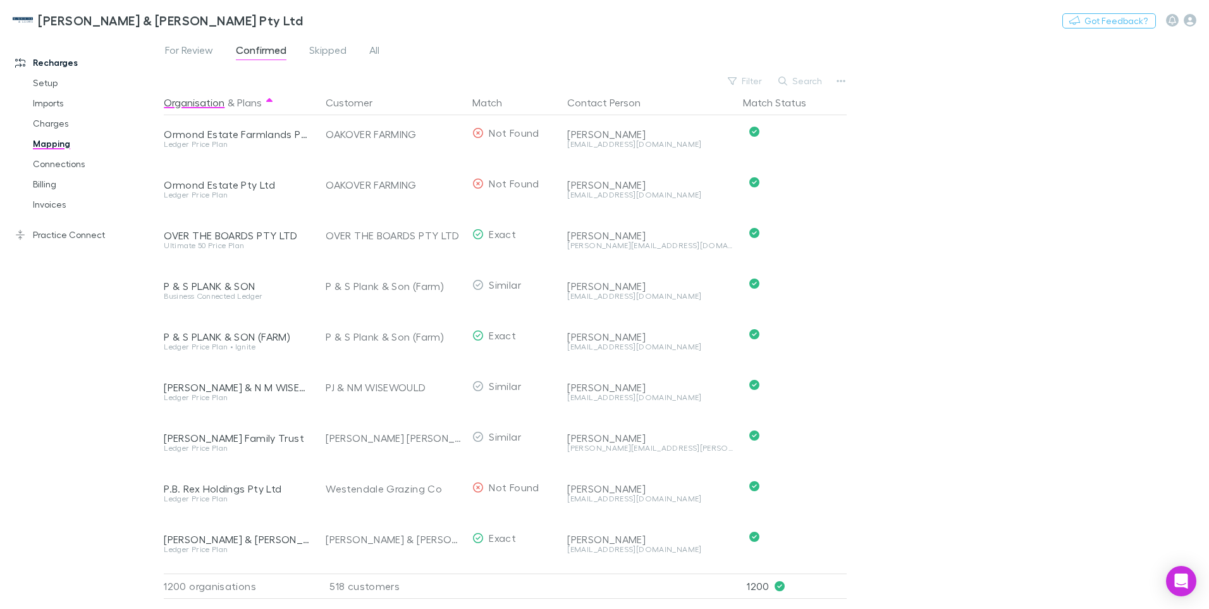
scroll to position [23654, 0]
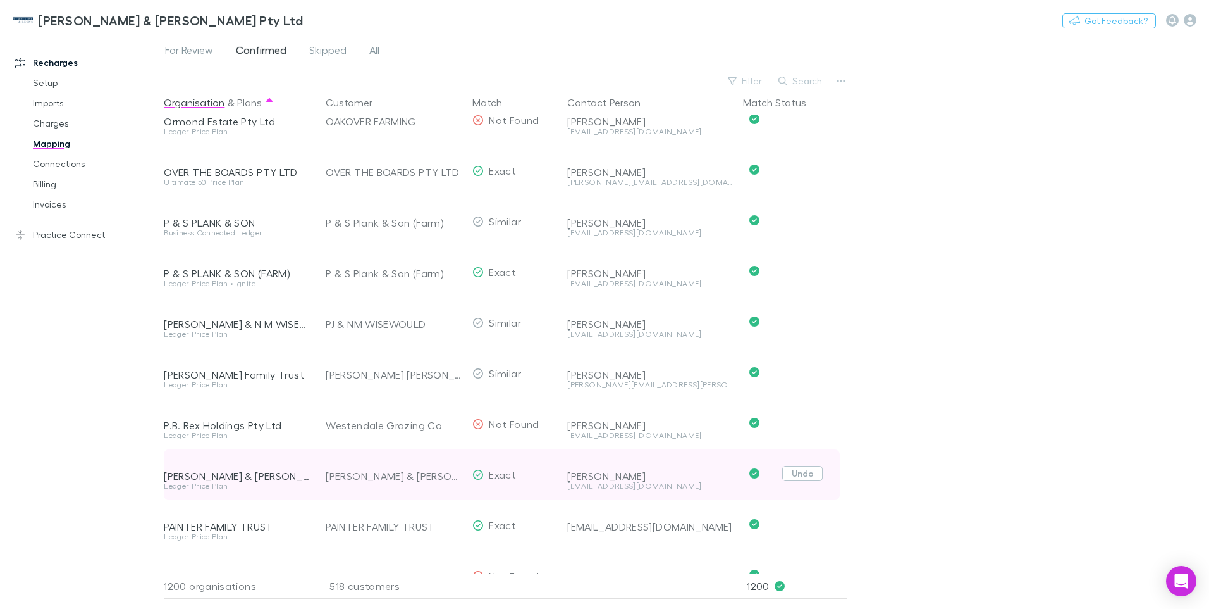
click at [808, 474] on button "Undo" at bounding box center [803, 473] width 40 height 15
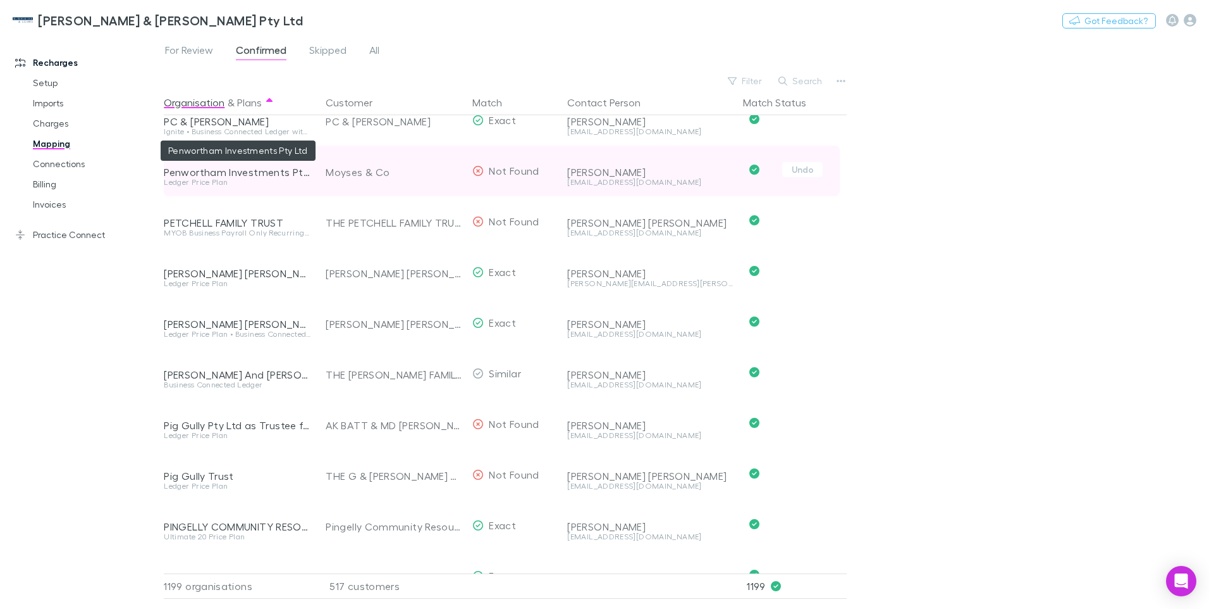
scroll to position [24223, 0]
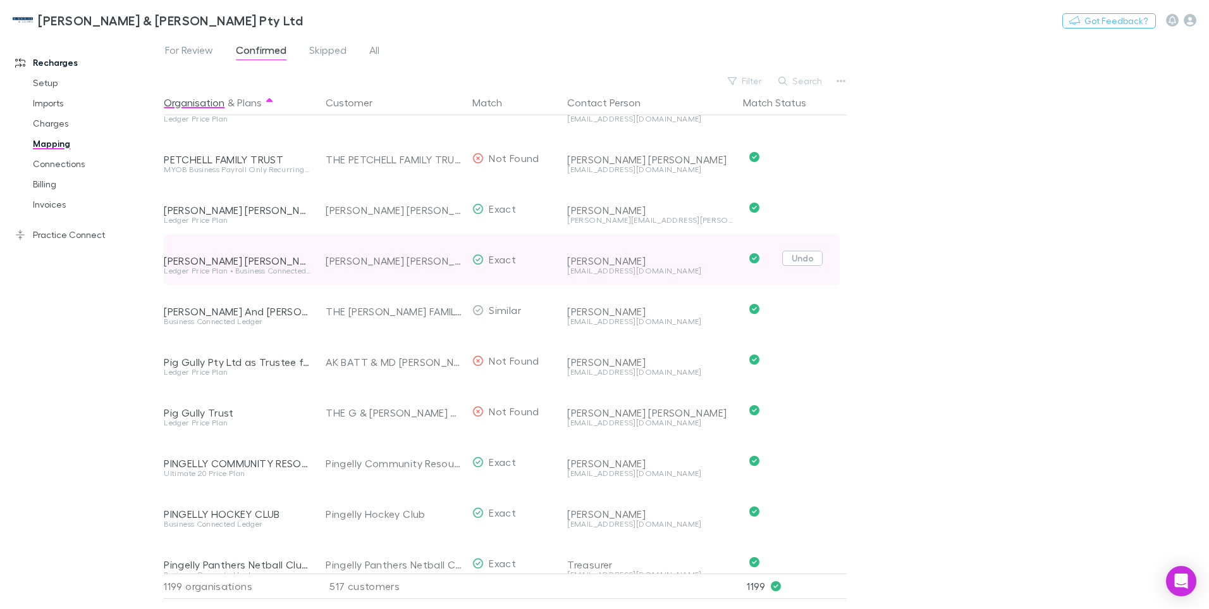
click at [810, 261] on button "Undo" at bounding box center [803, 258] width 40 height 15
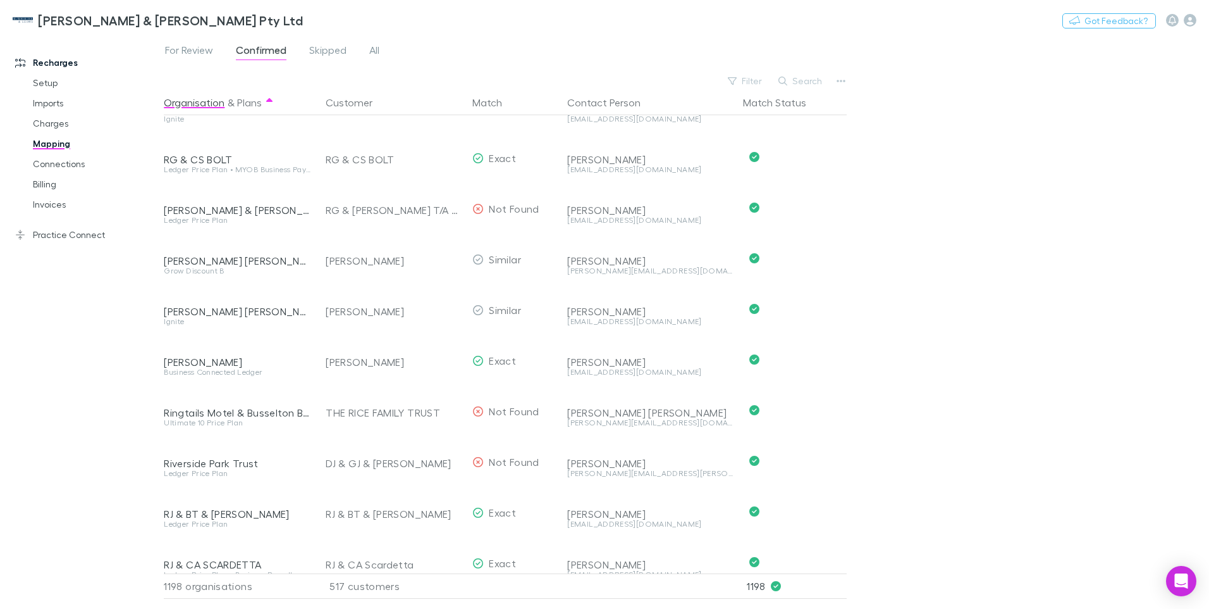
scroll to position [26057, 0]
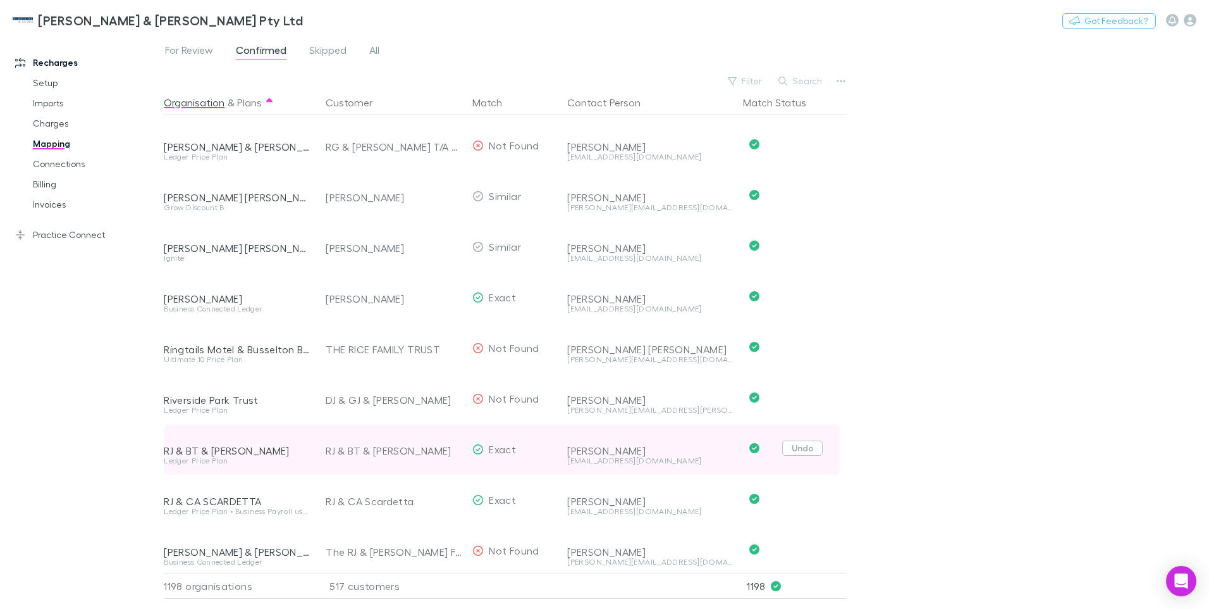
click at [810, 449] on button "Undo" at bounding box center [803, 447] width 40 height 15
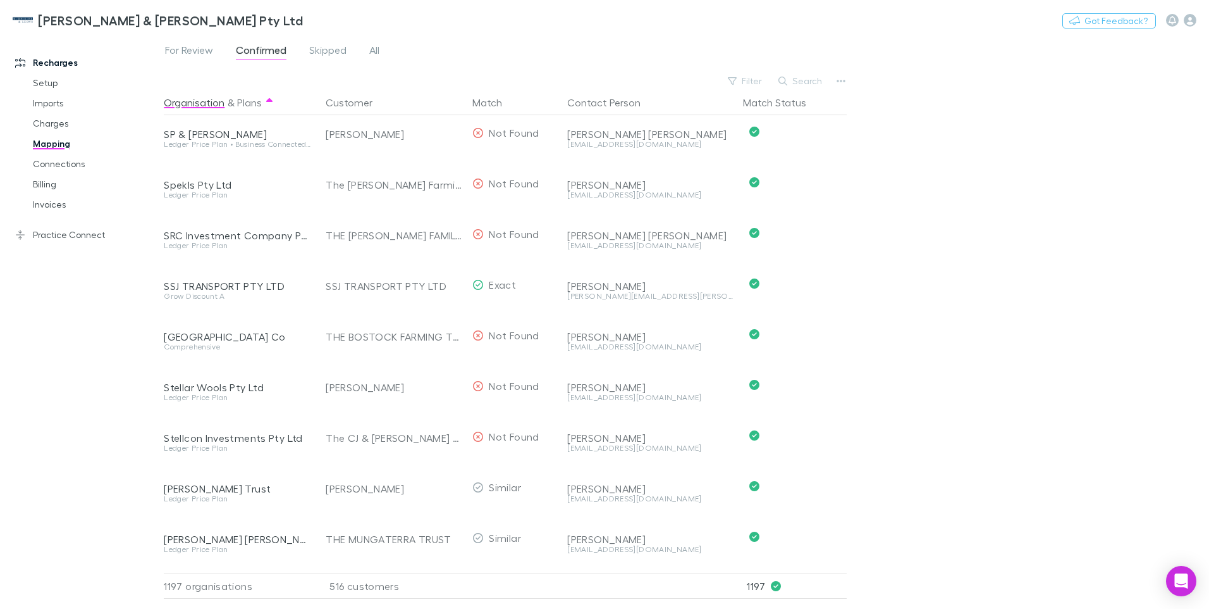
scroll to position [29410, 0]
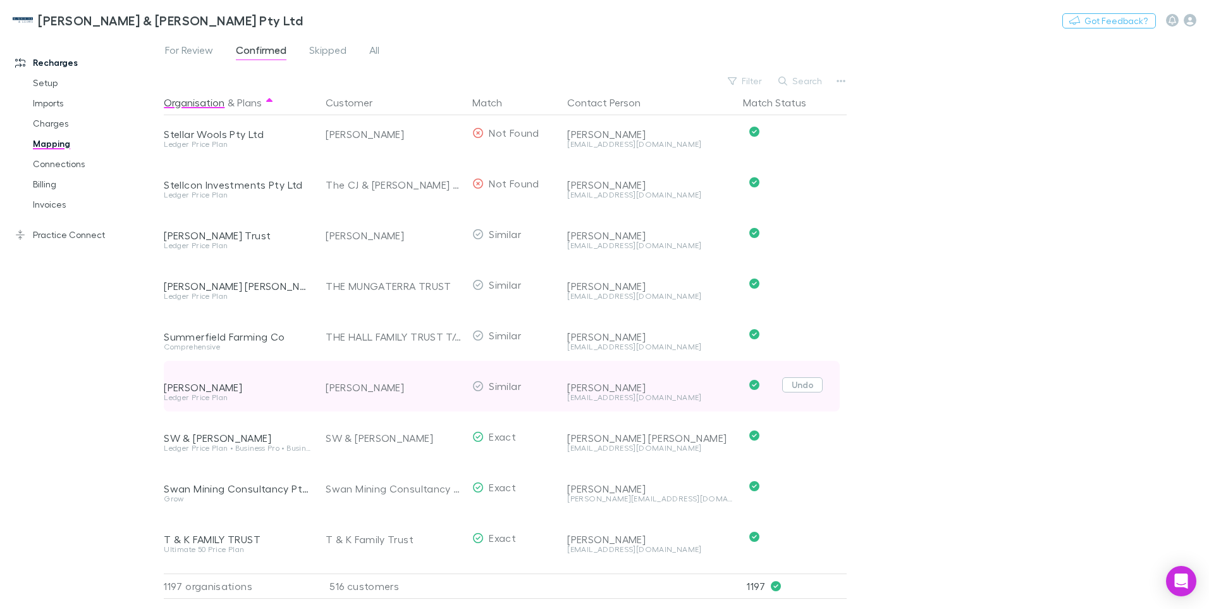
click at [813, 385] on button "Undo" at bounding box center [803, 384] width 40 height 15
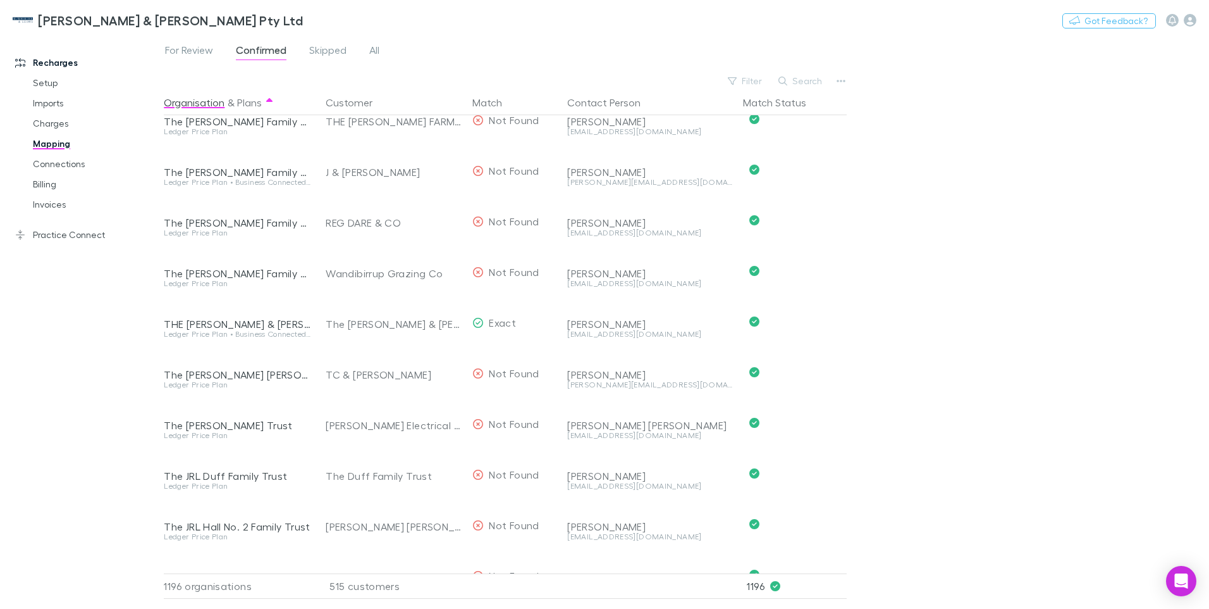
scroll to position [43770, 0]
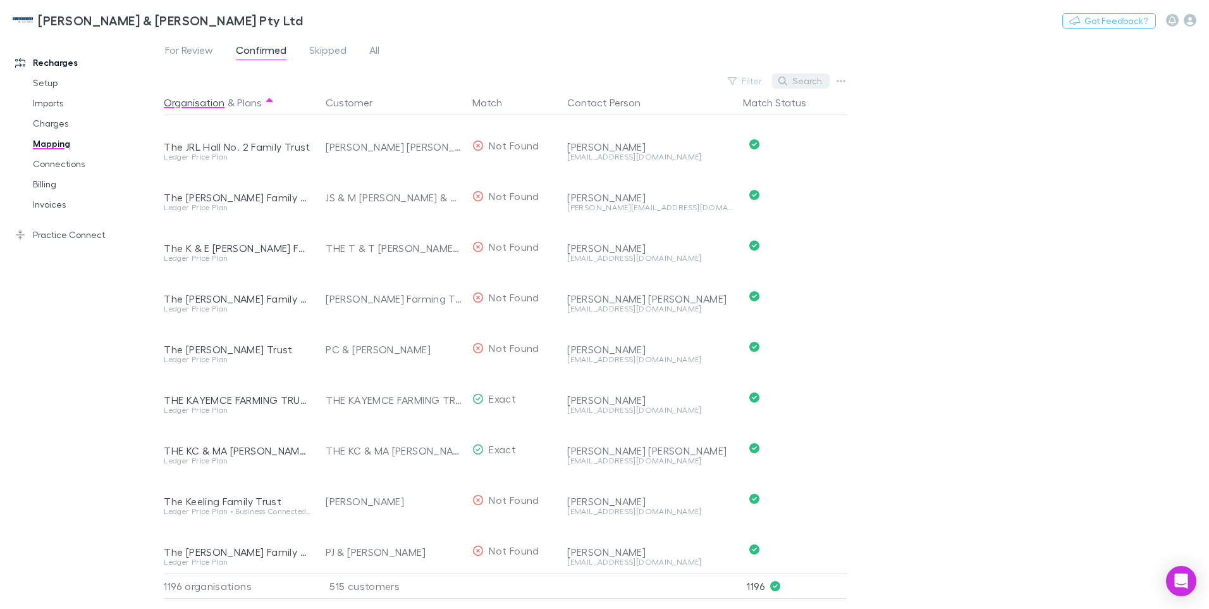
click at [805, 80] on button "Search" at bounding box center [801, 80] width 58 height 15
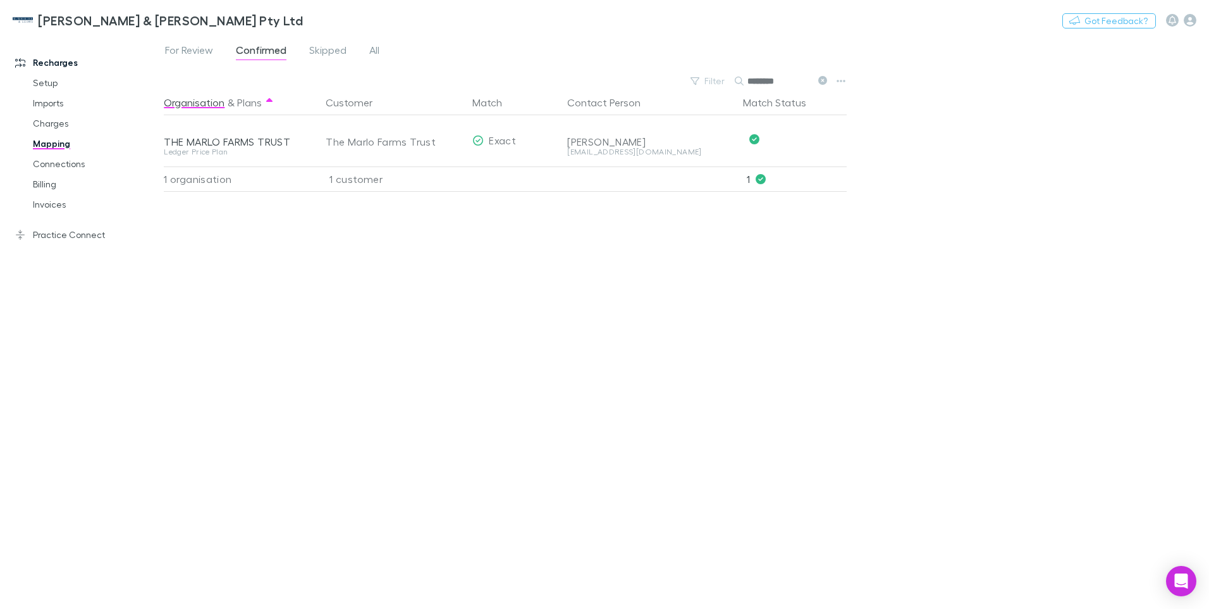
scroll to position [0, 0]
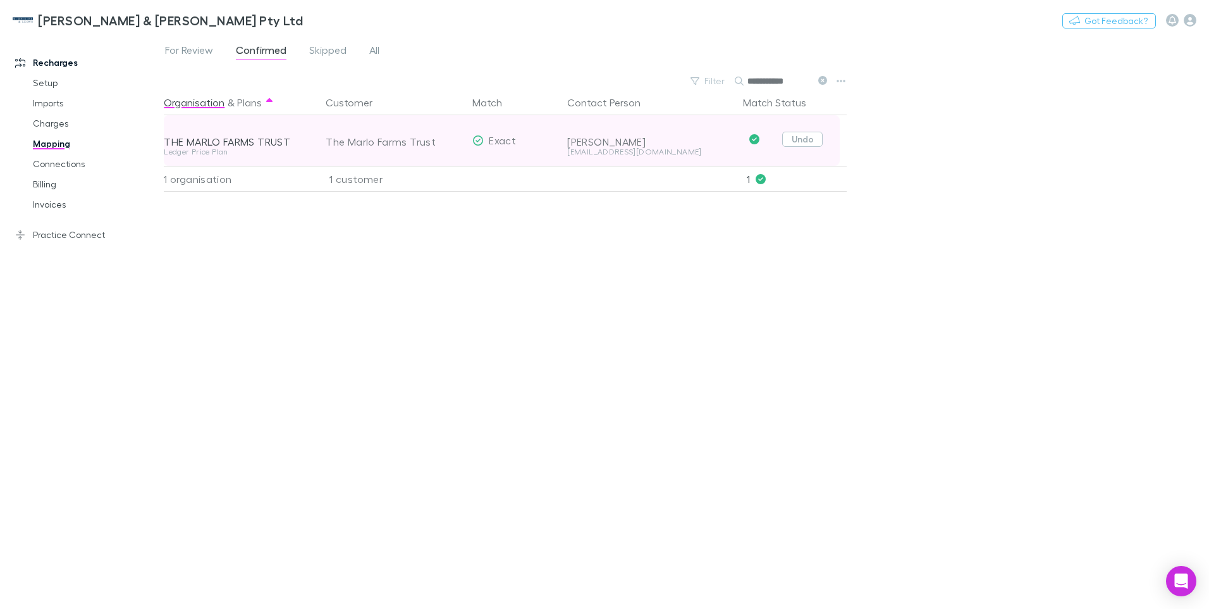
click at [812, 136] on button "Undo" at bounding box center [803, 139] width 40 height 15
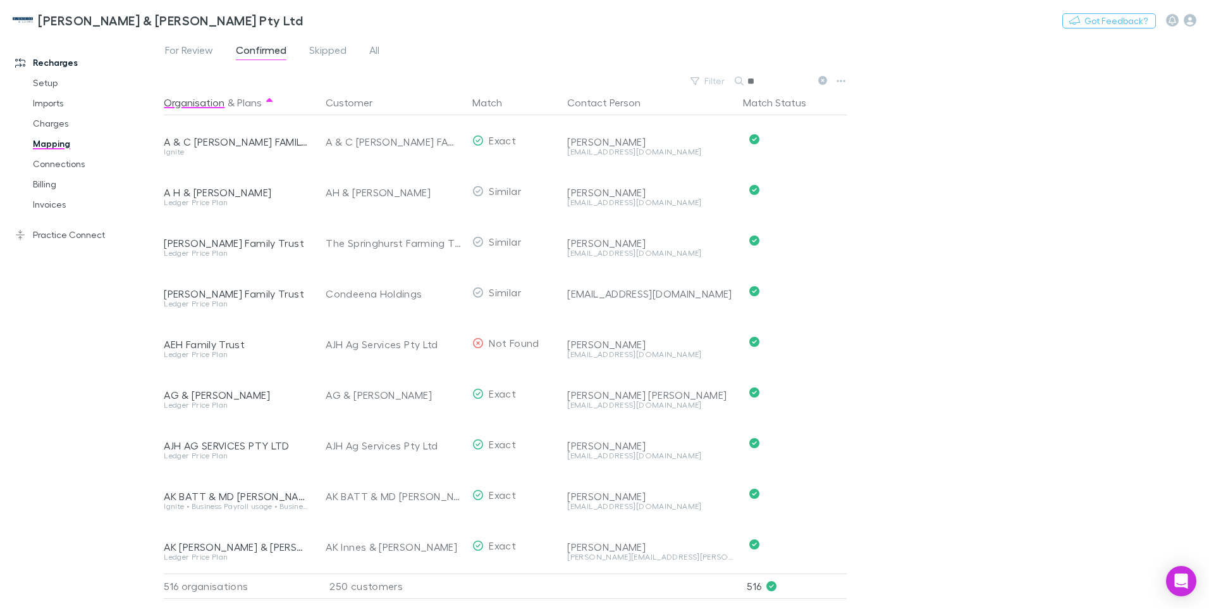
type input "*"
click at [769, 81] on input "text" at bounding box center [779, 81] width 63 height 18
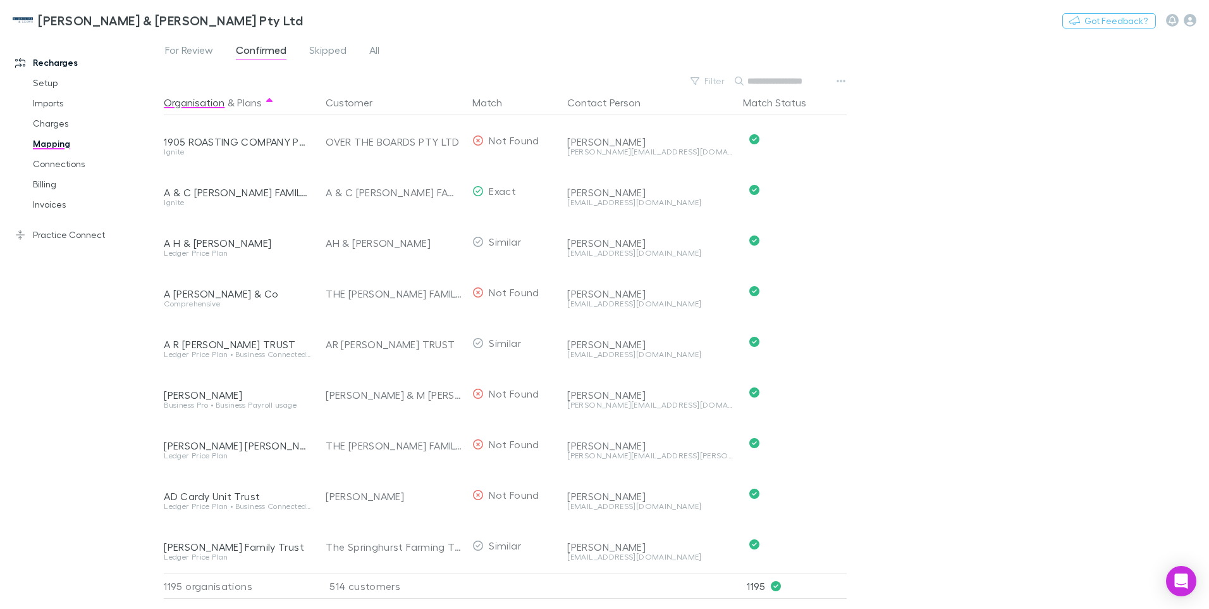
drag, startPoint x: 748, startPoint y: 79, endPoint x: 776, endPoint y: 79, distance: 27.8
click at [776, 79] on input "text" at bounding box center [779, 81] width 63 height 18
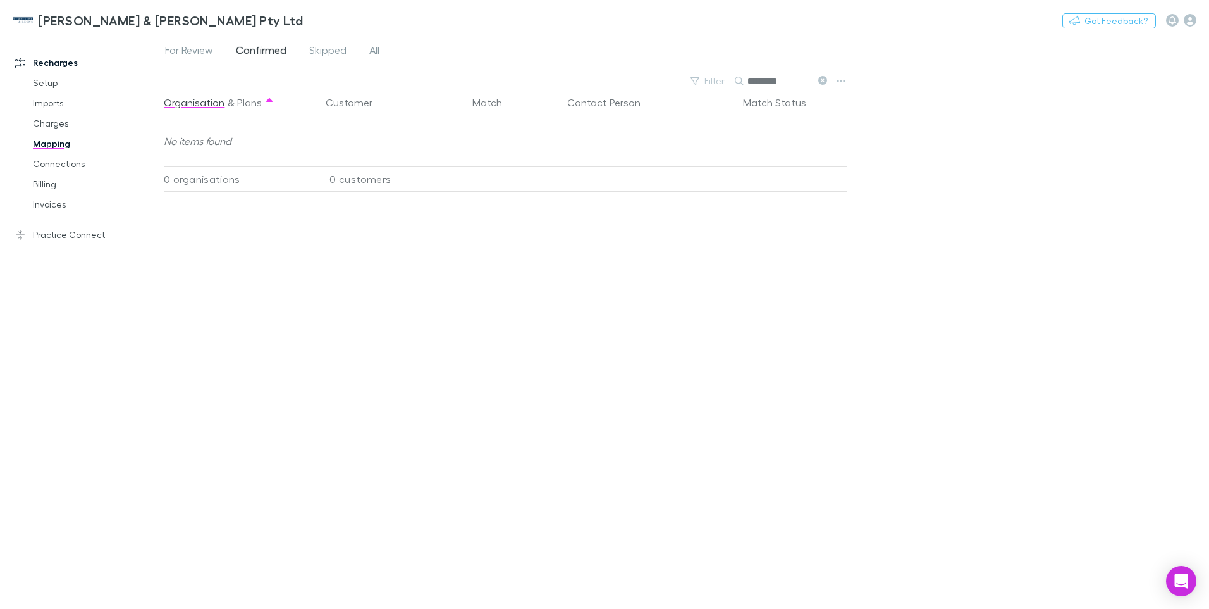
drag, startPoint x: 787, startPoint y: 80, endPoint x: 750, endPoint y: 79, distance: 36.7
click at [750, 79] on input "*********" at bounding box center [779, 81] width 63 height 18
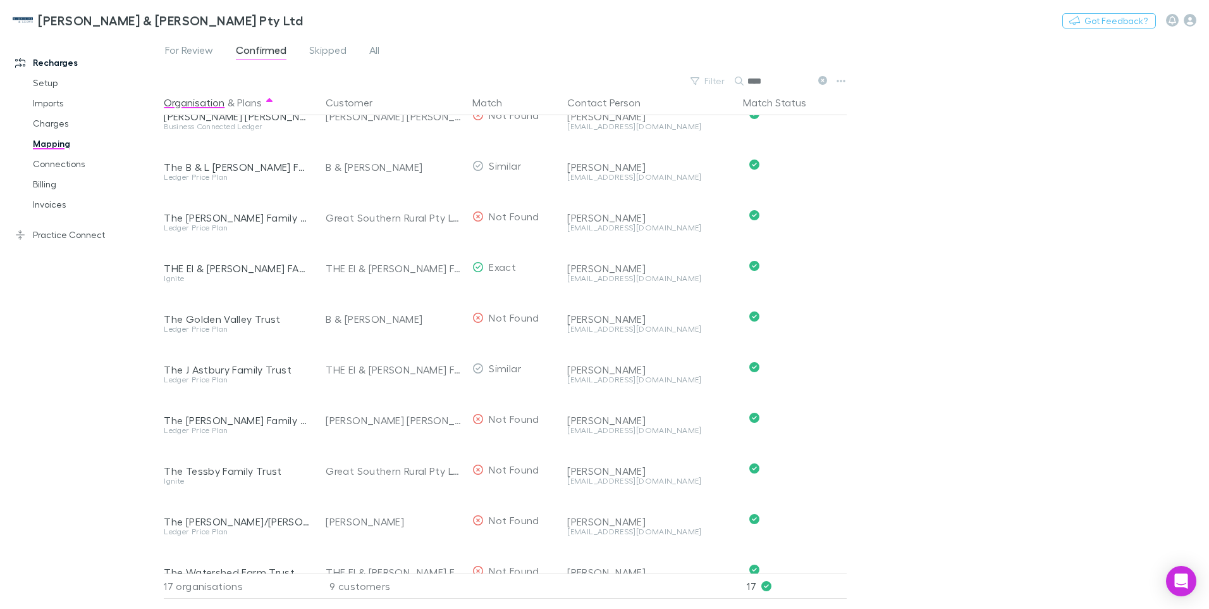
scroll to position [412, 0]
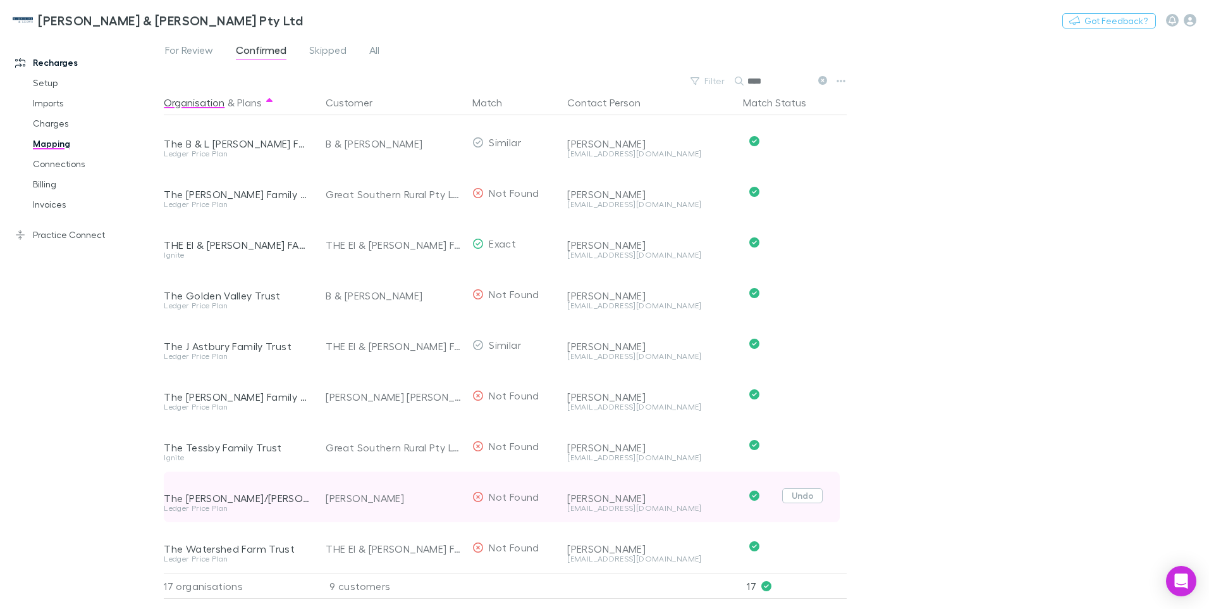
click at [806, 488] on button "Undo" at bounding box center [803, 495] width 40 height 15
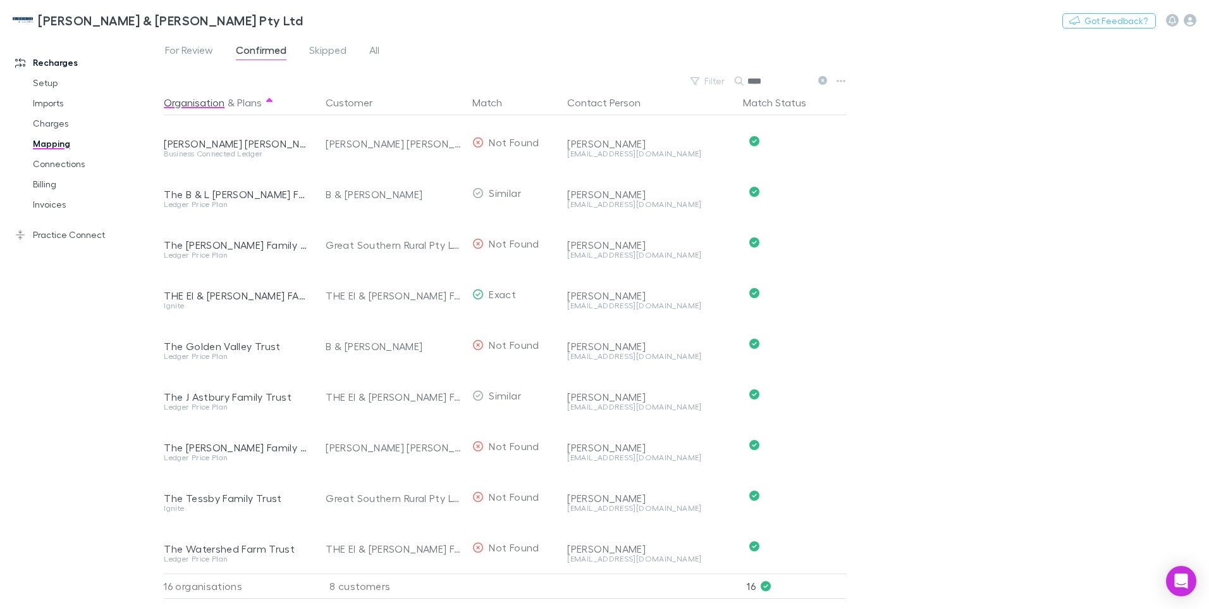
scroll to position [362, 0]
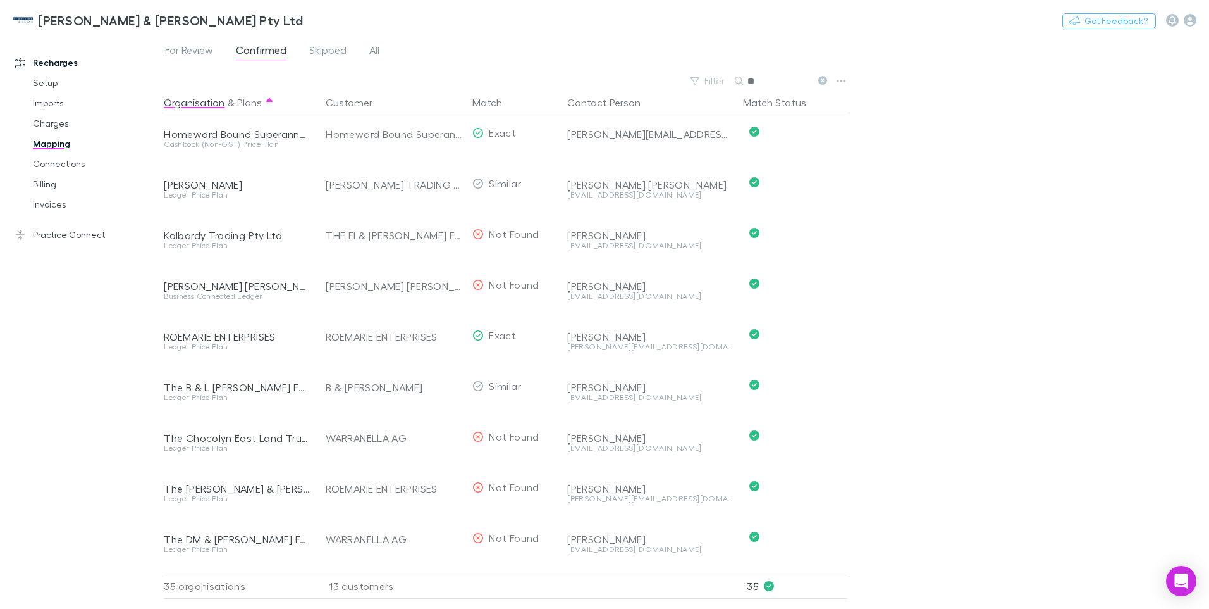
type input "*"
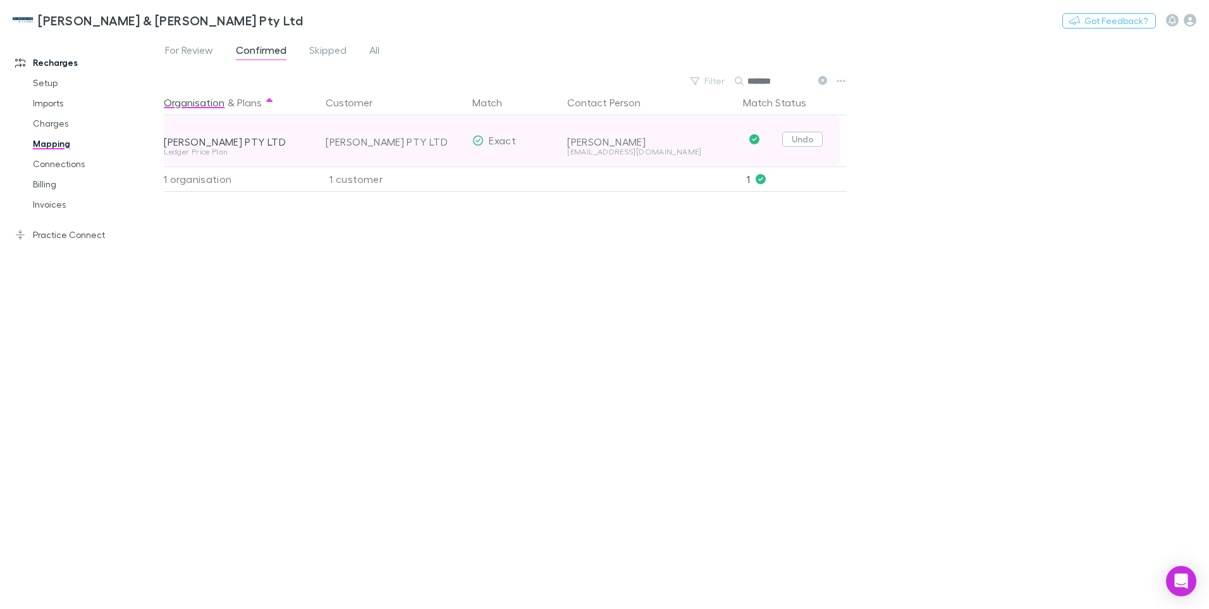
type input "*******"
click at [810, 137] on button "Undo" at bounding box center [803, 139] width 40 height 15
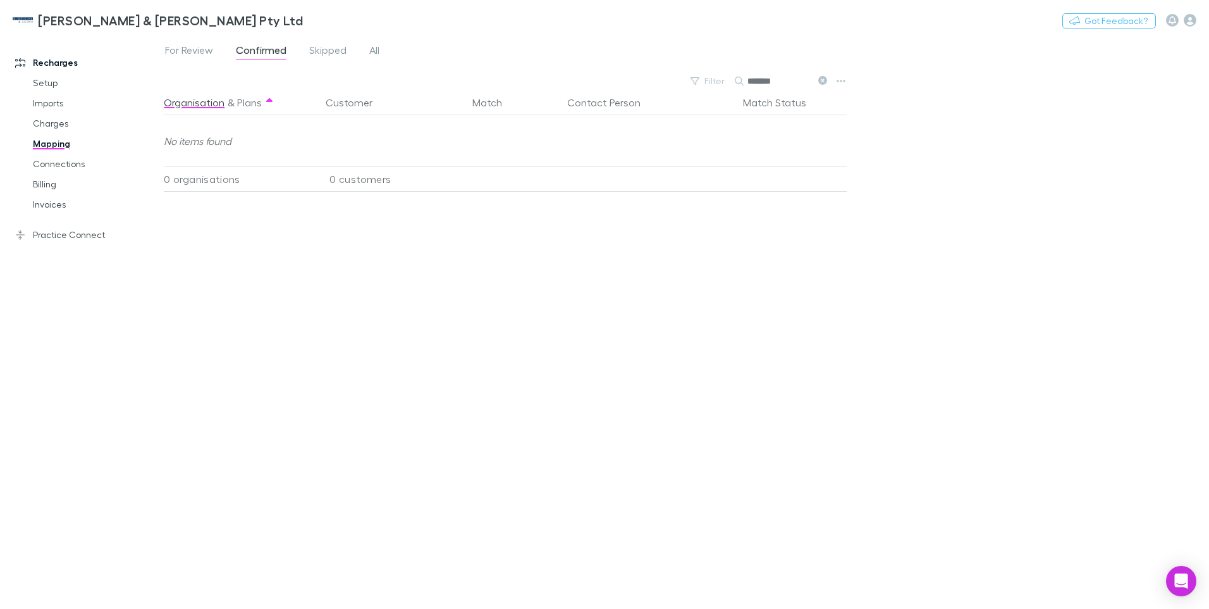
drag, startPoint x: 783, startPoint y: 79, endPoint x: 748, endPoint y: 82, distance: 34.9
click at [748, 82] on input "*******" at bounding box center [779, 81] width 63 height 18
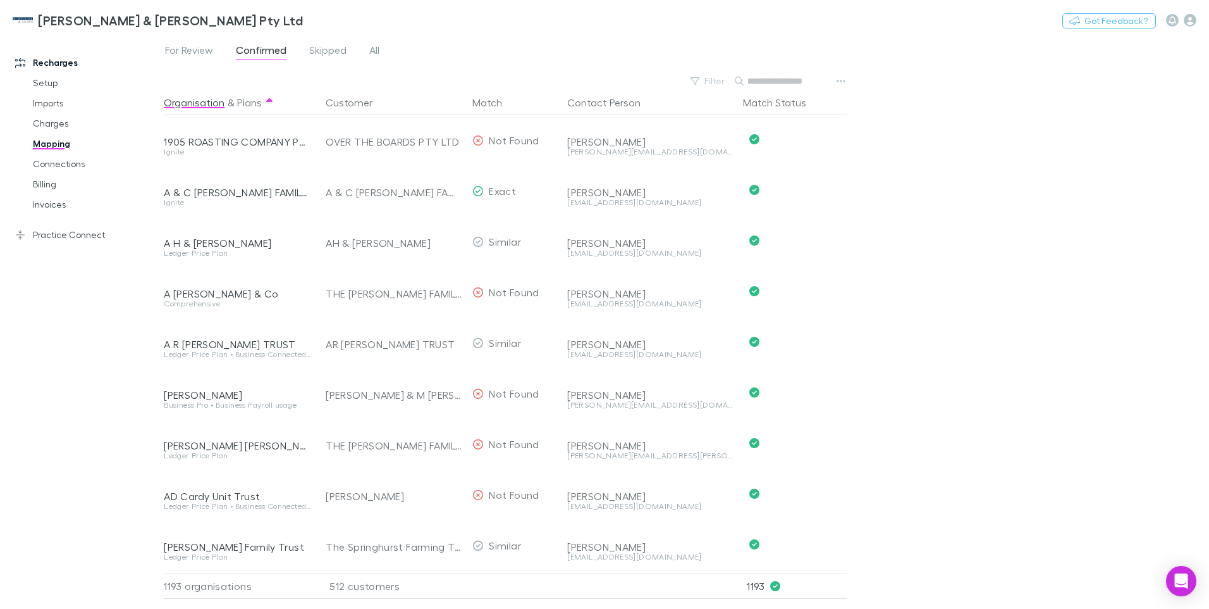
click at [756, 75] on input "text" at bounding box center [779, 81] width 63 height 18
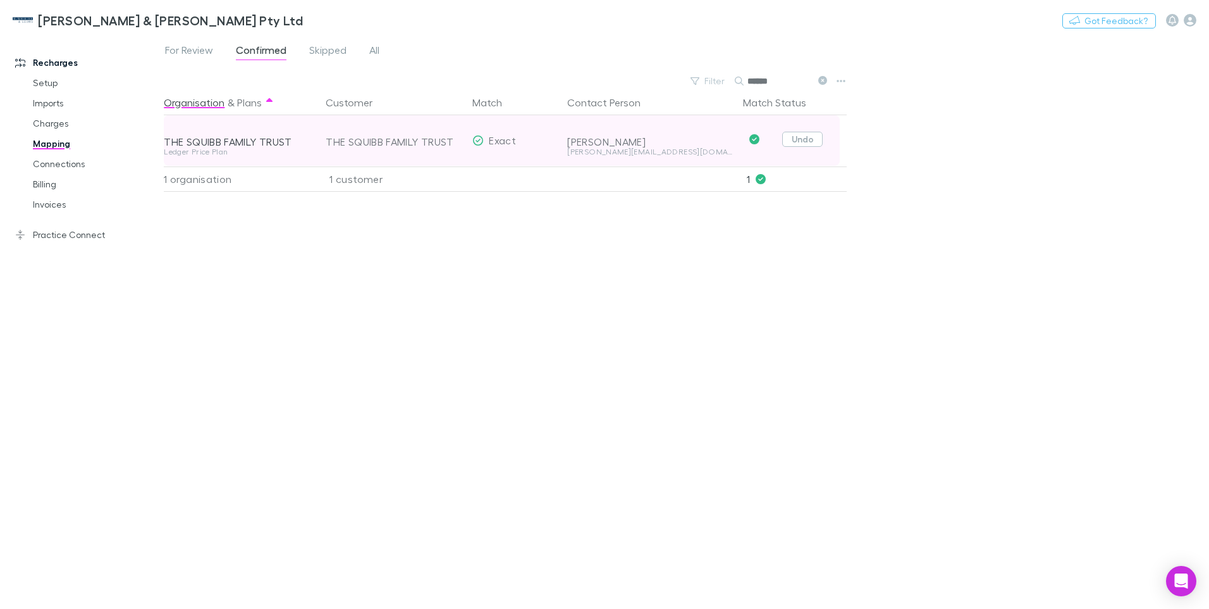
click at [809, 140] on button "Undo" at bounding box center [803, 139] width 40 height 15
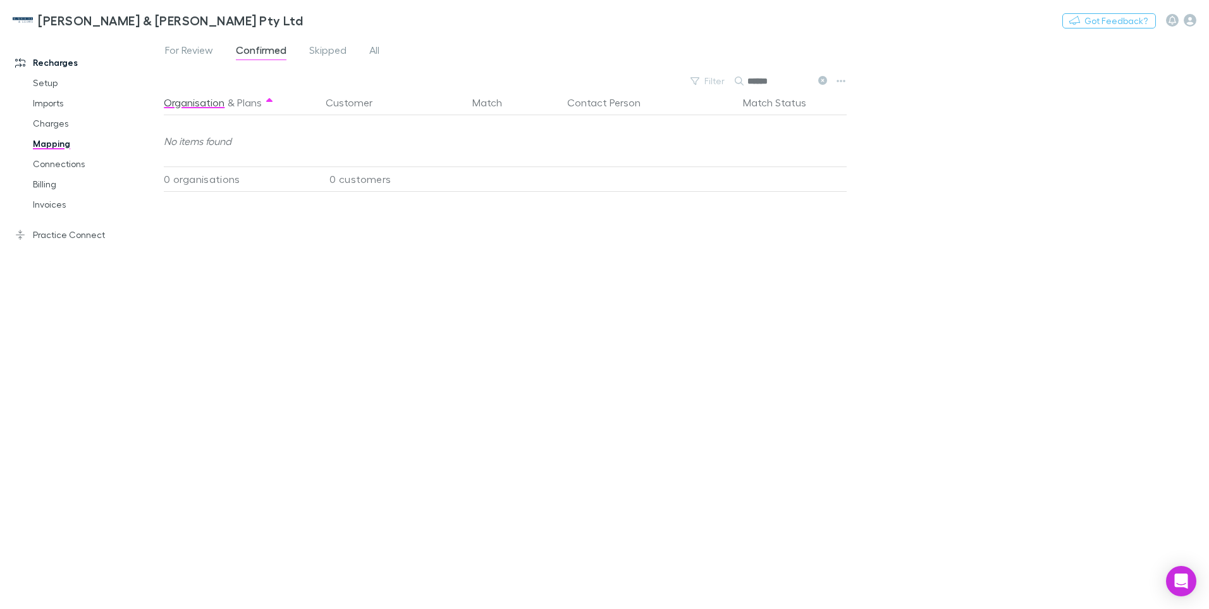
drag, startPoint x: 776, startPoint y: 82, endPoint x: 752, endPoint y: 86, distance: 24.4
click at [752, 86] on input "******" at bounding box center [779, 81] width 63 height 18
type input "*"
click at [777, 80] on input "text" at bounding box center [779, 81] width 63 height 18
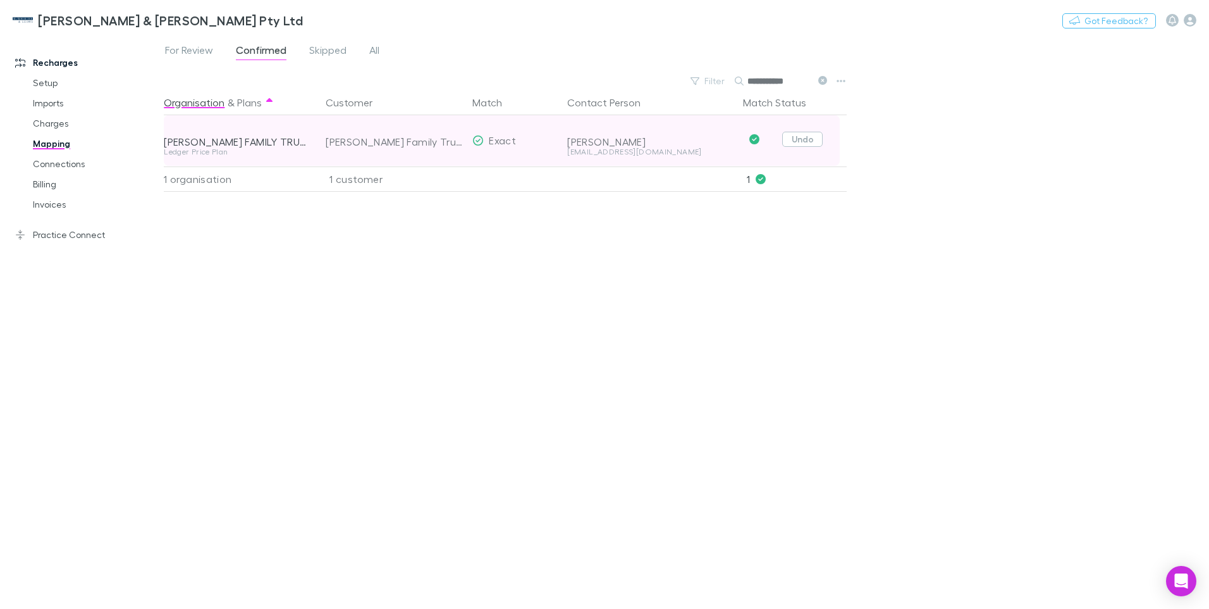
click at [806, 140] on button "Undo" at bounding box center [803, 139] width 40 height 15
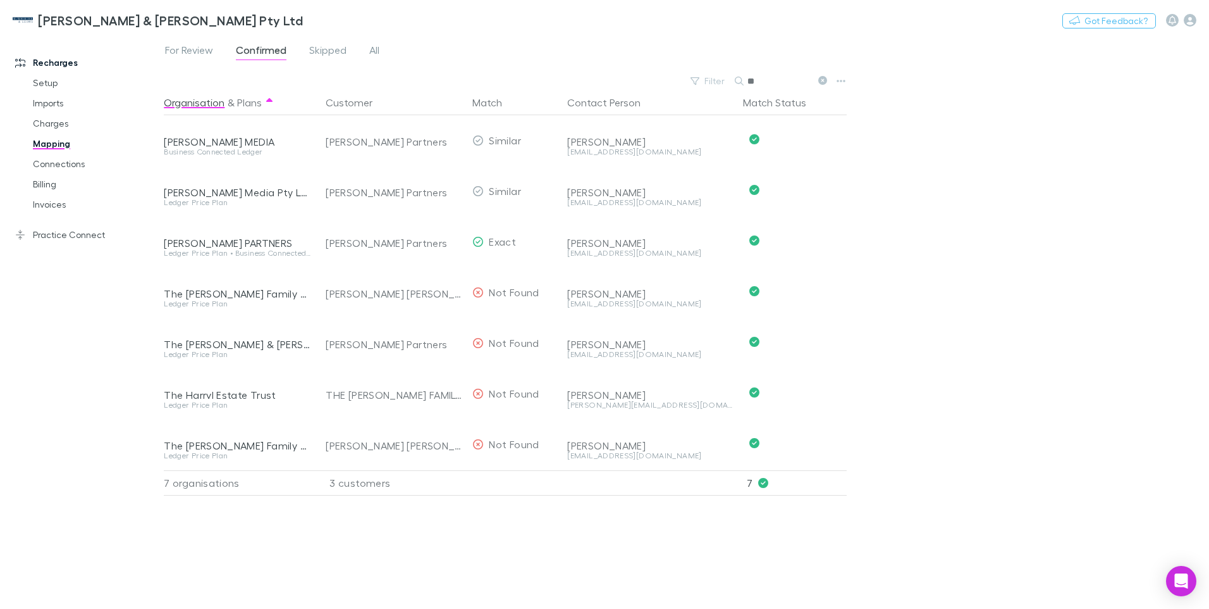
type input "*"
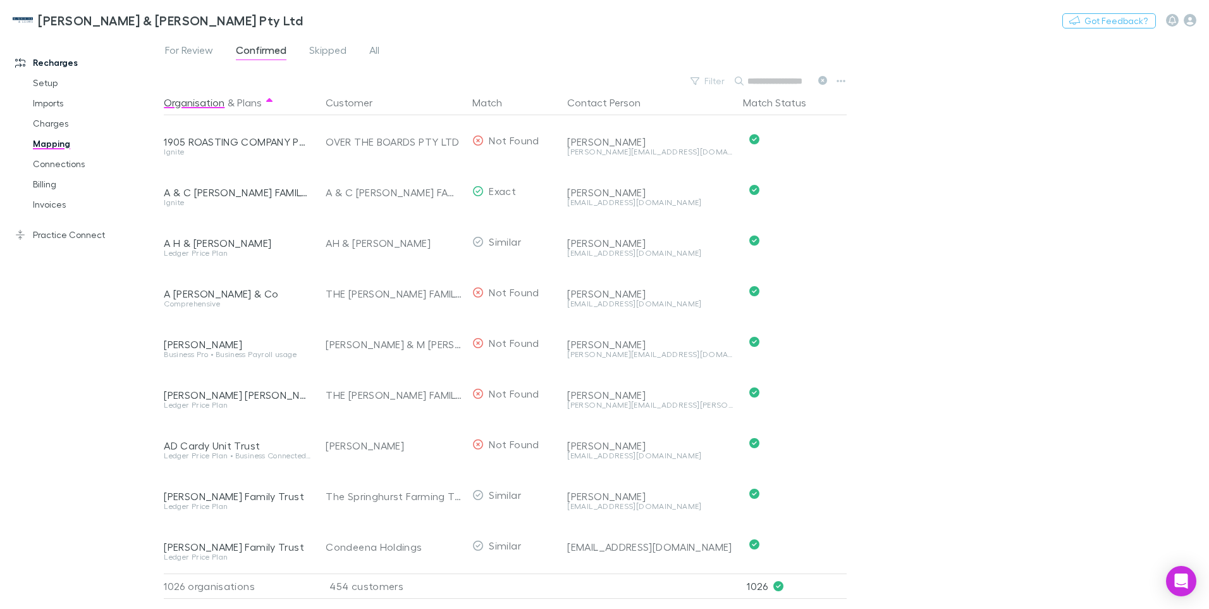
click at [770, 80] on input "text" at bounding box center [779, 81] width 63 height 18
click at [762, 83] on input "text" at bounding box center [779, 81] width 63 height 18
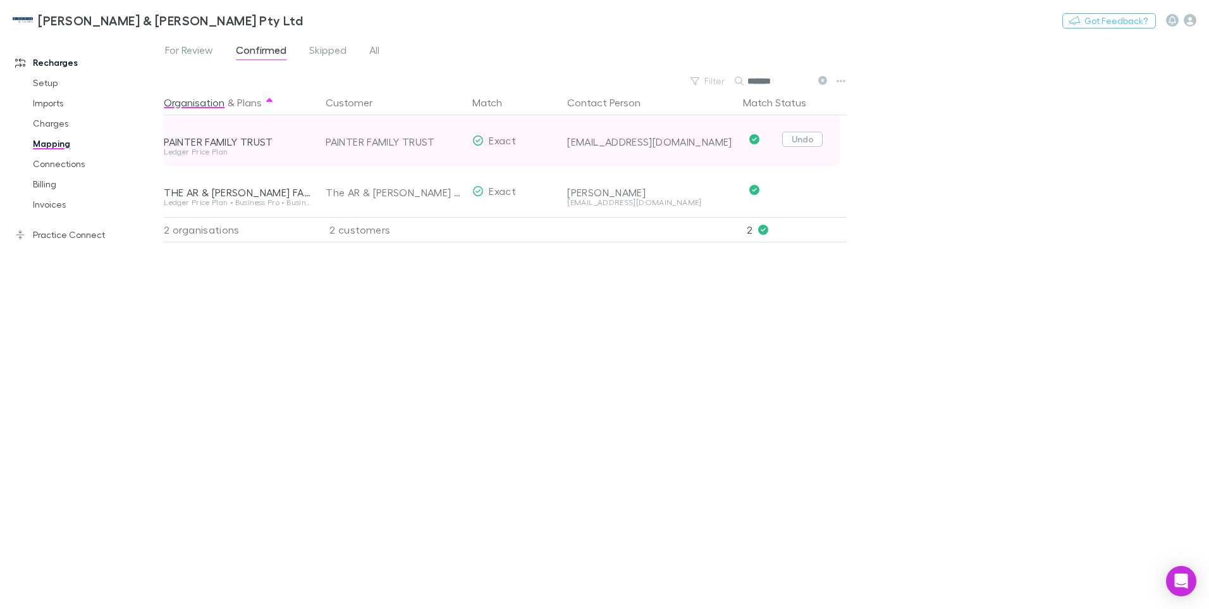
type input "*******"
click at [806, 140] on button "Undo" at bounding box center [803, 139] width 40 height 15
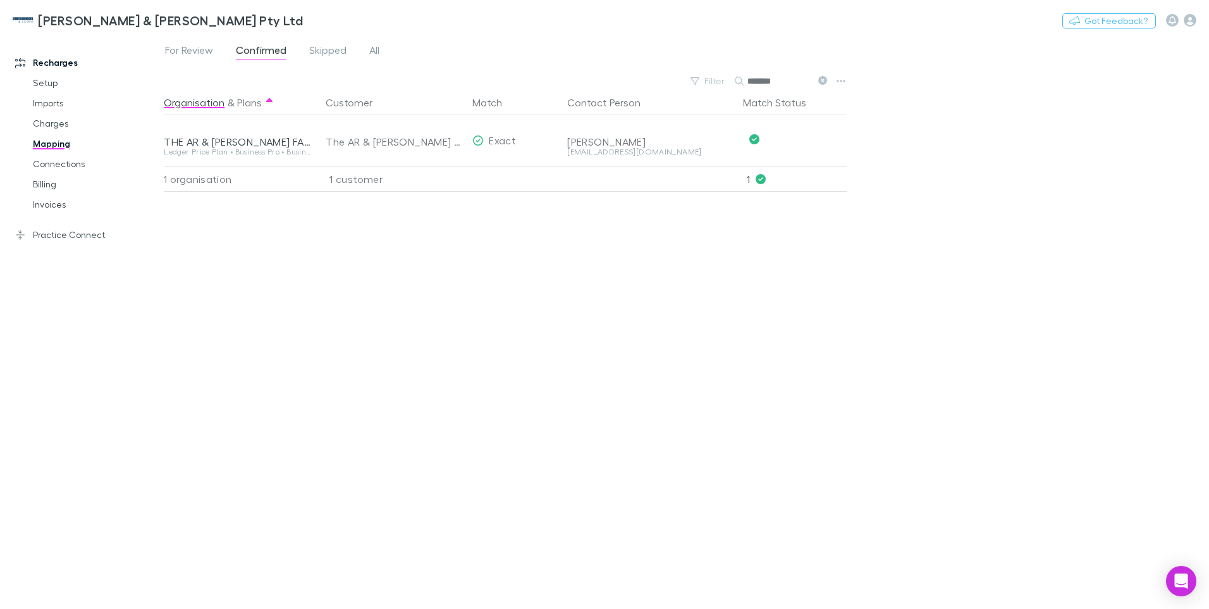
drag, startPoint x: 781, startPoint y: 80, endPoint x: 743, endPoint y: 80, distance: 38.6
click at [743, 80] on div "*******" at bounding box center [782, 80] width 95 height 15
click at [762, 83] on input "********" at bounding box center [779, 81] width 63 height 18
drag, startPoint x: 785, startPoint y: 82, endPoint x: 768, endPoint y: 85, distance: 17.4
click at [768, 85] on input "*********" at bounding box center [779, 81] width 63 height 18
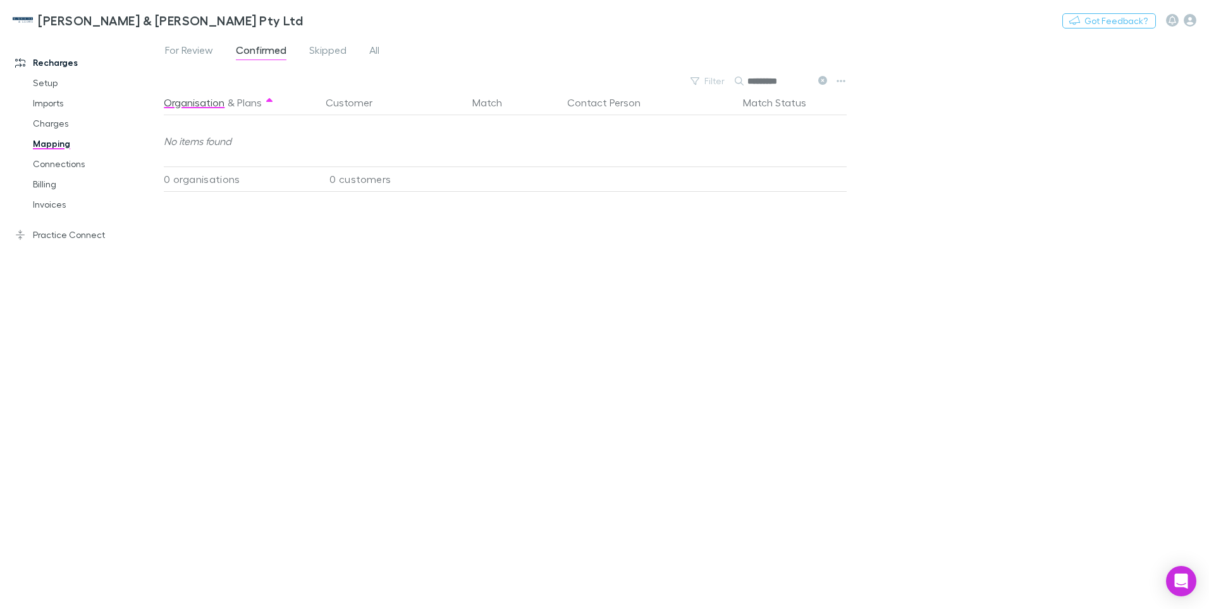
drag, startPoint x: 788, startPoint y: 80, endPoint x: 750, endPoint y: 84, distance: 38.1
click at [750, 84] on input "*********" at bounding box center [779, 81] width 63 height 18
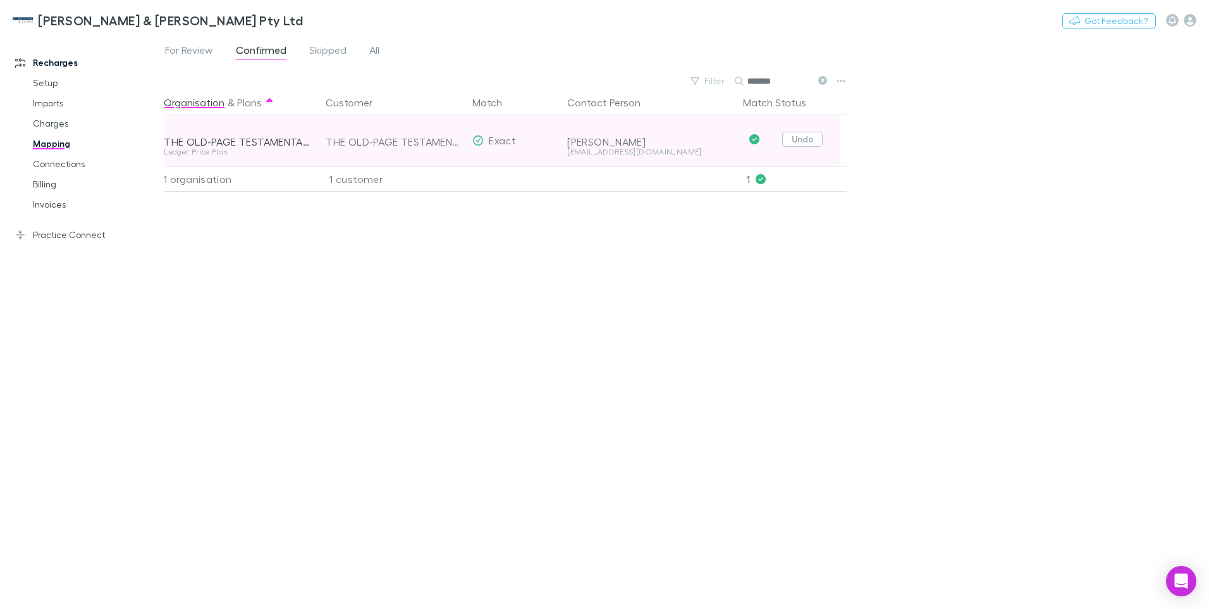
click at [803, 140] on button "Undo" at bounding box center [803, 139] width 40 height 15
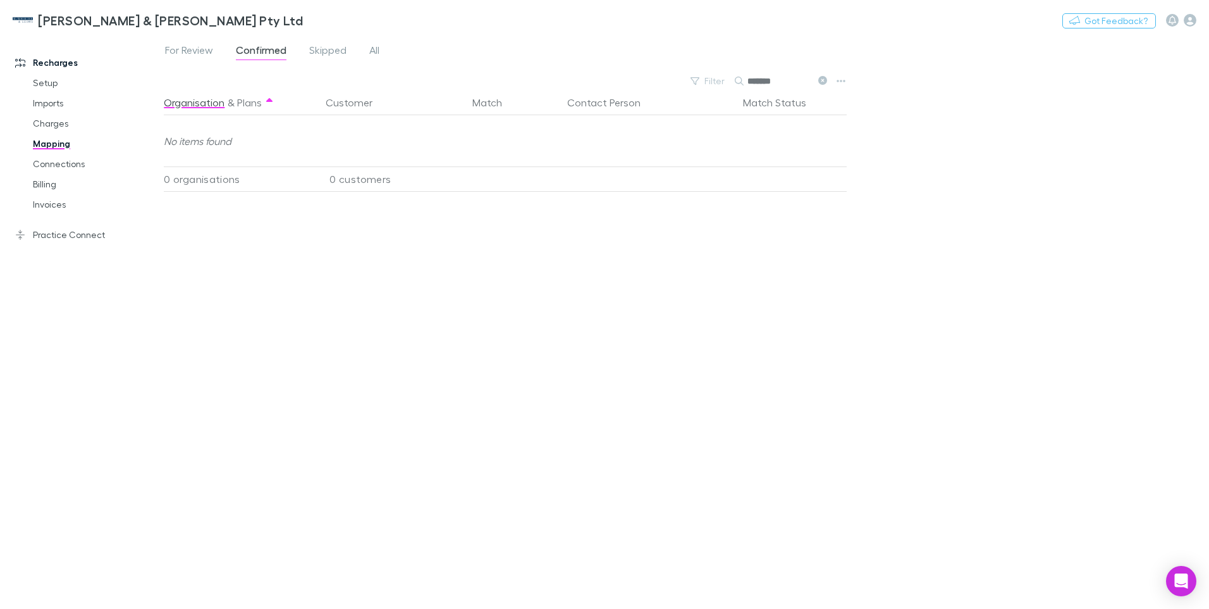
click at [778, 84] on input "*******" at bounding box center [779, 81] width 63 height 18
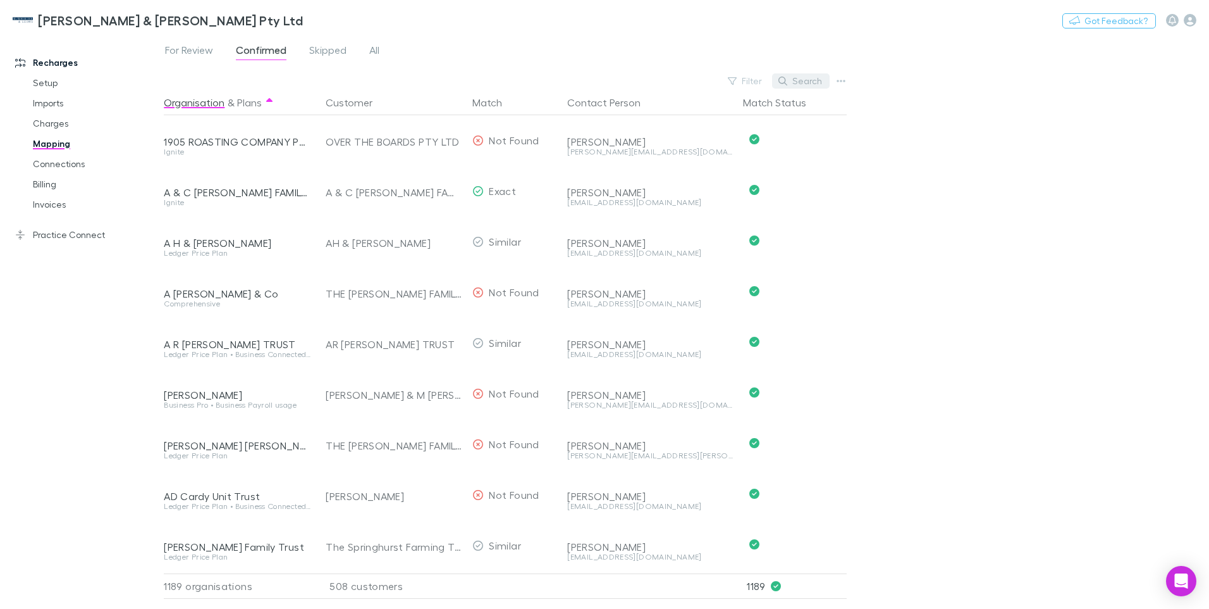
click at [801, 82] on button "Search" at bounding box center [801, 80] width 58 height 15
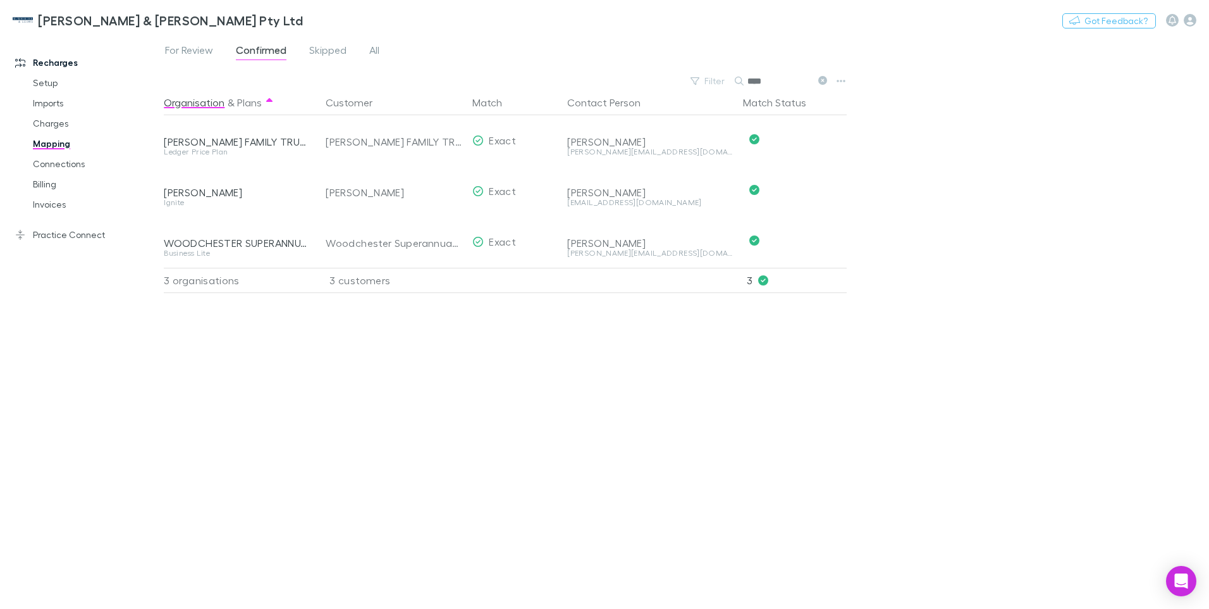
type input "*****"
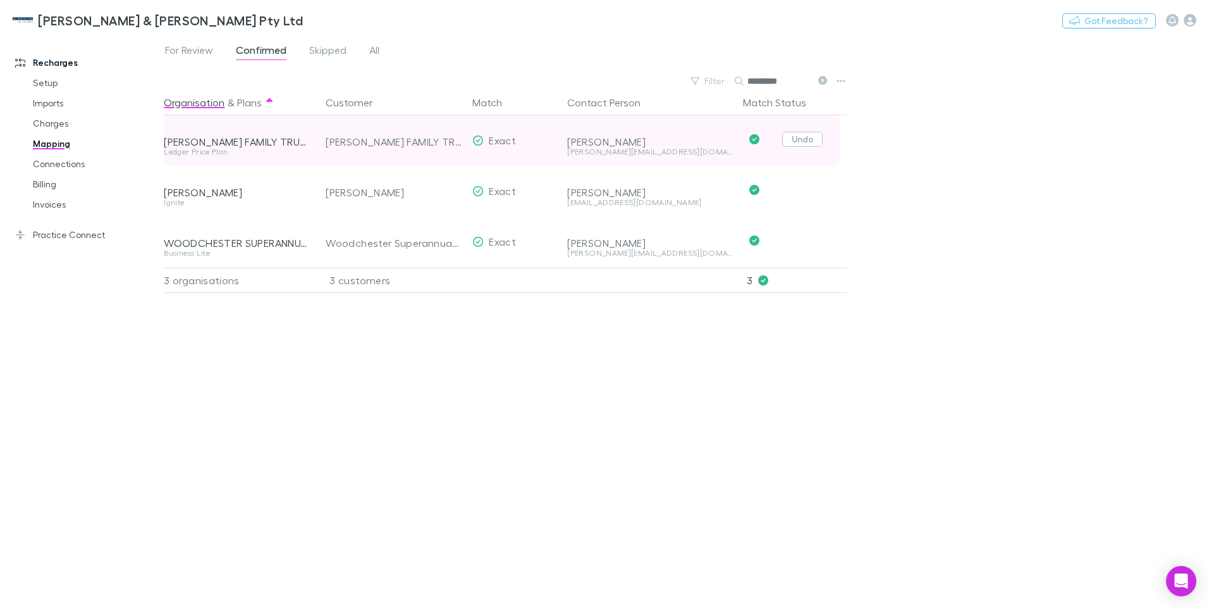
click at [805, 140] on button "Undo" at bounding box center [803, 139] width 40 height 15
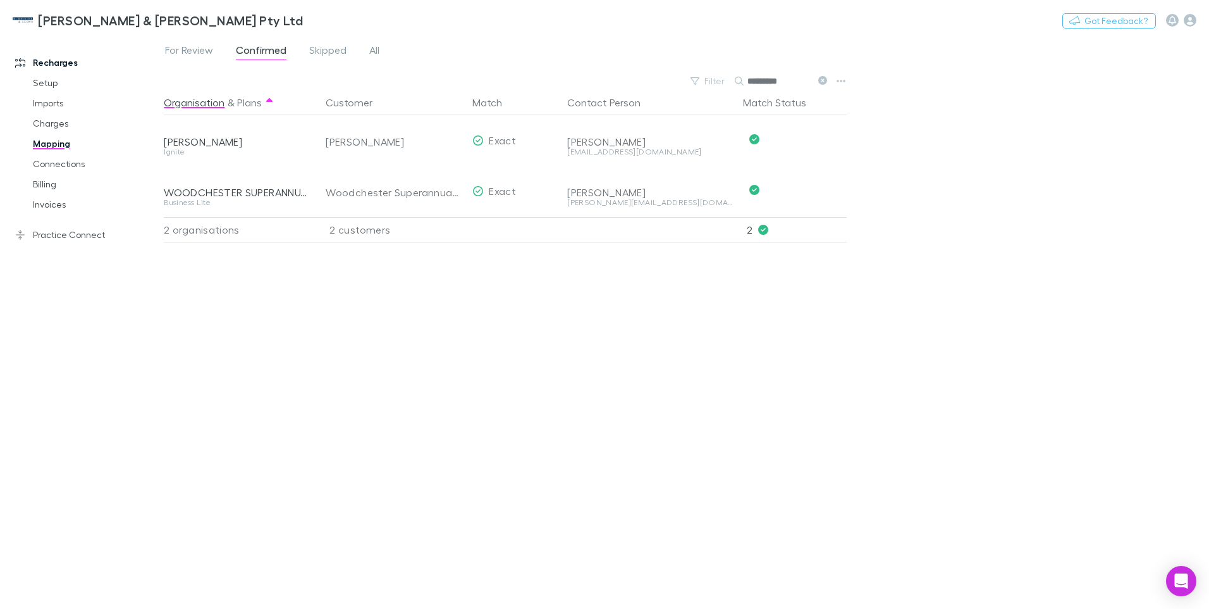
drag, startPoint x: 791, startPoint y: 82, endPoint x: 748, endPoint y: 78, distance: 43.1
click at [748, 78] on input "*********" at bounding box center [779, 81] width 63 height 18
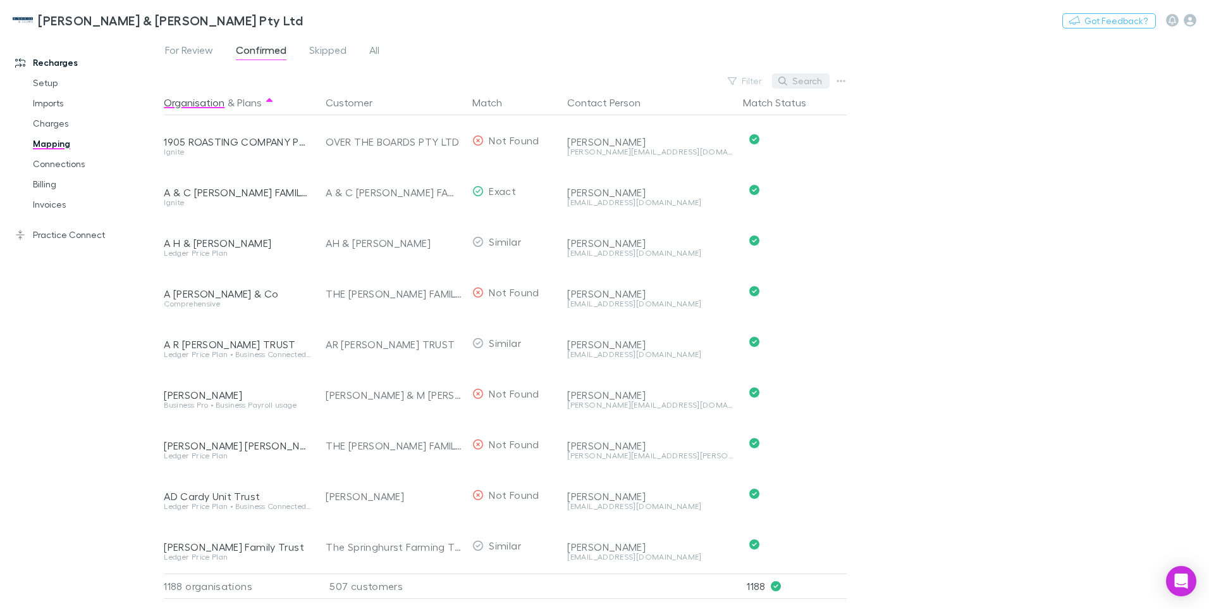
click at [793, 80] on button "Search" at bounding box center [801, 80] width 58 height 15
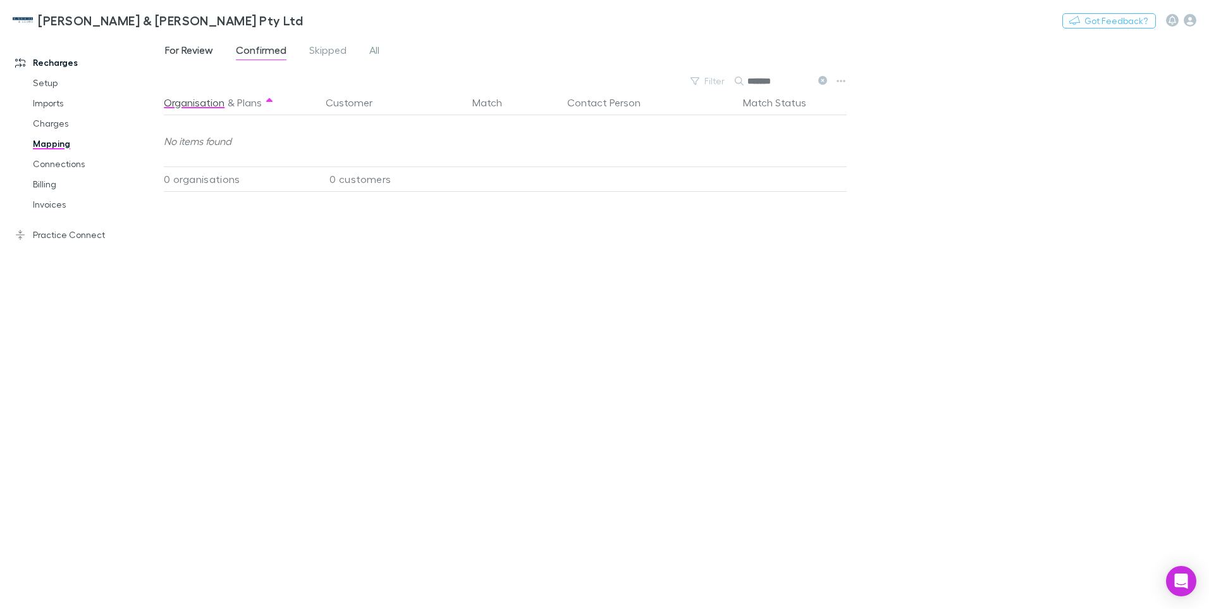
type input "*******"
click at [191, 51] on span "For Review" at bounding box center [189, 52] width 48 height 16
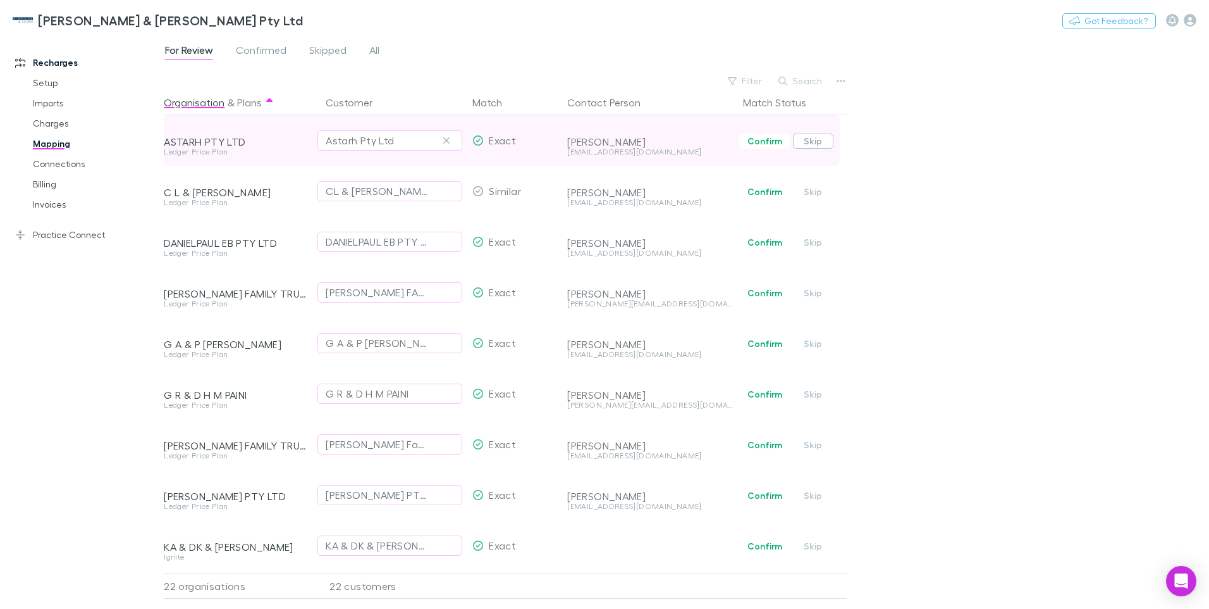
click at [814, 142] on button "Skip" at bounding box center [813, 140] width 40 height 15
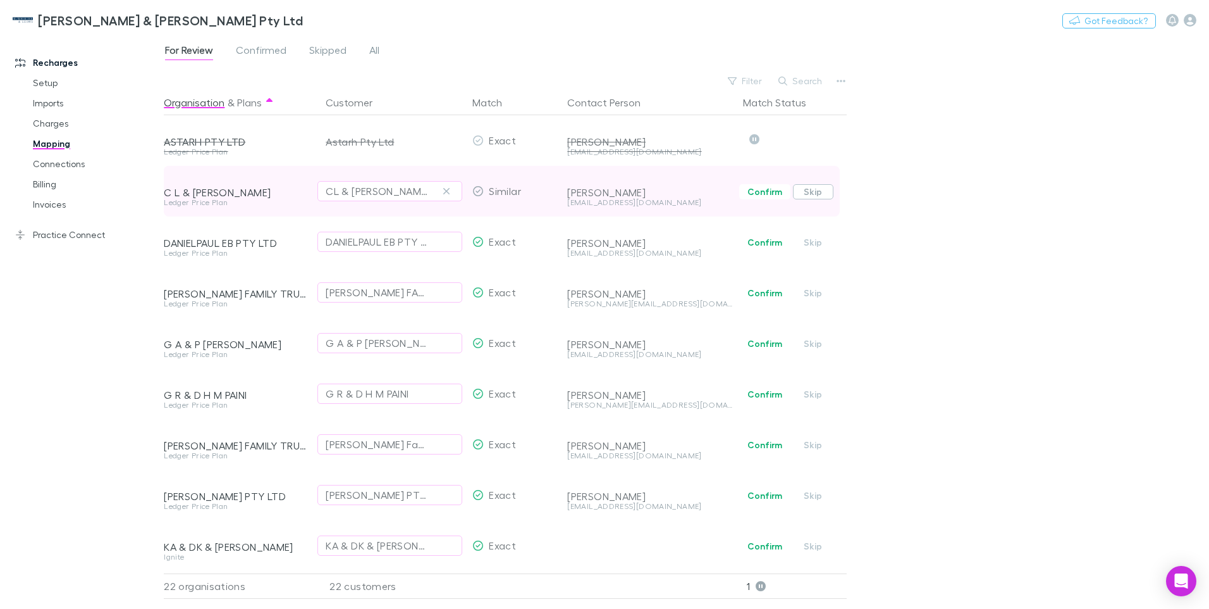
click at [816, 189] on button "Skip" at bounding box center [813, 191] width 40 height 15
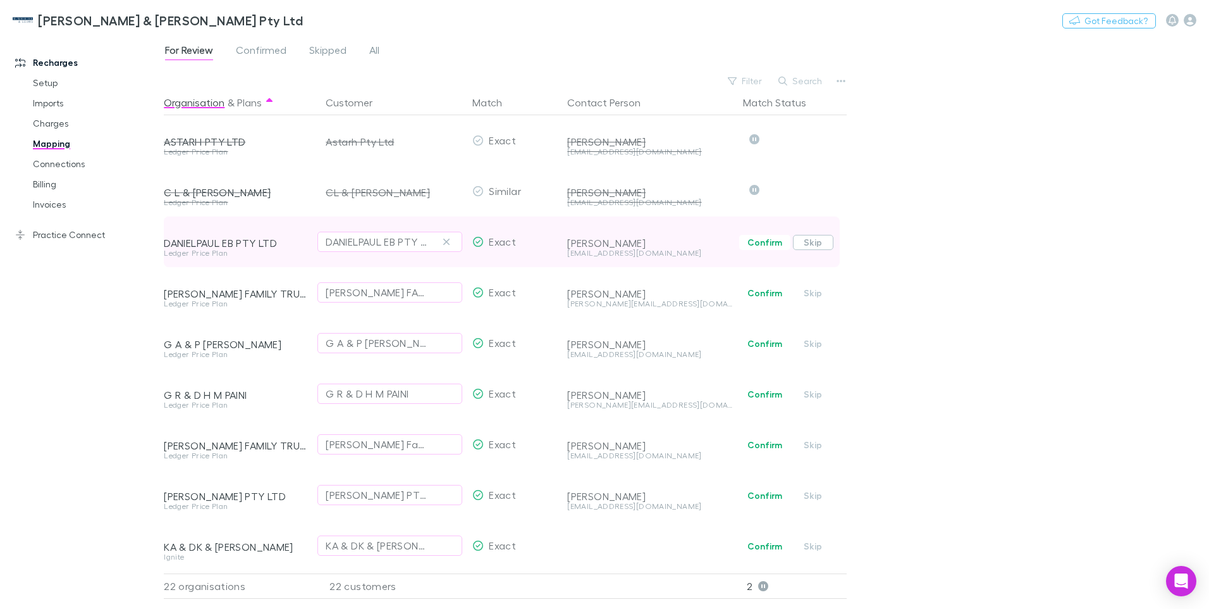
click at [817, 242] on button "Skip" at bounding box center [813, 242] width 40 height 15
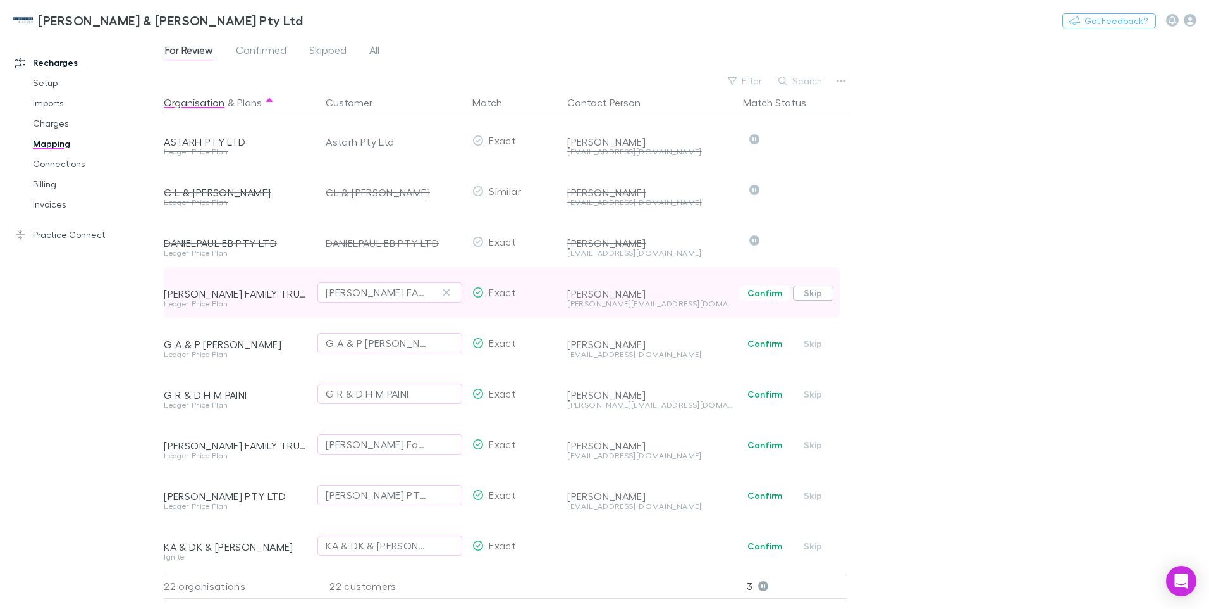
click at [813, 290] on button "Skip" at bounding box center [813, 292] width 40 height 15
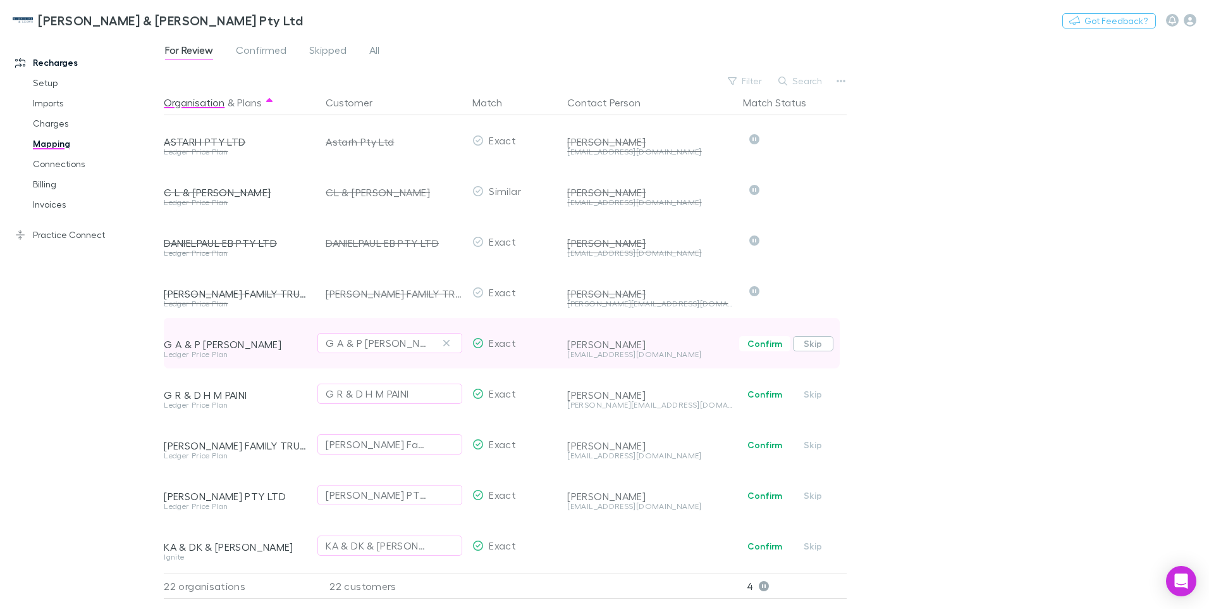
click at [817, 345] on button "Skip" at bounding box center [813, 343] width 40 height 15
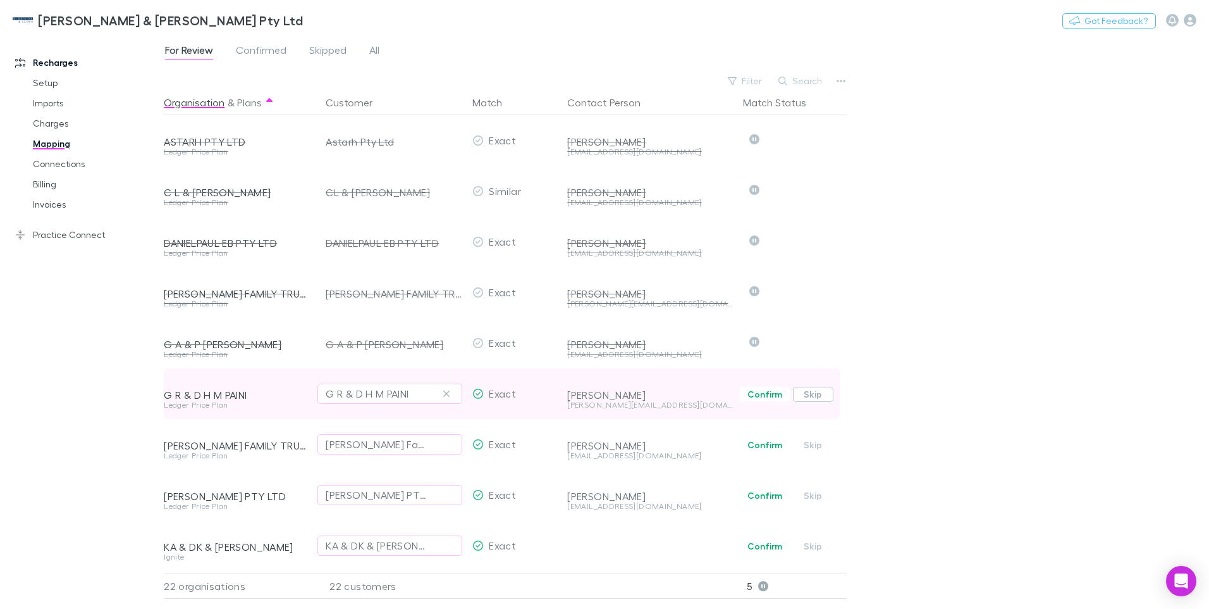
click at [815, 393] on button "Skip" at bounding box center [813, 394] width 40 height 15
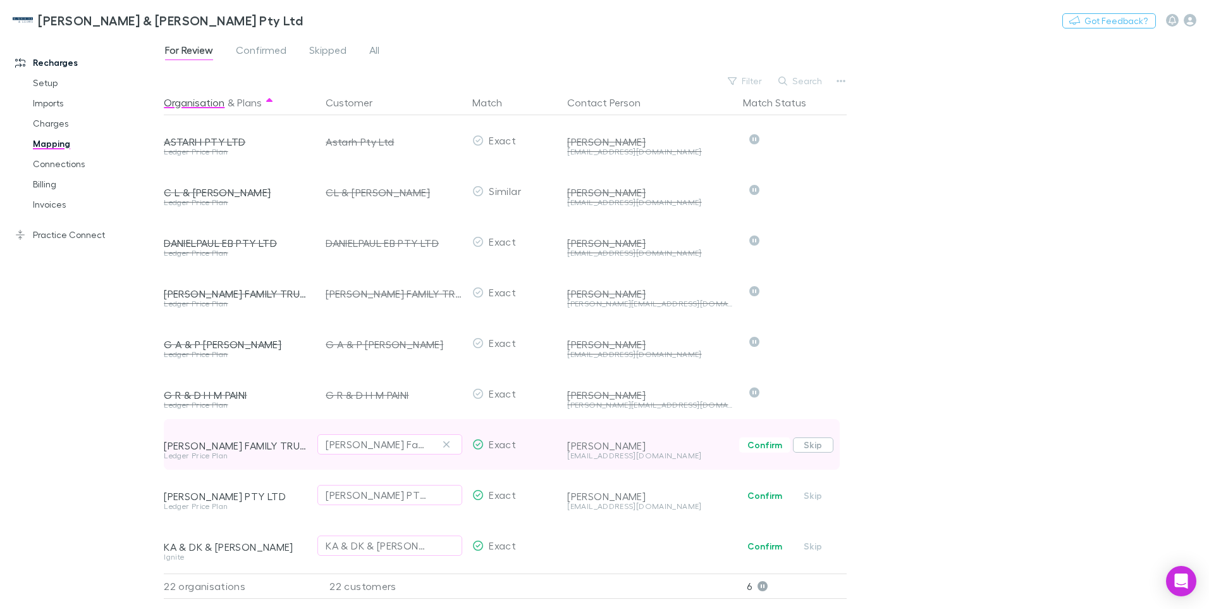
click at [817, 446] on button "Skip" at bounding box center [813, 444] width 40 height 15
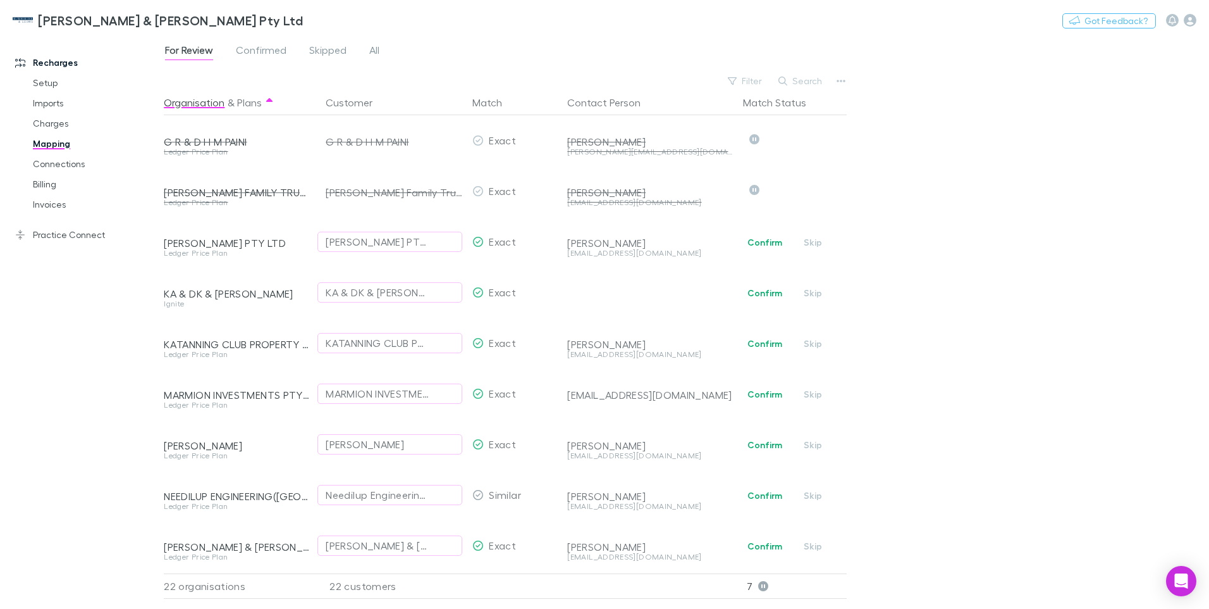
scroll to position [316, 0]
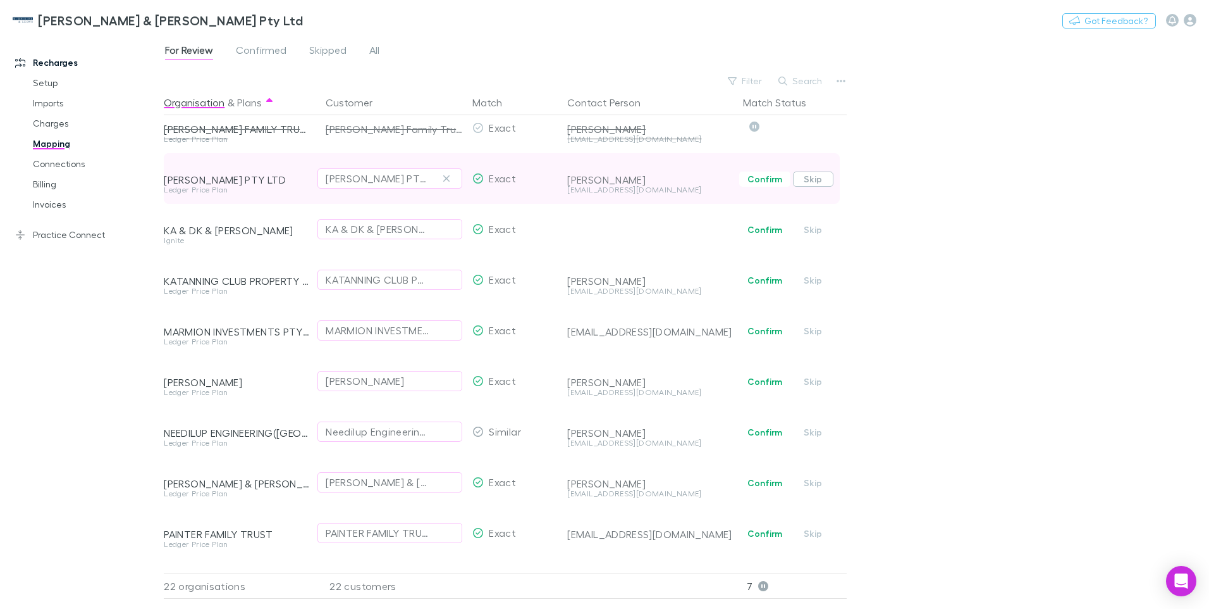
click at [812, 182] on button "Skip" at bounding box center [813, 178] width 40 height 15
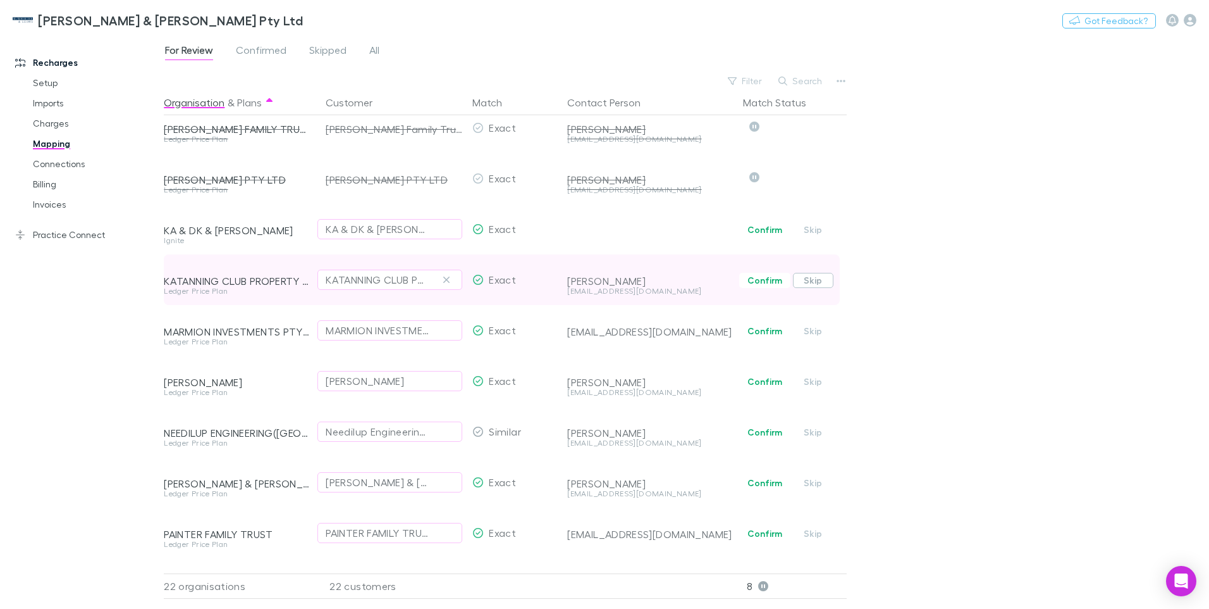
click at [814, 281] on button "Skip" at bounding box center [813, 280] width 40 height 15
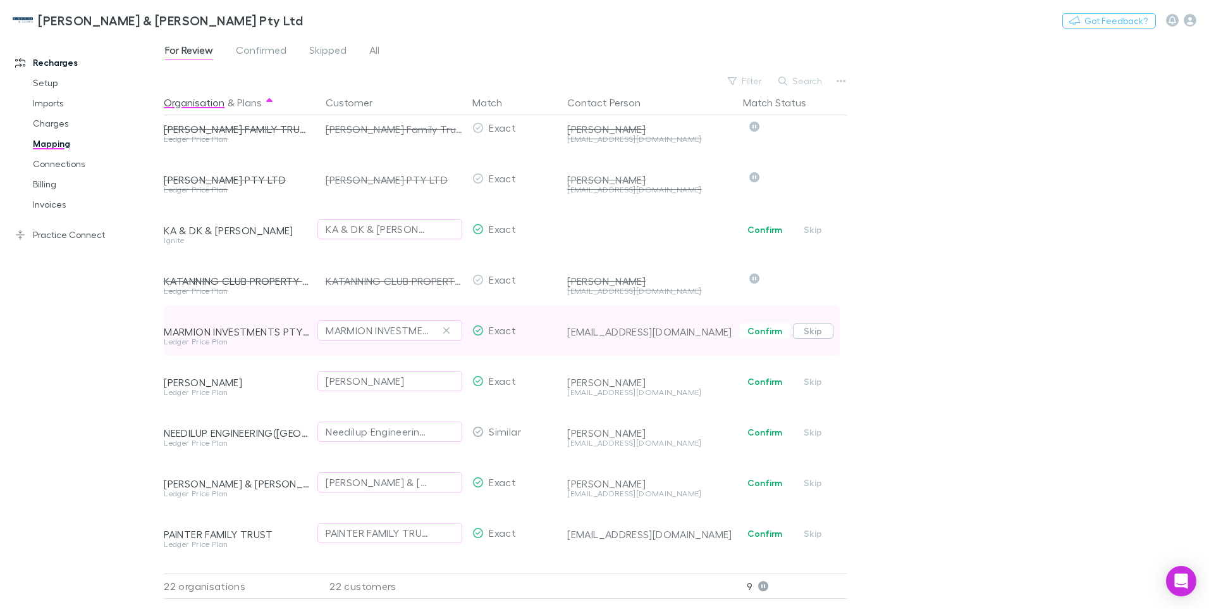
click at [815, 328] on button "Skip" at bounding box center [813, 330] width 40 height 15
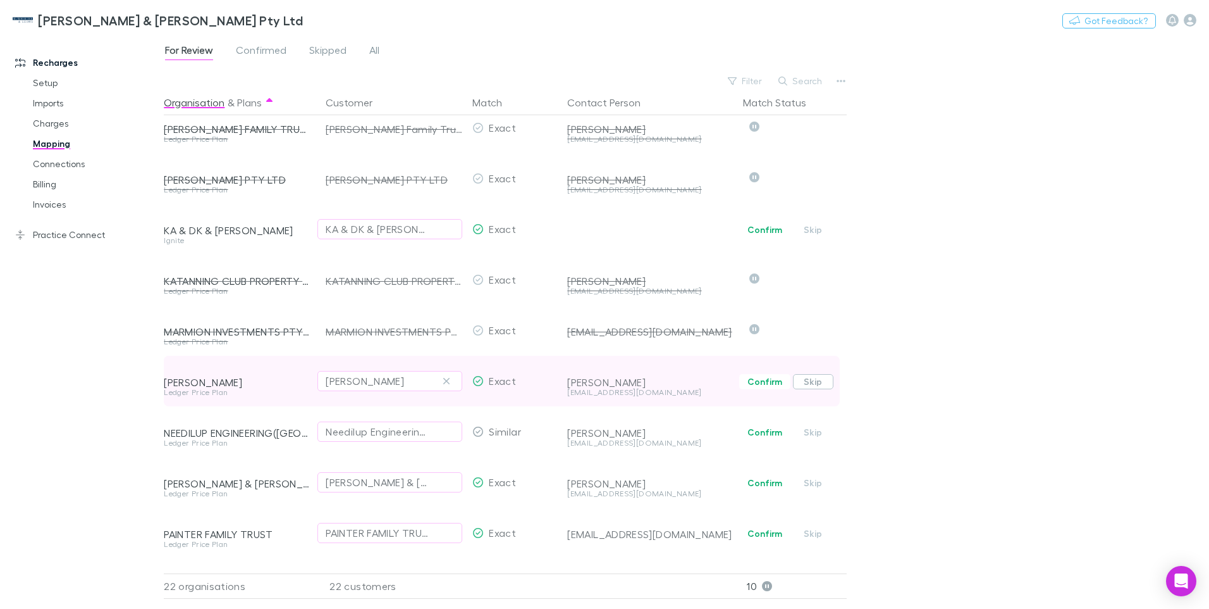
click at [814, 382] on button "Skip" at bounding box center [813, 381] width 40 height 15
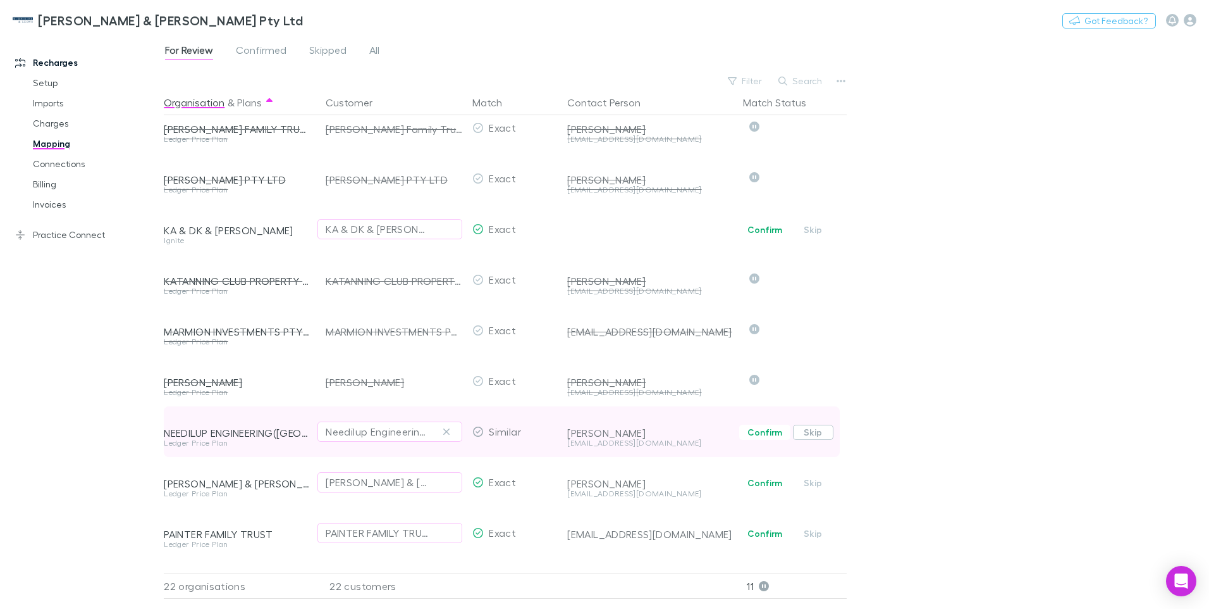
click at [816, 431] on button "Skip" at bounding box center [813, 431] width 40 height 15
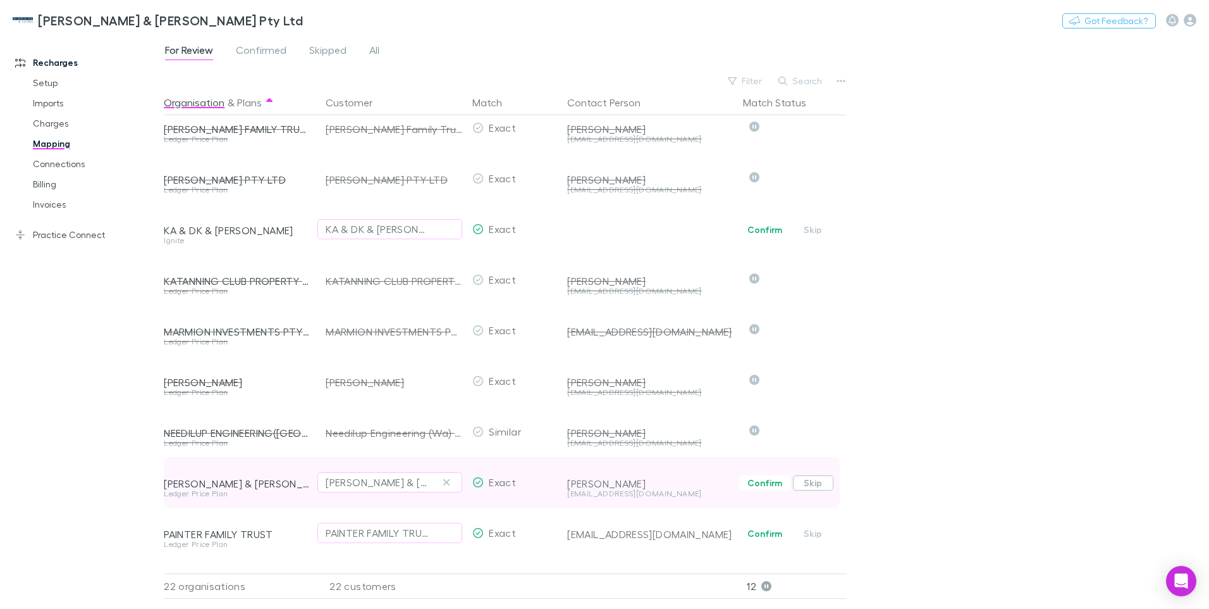
click at [816, 484] on button "Skip" at bounding box center [813, 482] width 40 height 15
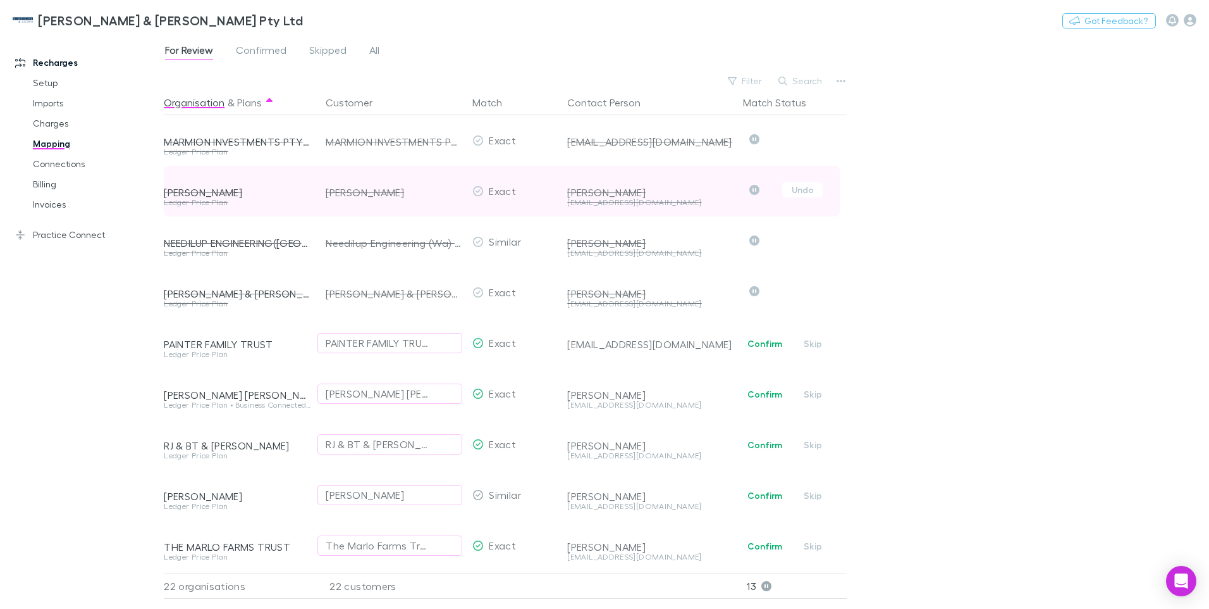
scroll to position [633, 0]
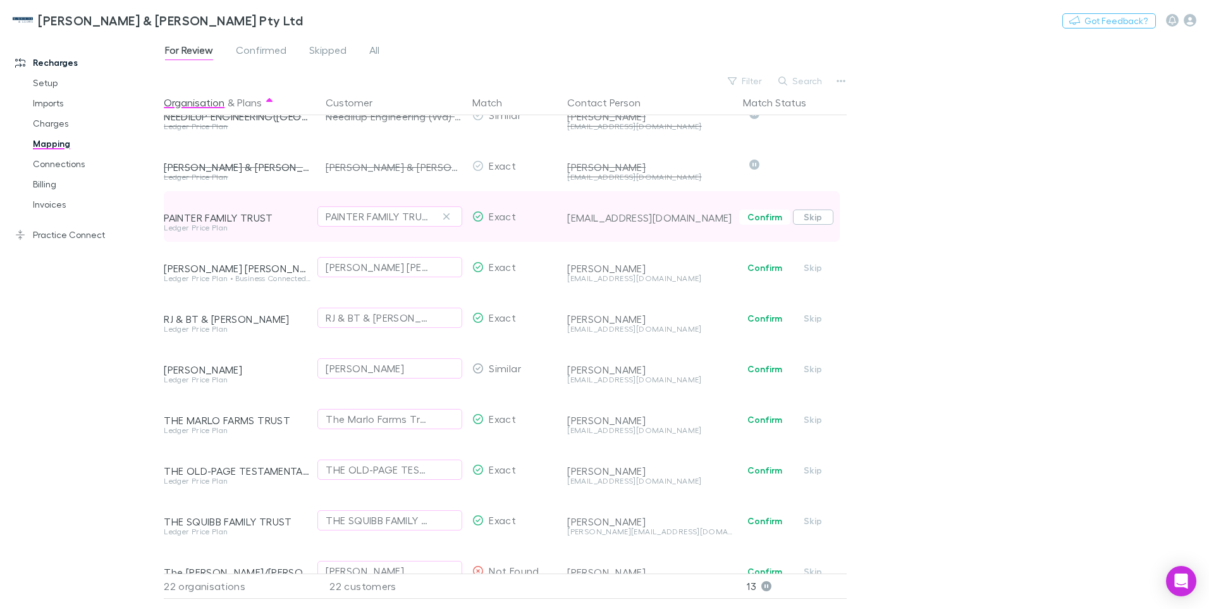
click at [810, 217] on button "Skip" at bounding box center [813, 216] width 40 height 15
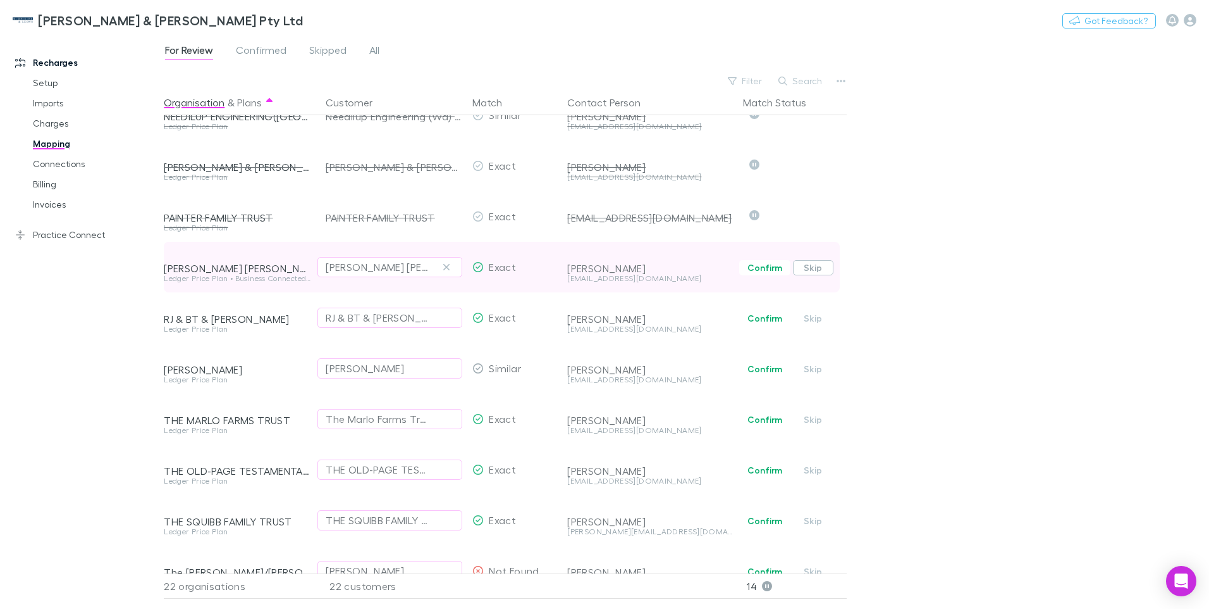
click at [815, 269] on button "Skip" at bounding box center [813, 267] width 40 height 15
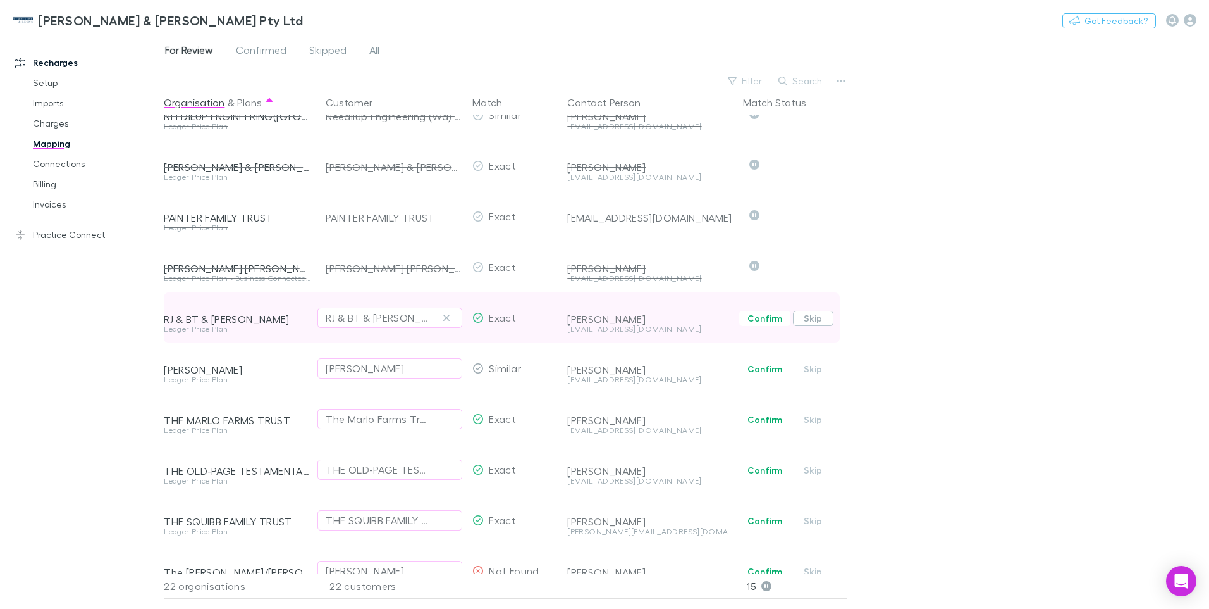
click at [811, 317] on button "Skip" at bounding box center [813, 318] width 40 height 15
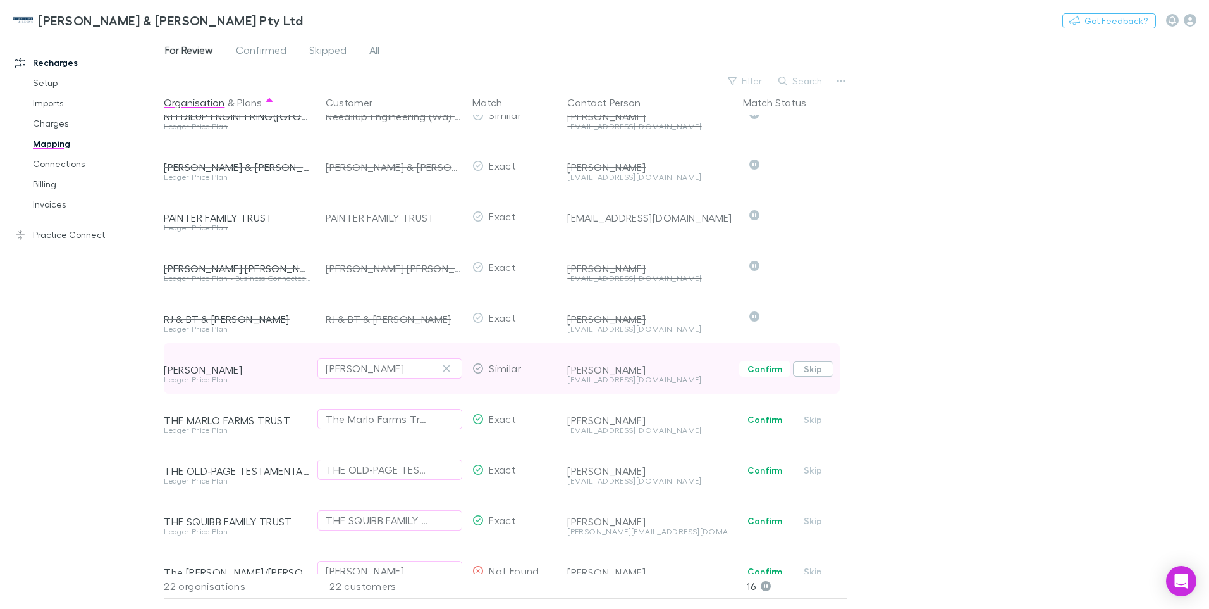
click at [813, 367] on button "Skip" at bounding box center [813, 368] width 40 height 15
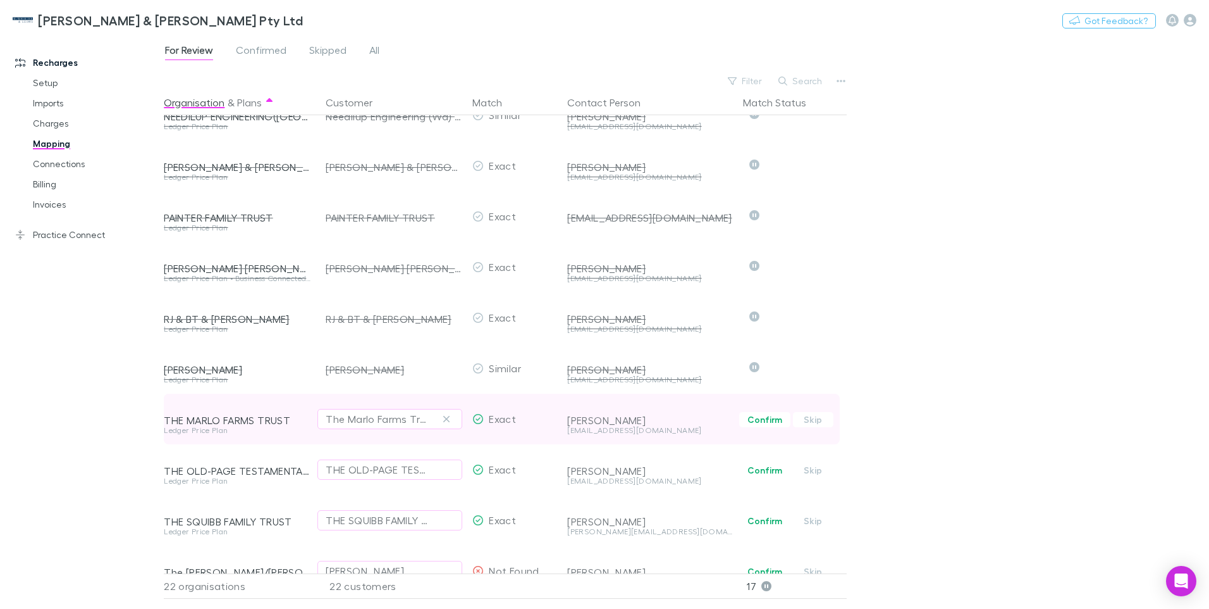
scroll to position [665, 0]
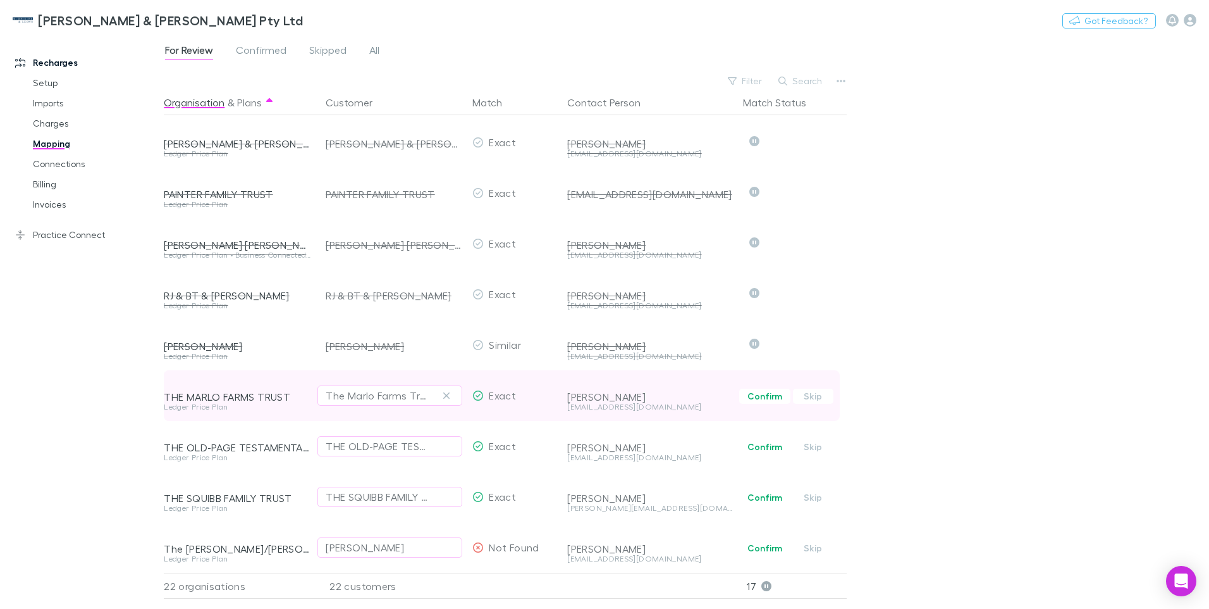
drag, startPoint x: 815, startPoint y: 385, endPoint x: 818, endPoint y: 399, distance: 14.1
click at [815, 388] on button "Skip" at bounding box center [813, 395] width 40 height 15
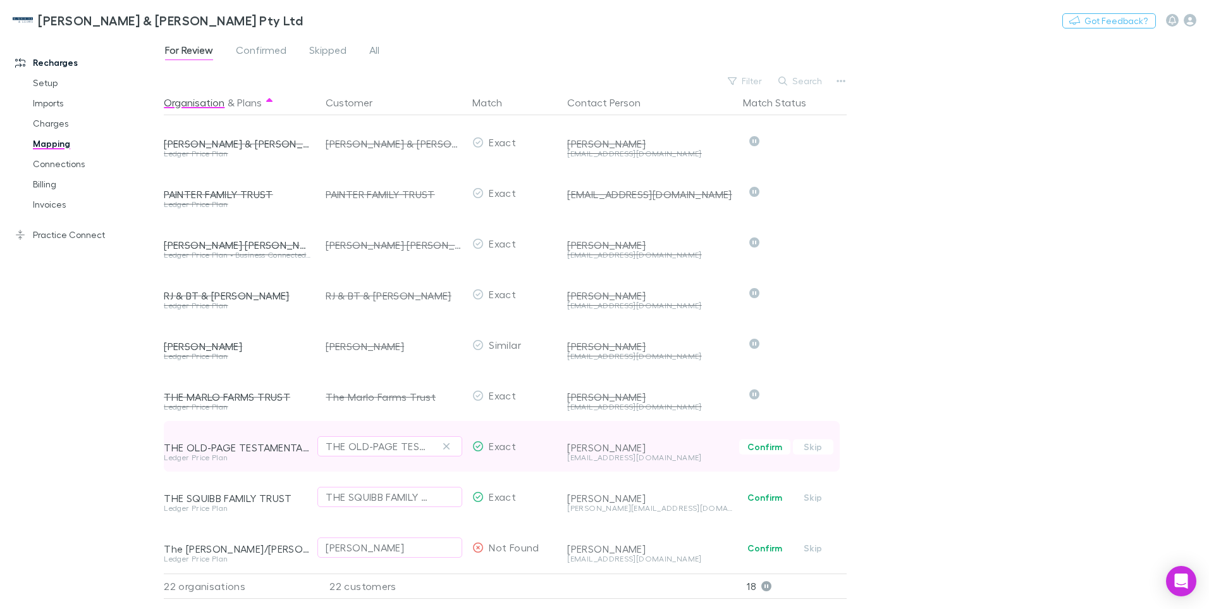
drag, startPoint x: 817, startPoint y: 435, endPoint x: 817, endPoint y: 449, distance: 14.6
click at [817, 439] on button "Skip" at bounding box center [813, 446] width 40 height 15
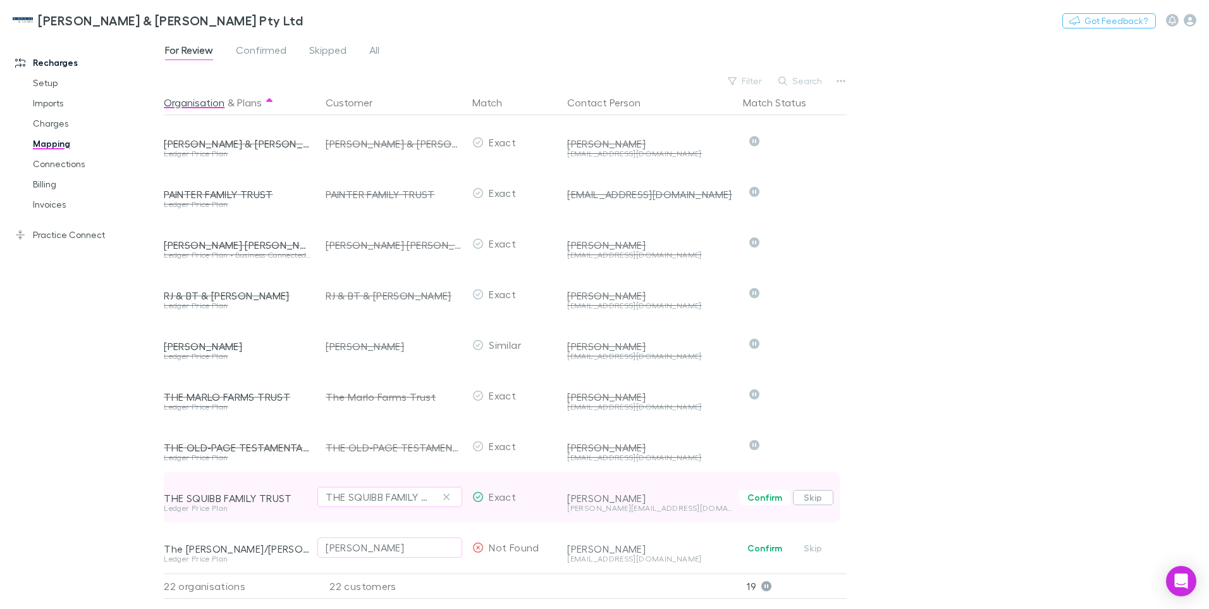
click at [817, 490] on button "Skip" at bounding box center [813, 497] width 40 height 15
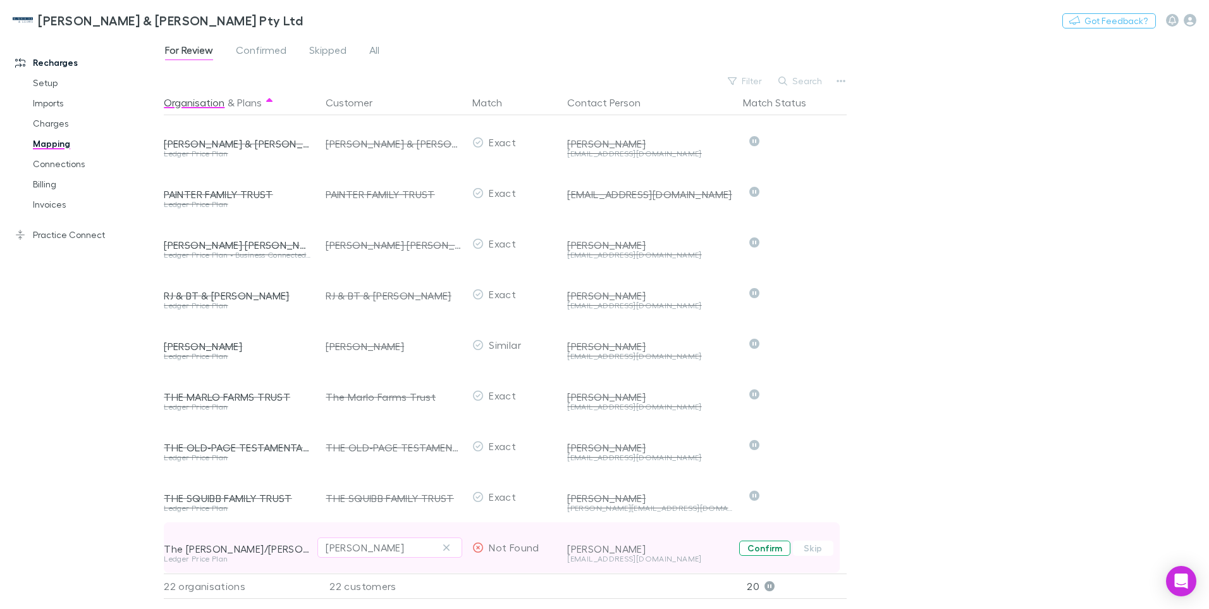
click at [770, 540] on button "Confirm" at bounding box center [764, 547] width 51 height 15
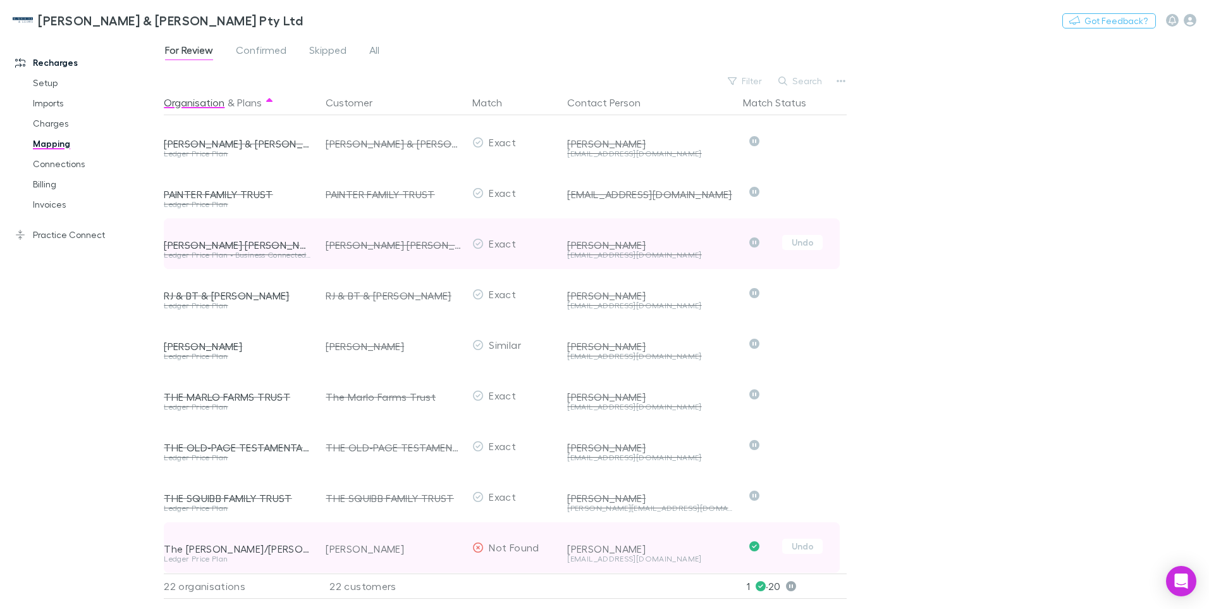
scroll to position [349, 0]
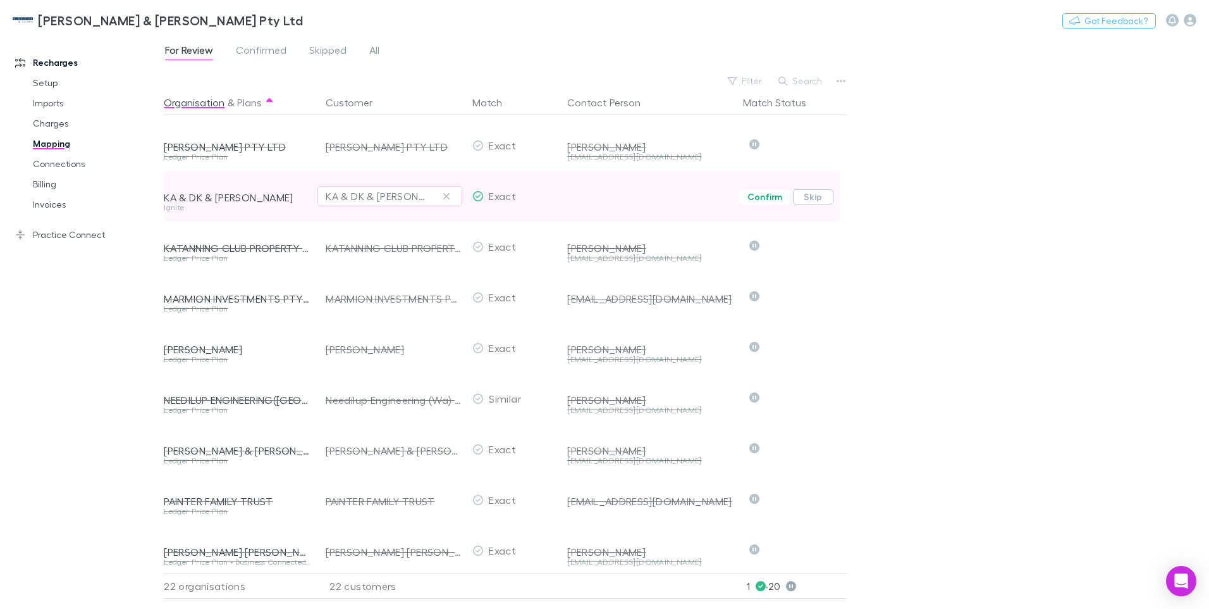
click at [811, 197] on button "Skip" at bounding box center [813, 196] width 40 height 15
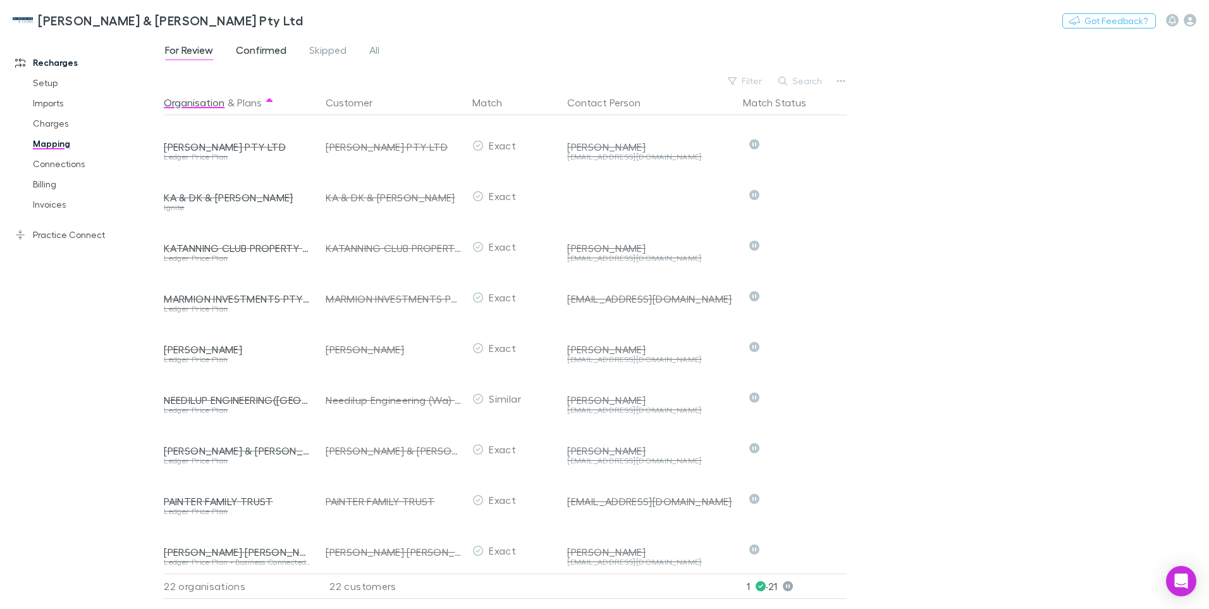
click at [269, 52] on span "Confirmed" at bounding box center [261, 52] width 51 height 16
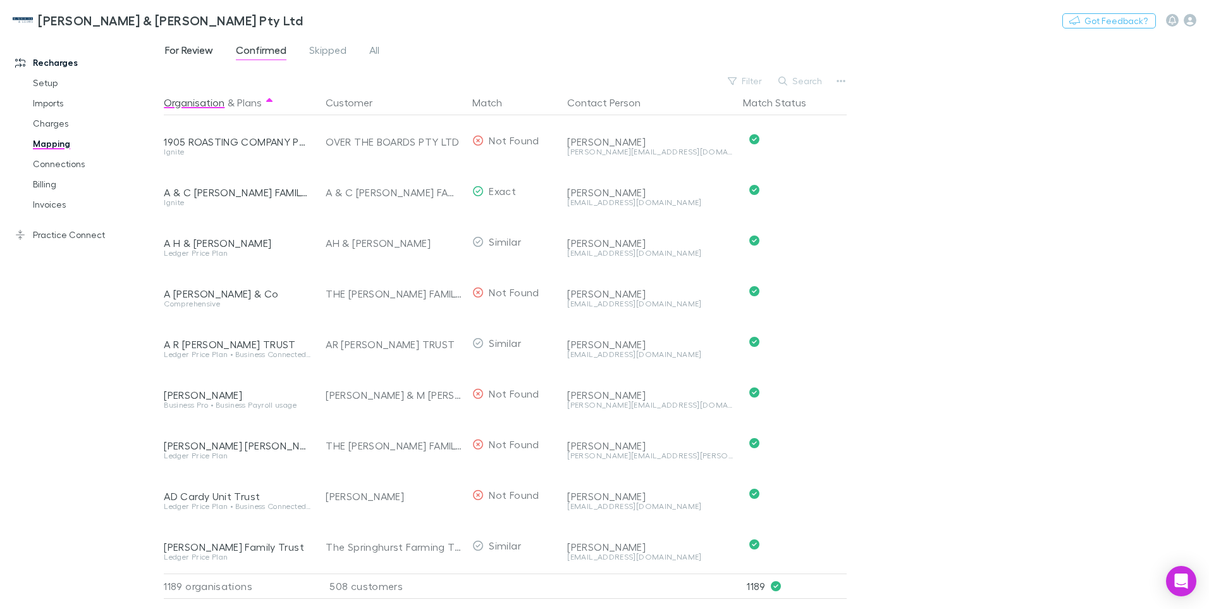
click at [192, 51] on span "For Review" at bounding box center [189, 52] width 48 height 16
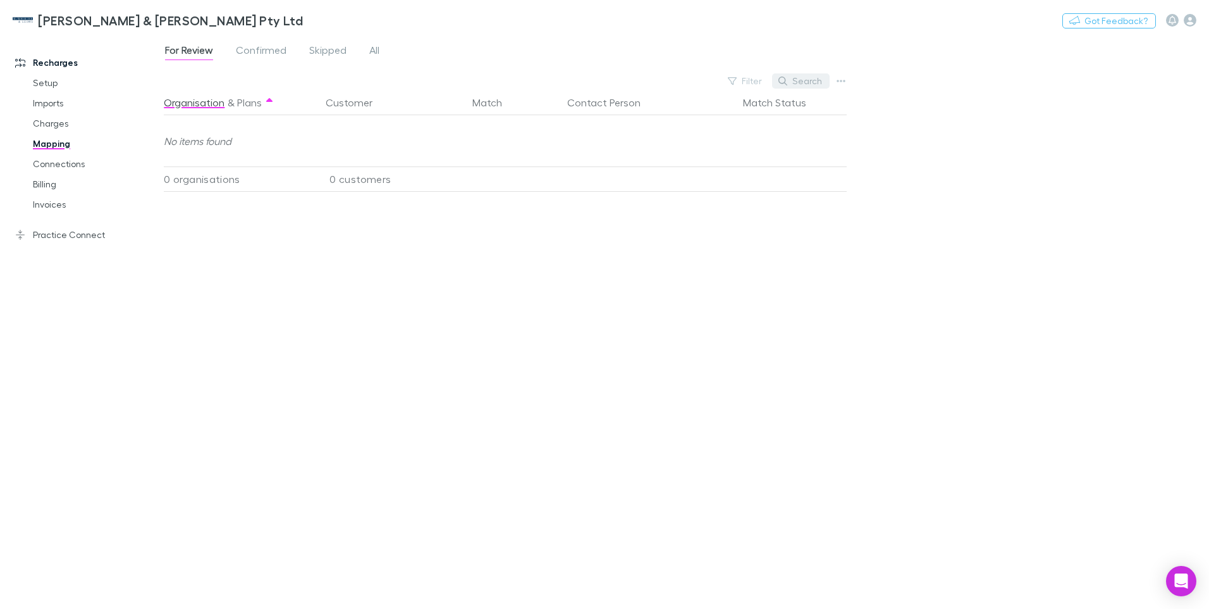
click at [802, 82] on button "Search" at bounding box center [801, 80] width 58 height 15
drag, startPoint x: 769, startPoint y: 80, endPoint x: 742, endPoint y: 82, distance: 27.3
click at [742, 82] on div "****" at bounding box center [782, 80] width 95 height 15
type input "****"
click at [264, 47] on span "Confirmed" at bounding box center [261, 52] width 51 height 16
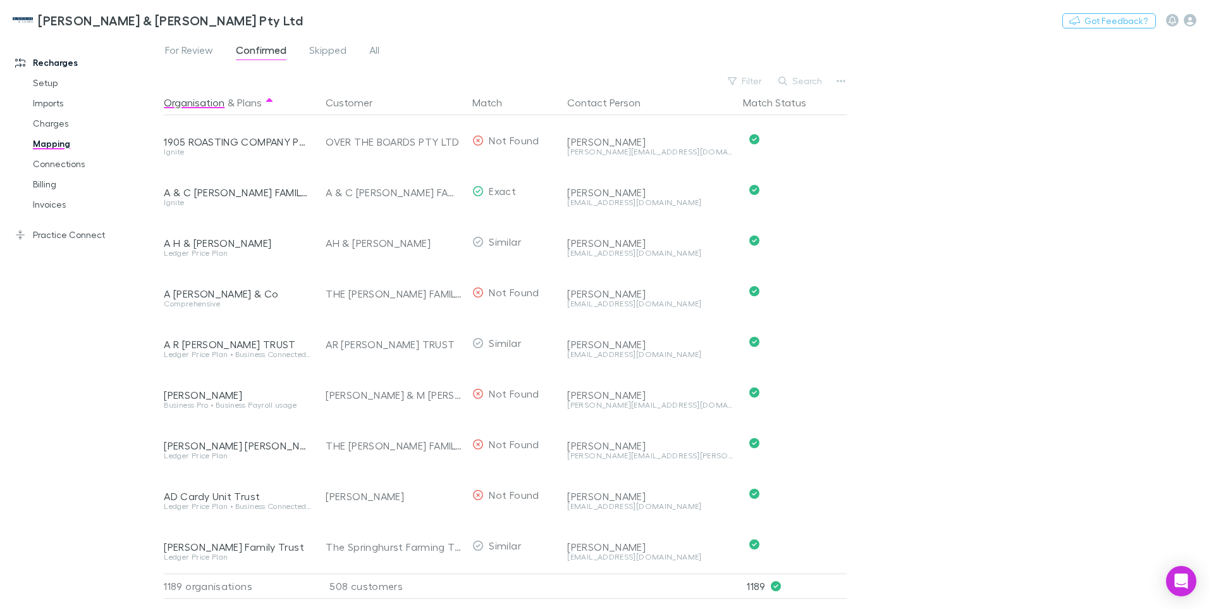
click at [795, 80] on button "Search" at bounding box center [801, 80] width 58 height 15
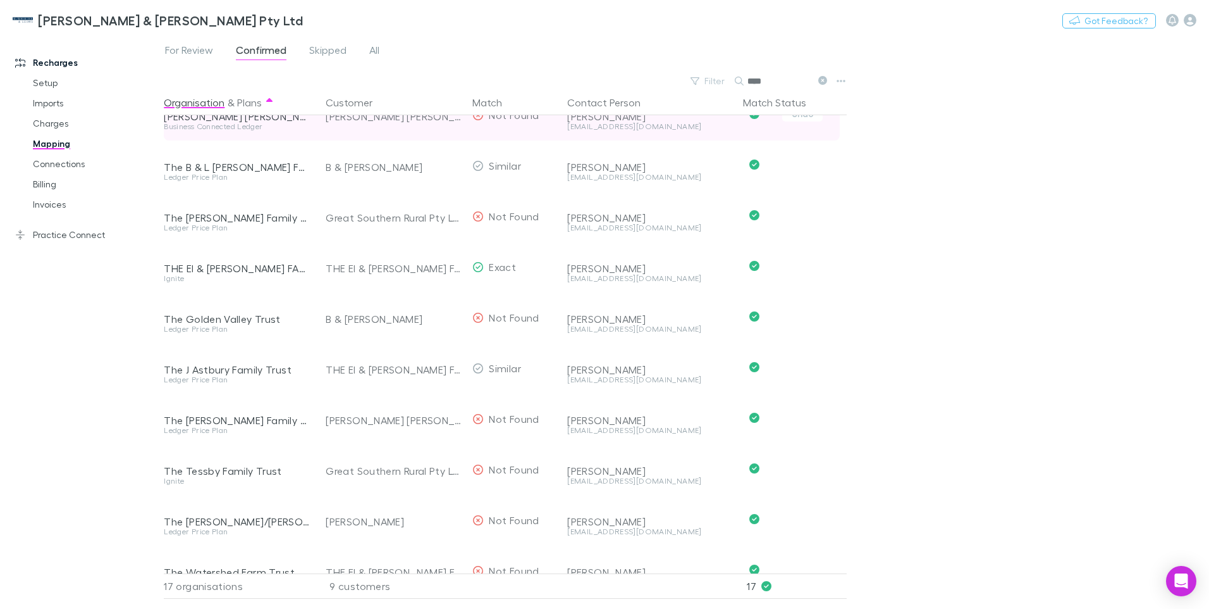
scroll to position [412, 0]
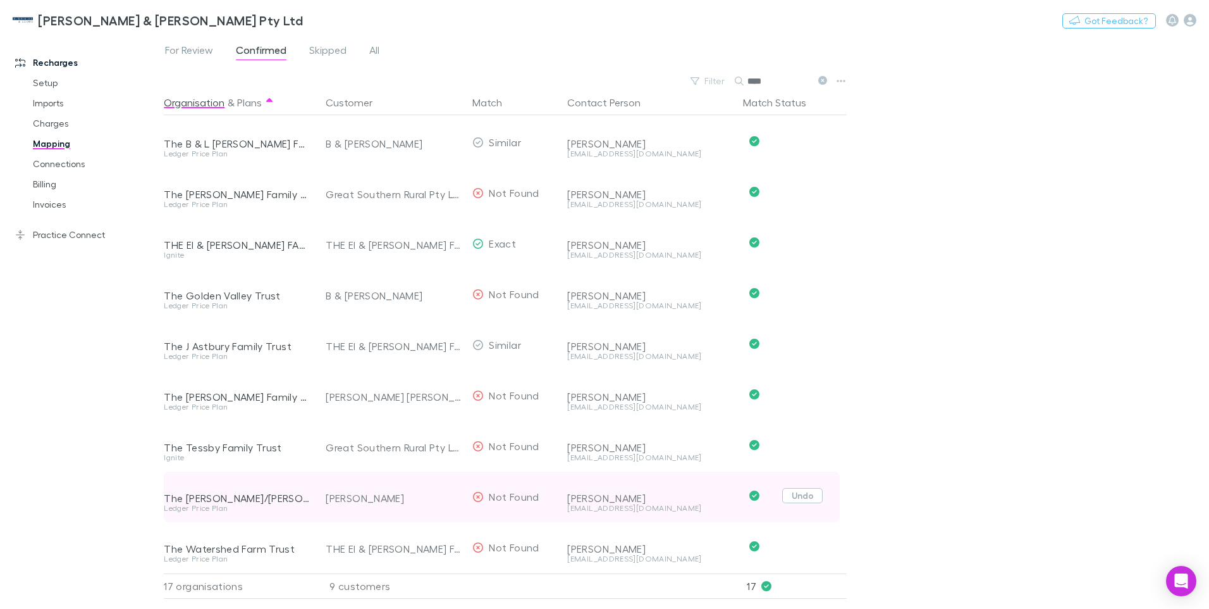
type input "****"
click at [803, 488] on button "Undo" at bounding box center [803, 495] width 40 height 15
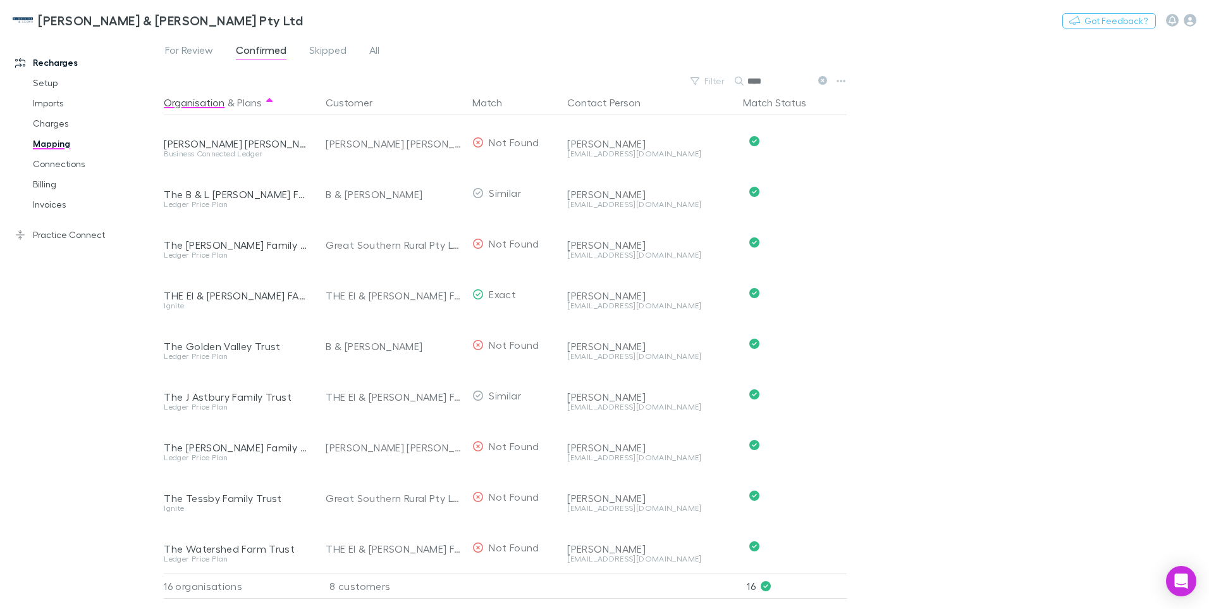
scroll to position [362, 0]
click at [190, 49] on span "For Review" at bounding box center [189, 52] width 48 height 16
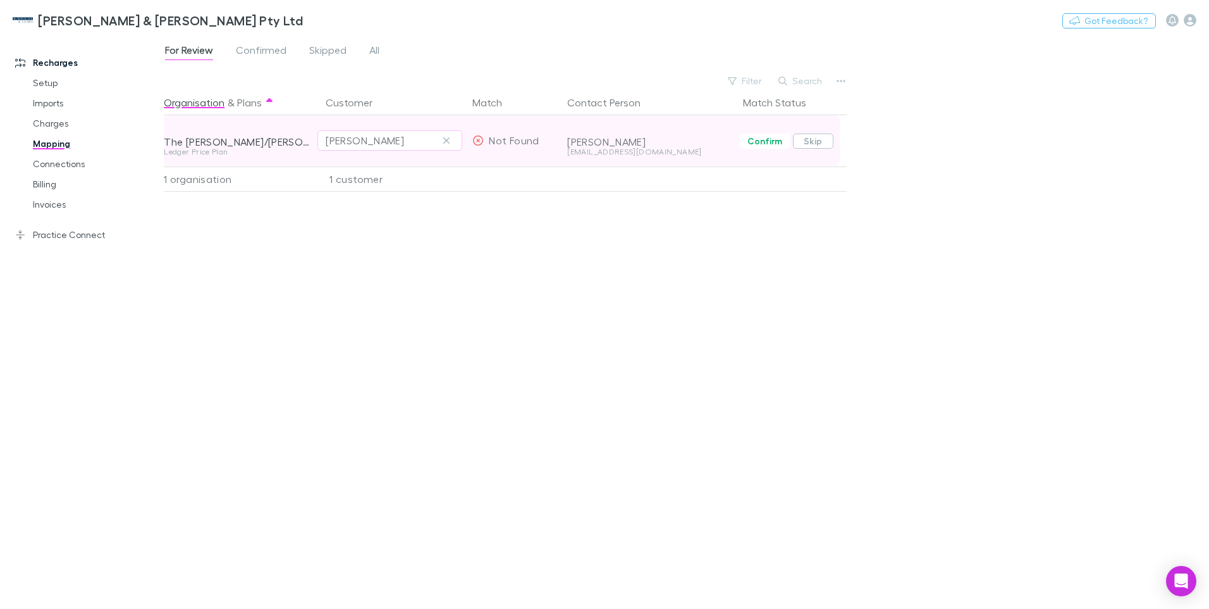
click at [819, 142] on button "Skip" at bounding box center [813, 140] width 40 height 15
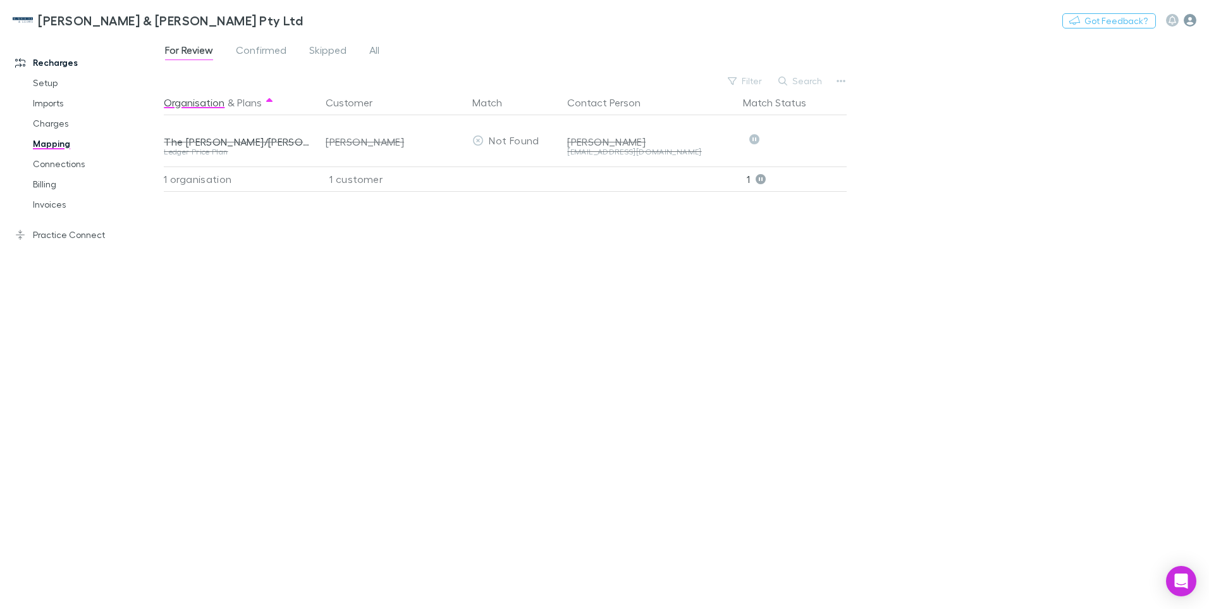
click at [1191, 20] on icon "button" at bounding box center [1190, 20] width 13 height 13
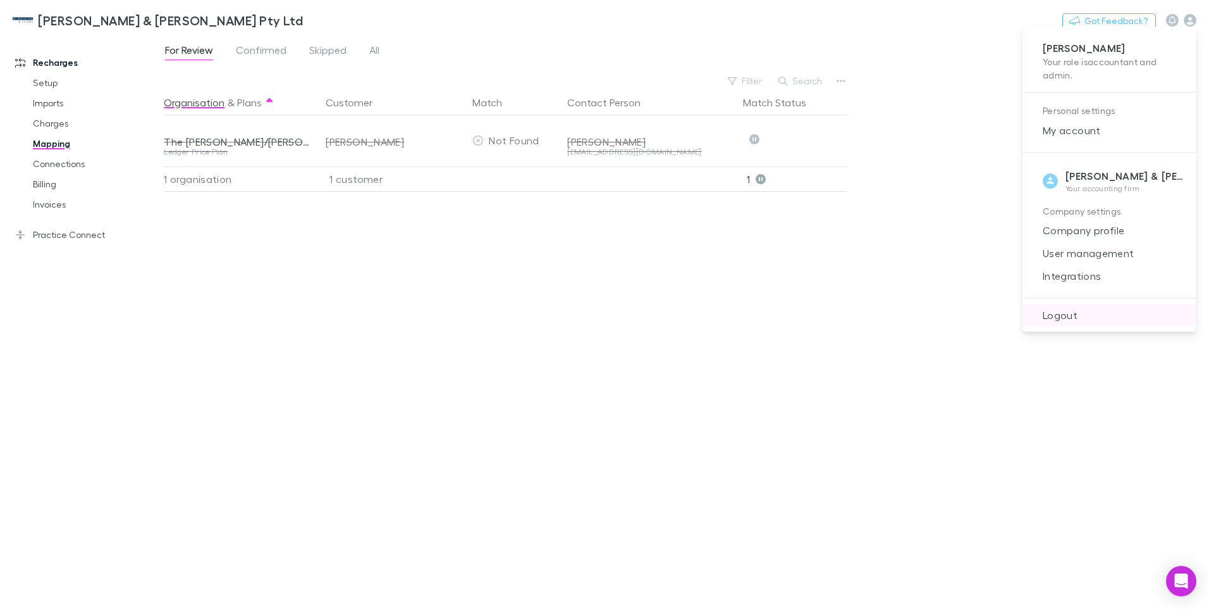
click at [1055, 314] on span "Logout" at bounding box center [1110, 314] width 154 height 15
